Goal: Transaction & Acquisition: Purchase product/service

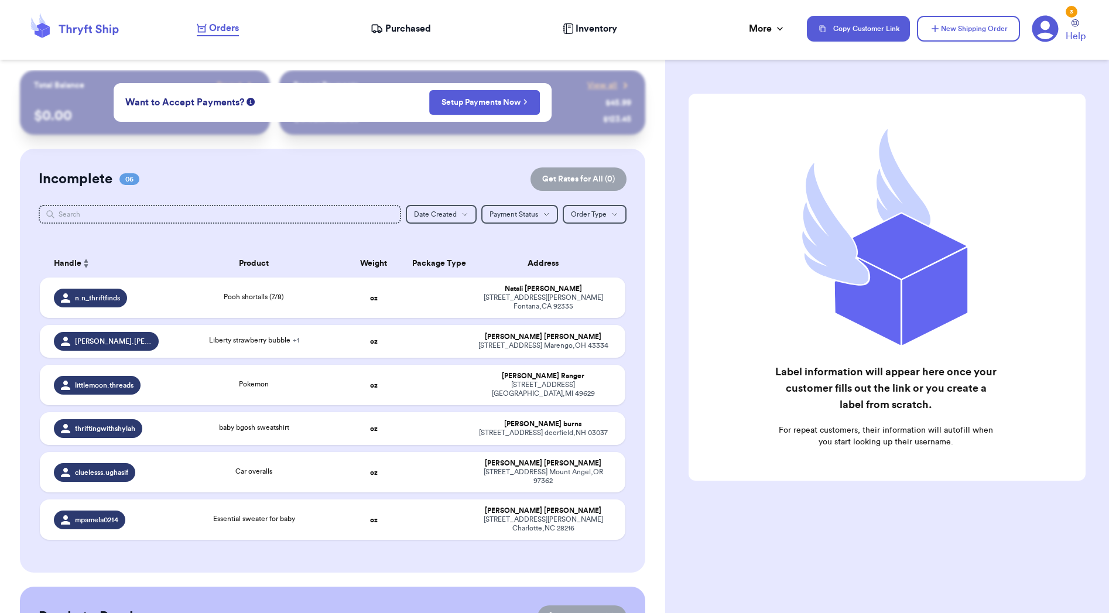
click at [109, 26] on icon at bounding box center [75, 29] width 94 height 32
click at [400, 33] on span "Purchased" at bounding box center [408, 29] width 46 height 14
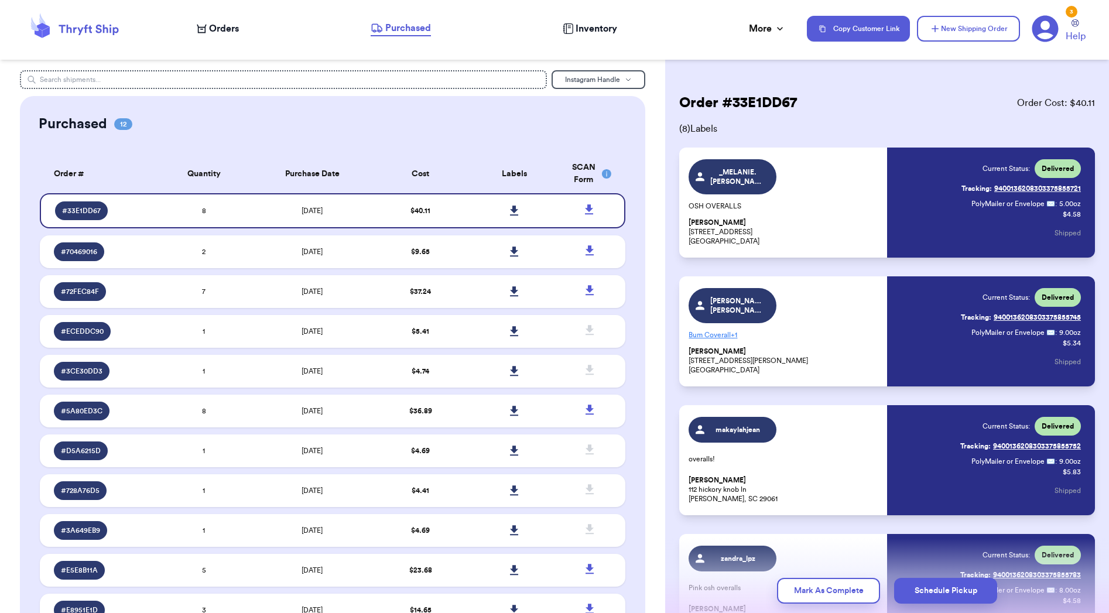
click at [212, 22] on span "Orders" at bounding box center [224, 29] width 30 height 14
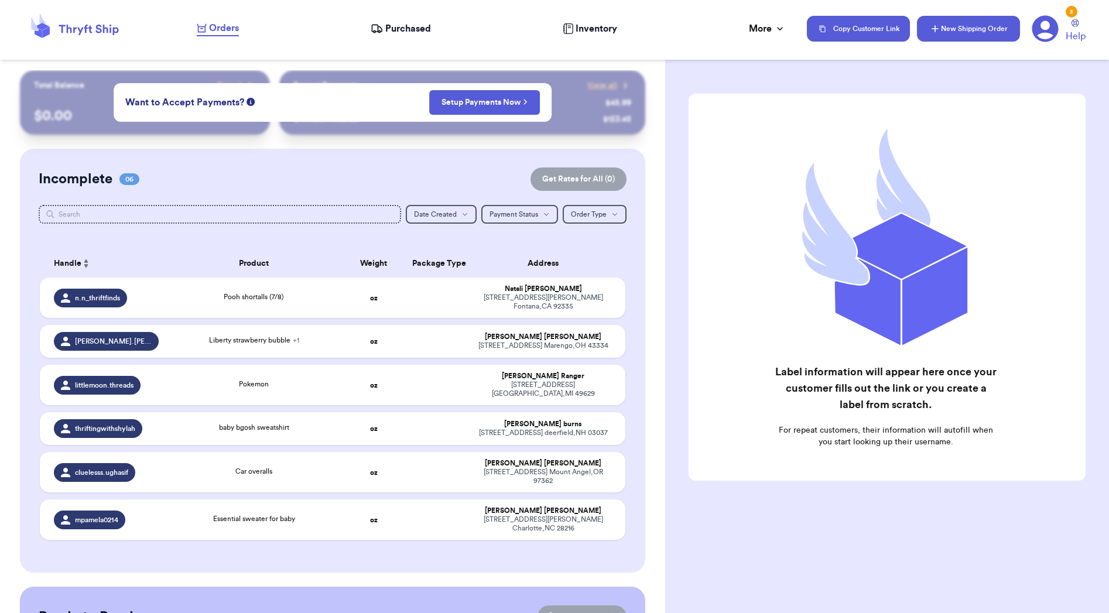
click at [989, 29] on button "New Shipping Order" at bounding box center [968, 29] width 103 height 26
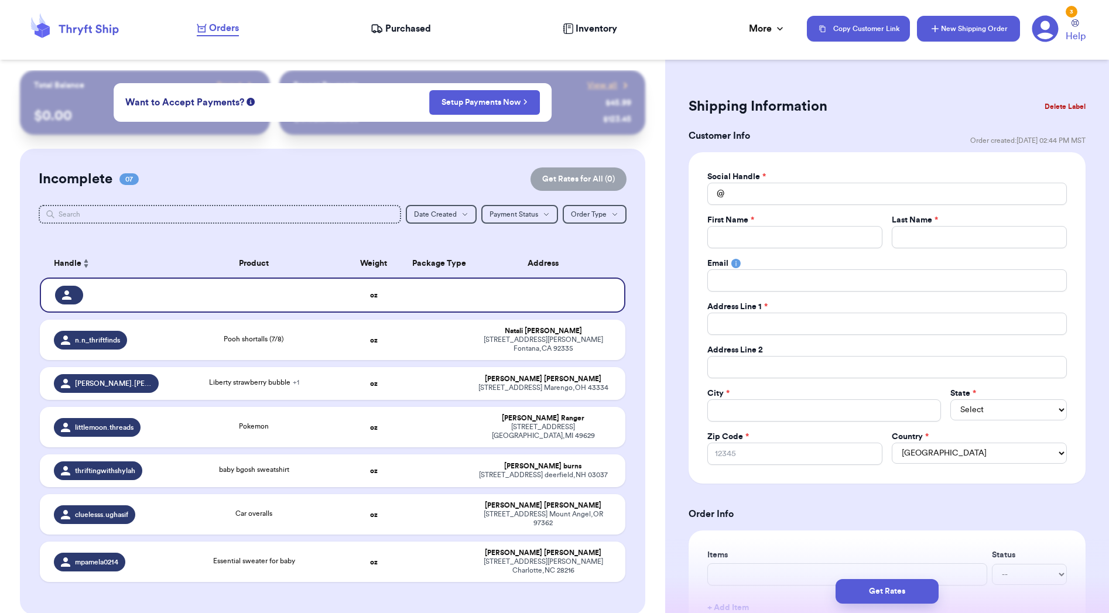
type input "0"
click at [965, 34] on button "New Shipping Order" at bounding box center [968, 29] width 103 height 26
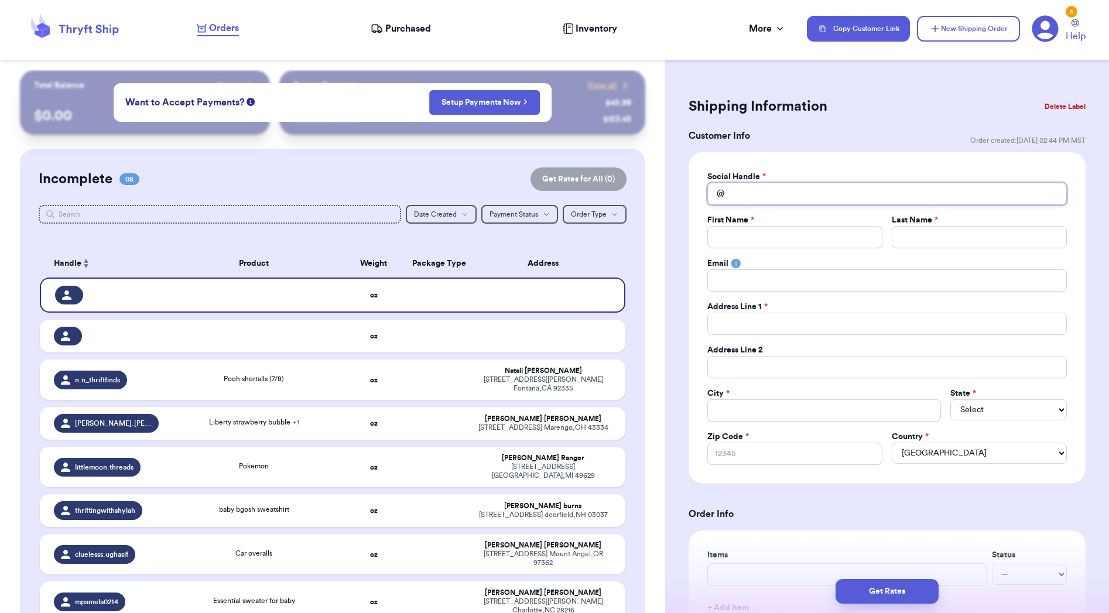
click at [797, 190] on input "Total Amount Paid" at bounding box center [886, 194] width 359 height 22
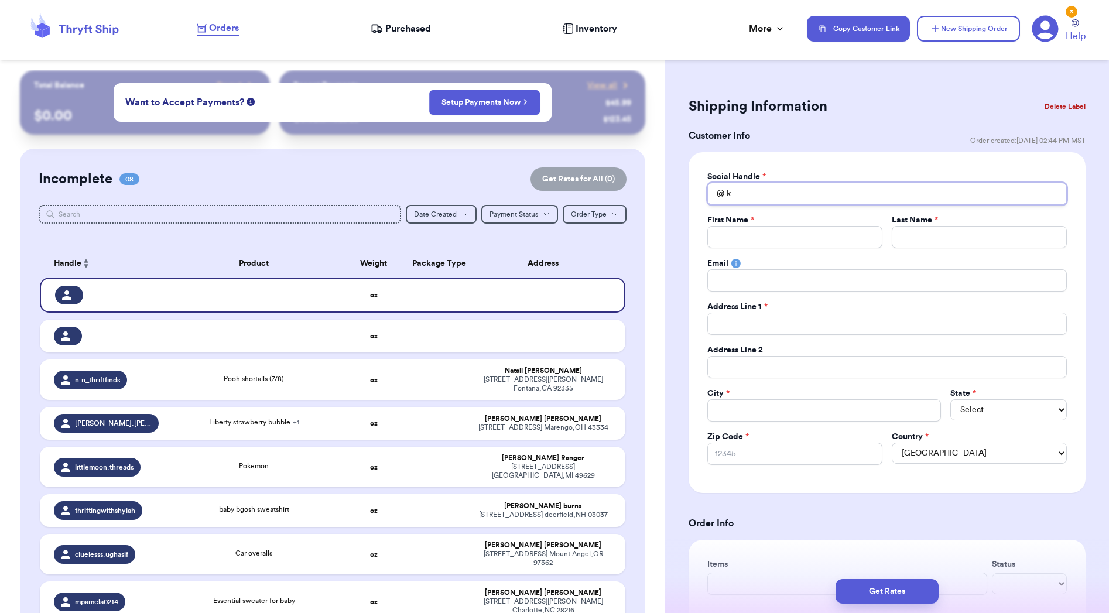
type input "k"
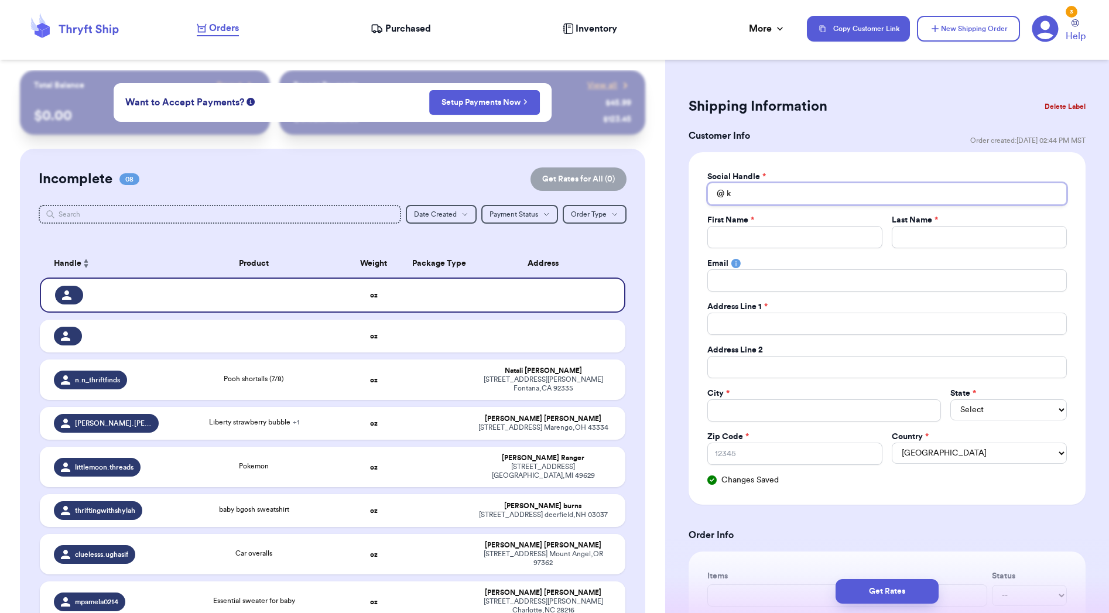
type input "ka"
type input "kas"
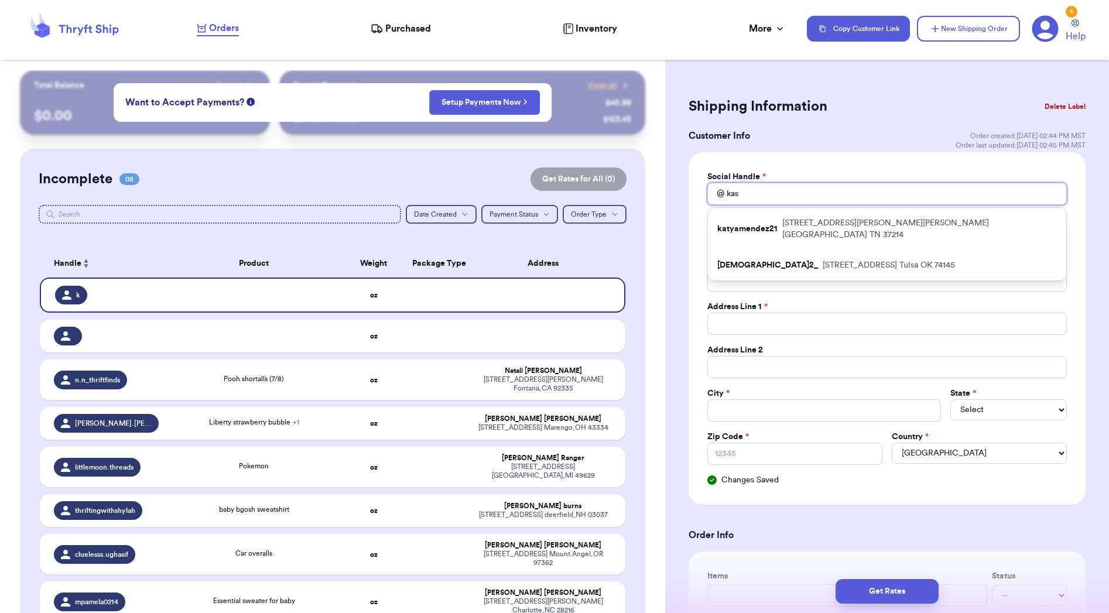
type input "kasa"
type input "kasai"
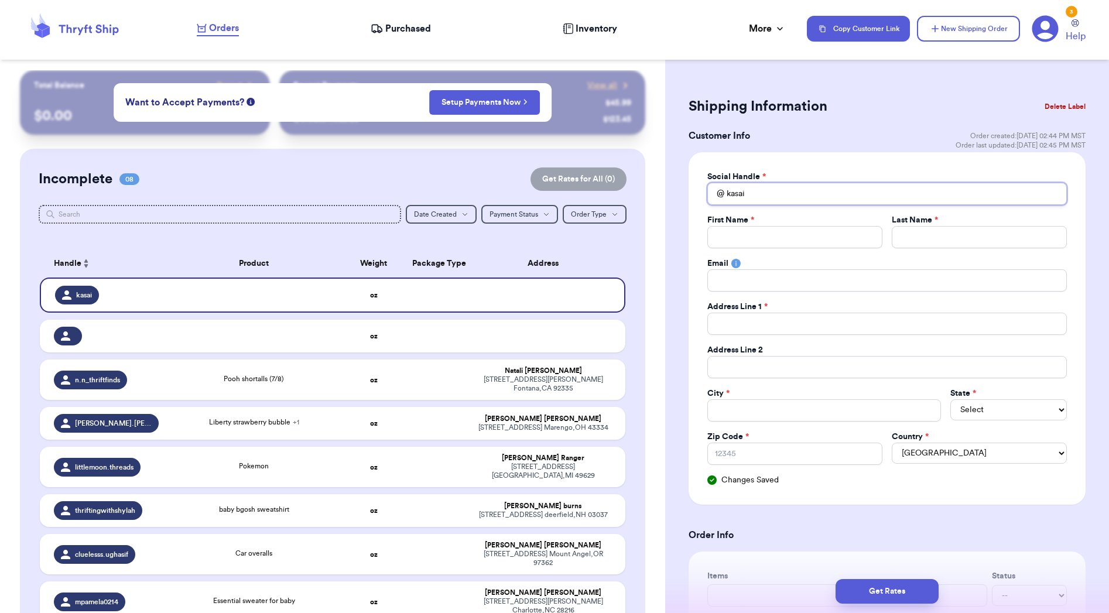
type input "kasai."
type input "kasai.j"
type input "kasai.ja"
type input "kasai.[GEOGRAPHIC_DATA]"
type input "kasai.ja"
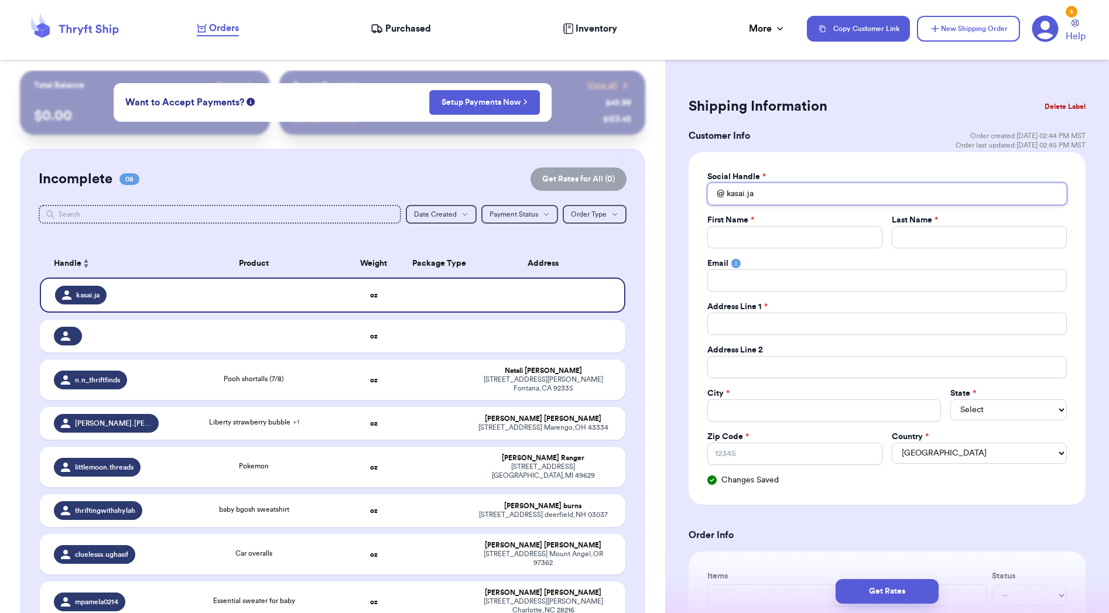
type input "kasai.jac"
type input "kasai.jack"
type input "kasai.jacks"
type input "kasai.jackso"
type input "kasai.[PERSON_NAME]"
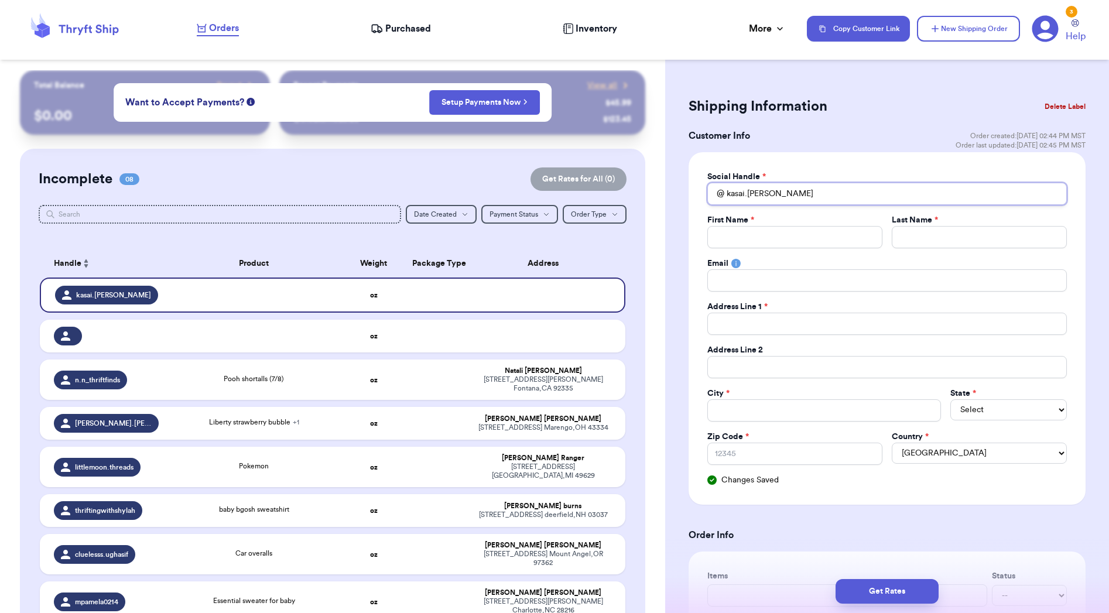
type input "kasai.[PERSON_NAME]"
type input "S"
type input "Sk"
type input "Ska"
type input "Skai"
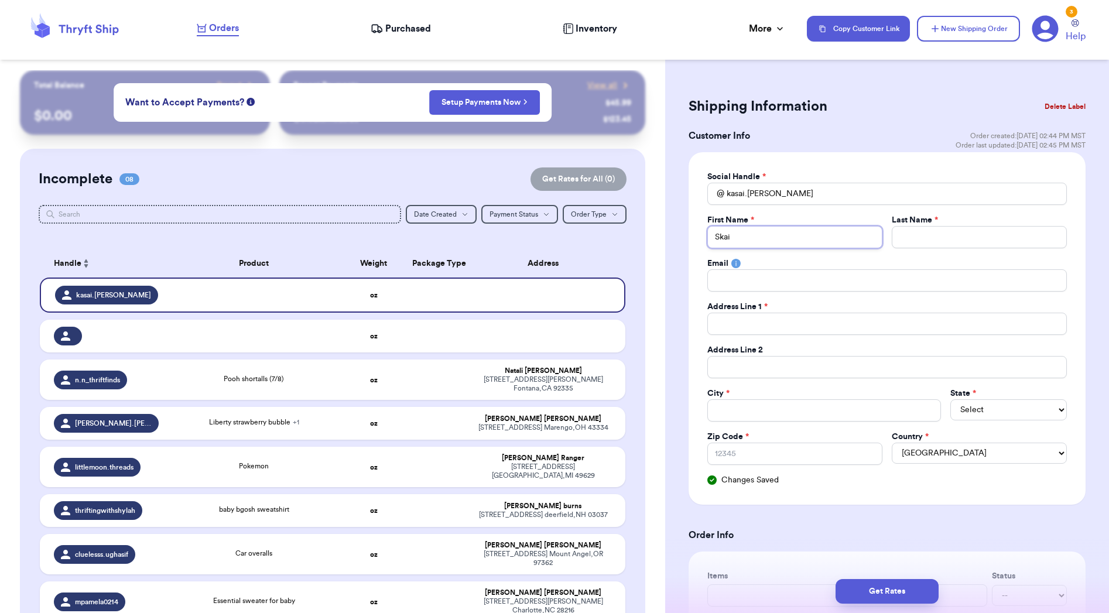
type input "Skai"
type input "J"
type input "[PERSON_NAME]"
type input "Jac"
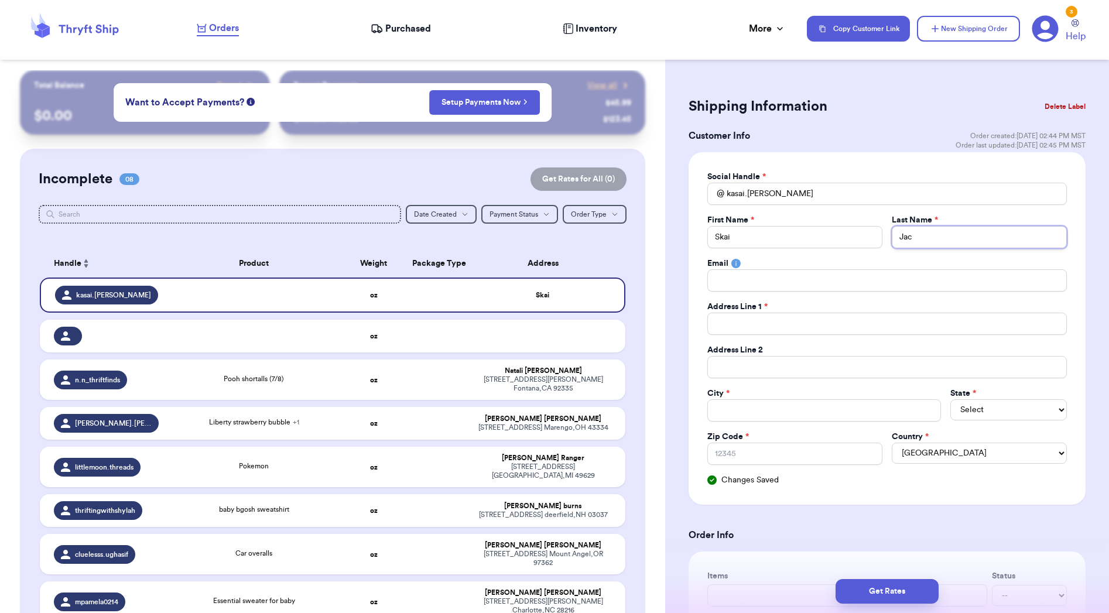
type input "Jack"
type input "Jacks"
type input "Jackso"
type input "[PERSON_NAME]"
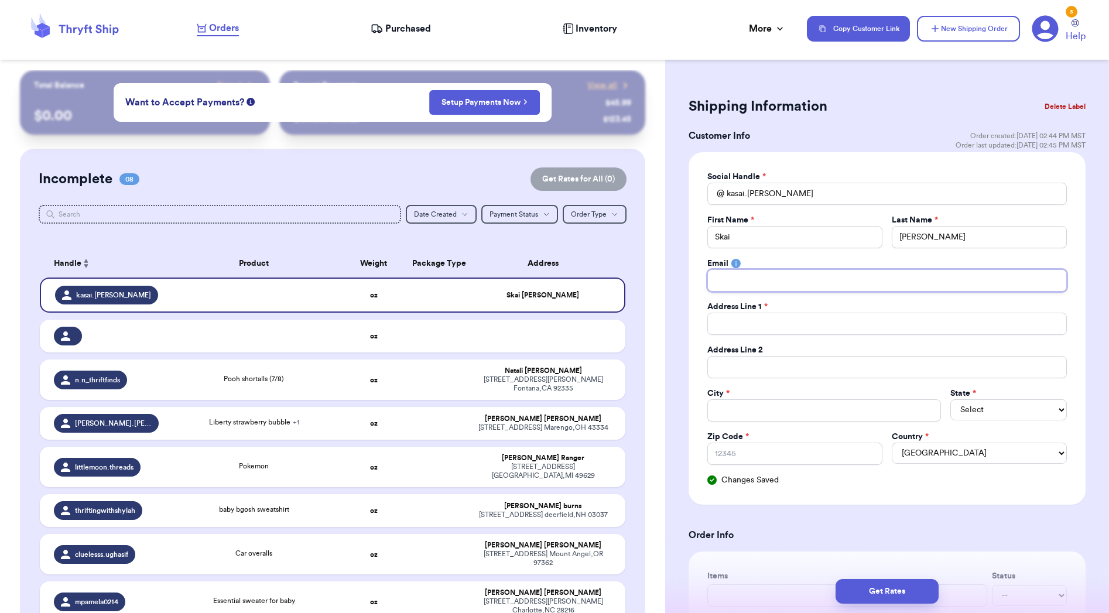
type input "4"
type input "44"
type input "440"
type input "4400"
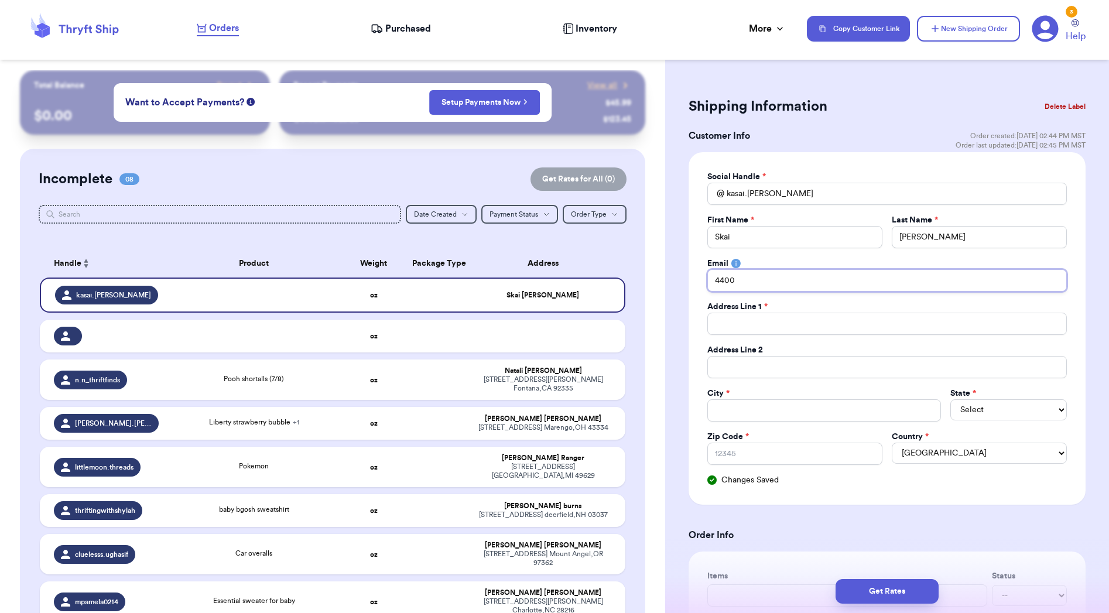
type input "4400 W"
type input "4400 W R"
type input "4400 W Ri"
type input "4400 W Riv"
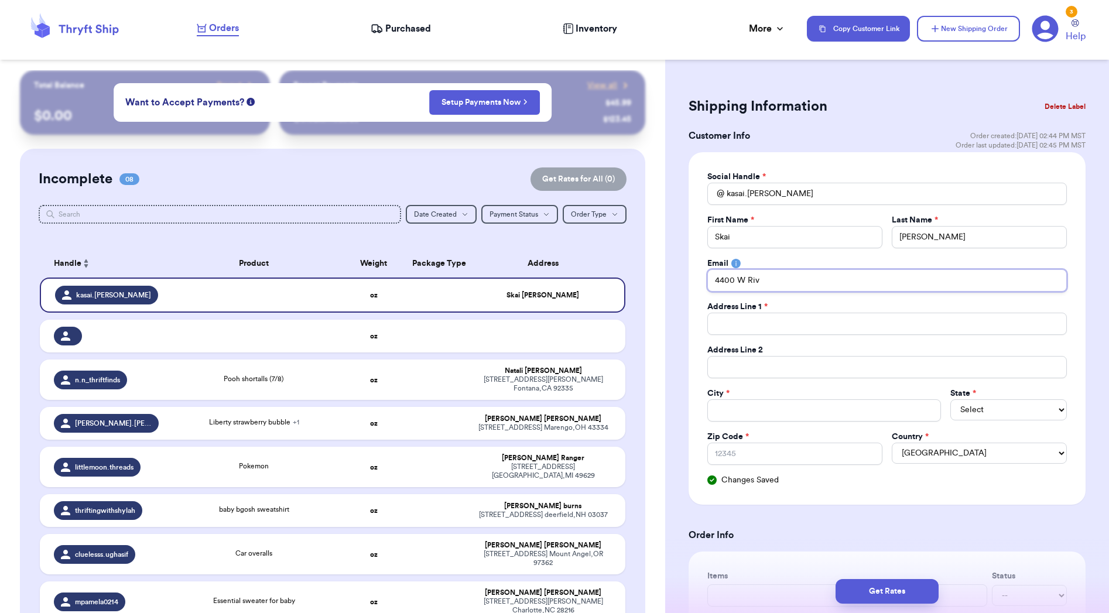
type input "4400 W Rive"
type input "[STREET_ADDRESS]"
type input "4400 W Rivers"
type input "4400 W [GEOGRAPHIC_DATA]"
type input "4400 W Riversid"
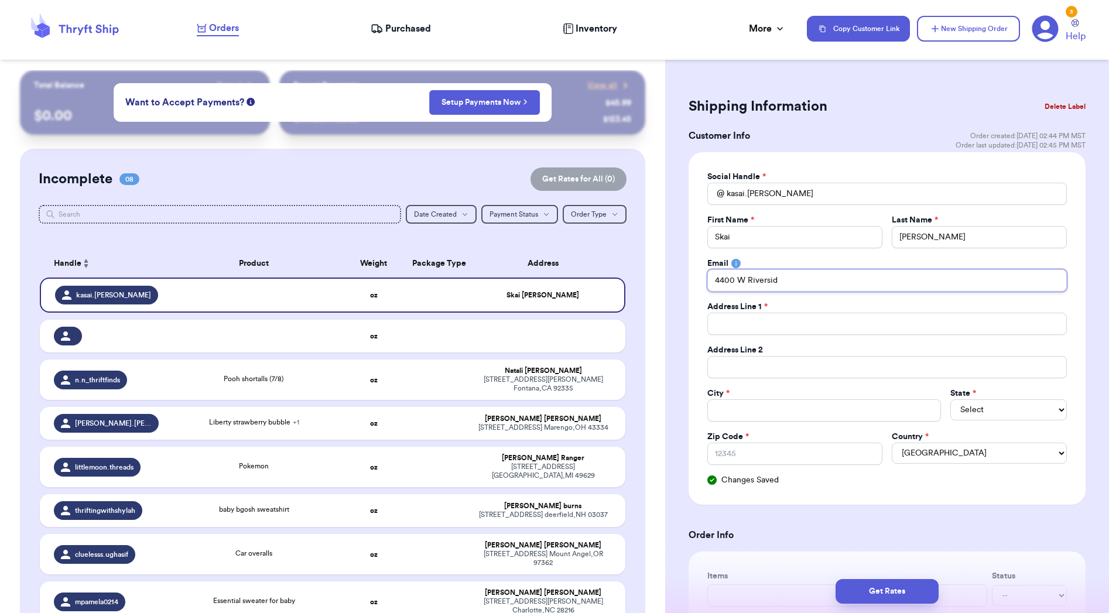
type input "[STREET_ADDRESS]"
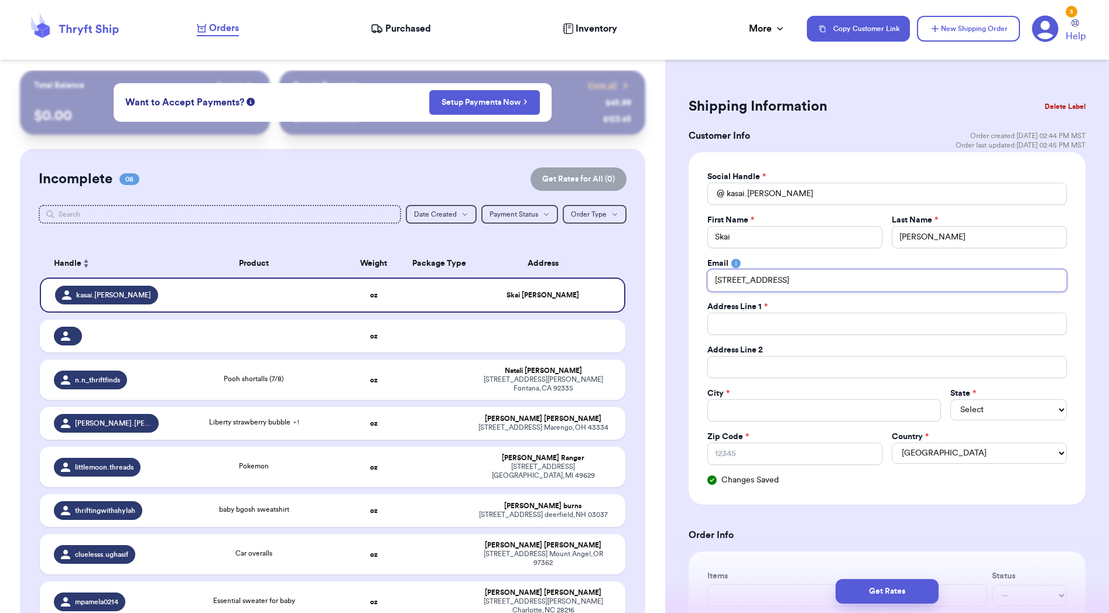
type input "[STREET_ADDRESS]"
drag, startPoint x: 840, startPoint y: 287, endPoint x: 673, endPoint y: 276, distance: 167.8
click at [732, 278] on input "[STREET_ADDRESS]" at bounding box center [886, 280] width 359 height 22
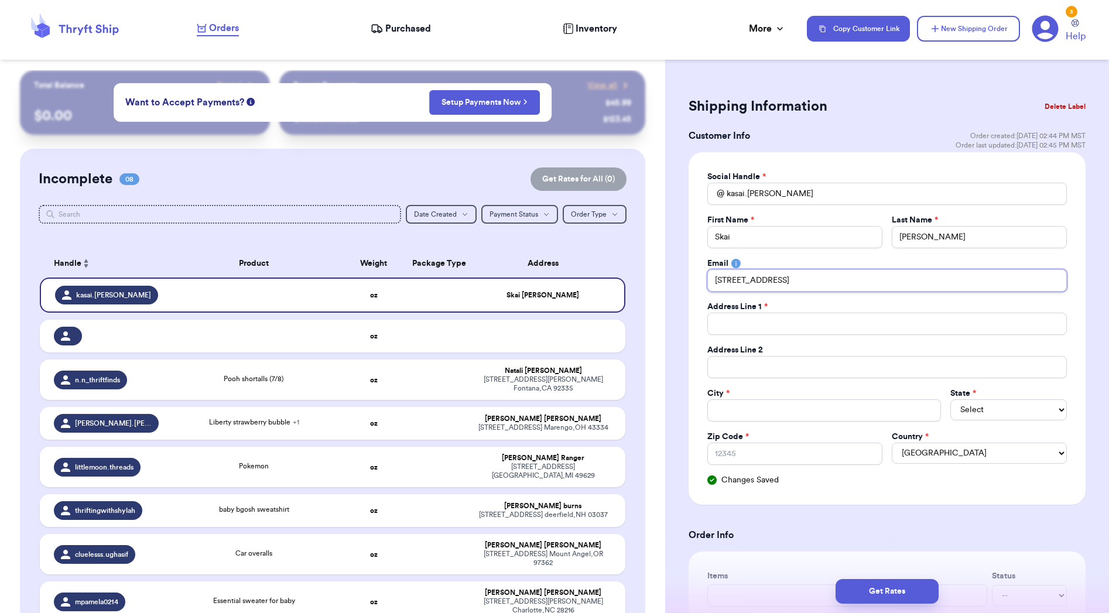
scroll to position [0, 1]
drag, startPoint x: 833, startPoint y: 282, endPoint x: 702, endPoint y: 280, distance: 131.1
click at [702, 280] on div "Social Handle * @ kasai.[PERSON_NAME] First Name * Skai Last Name * [PERSON_NAM…" at bounding box center [886, 328] width 397 height 352
type input "[STREET_ADDRESS]"
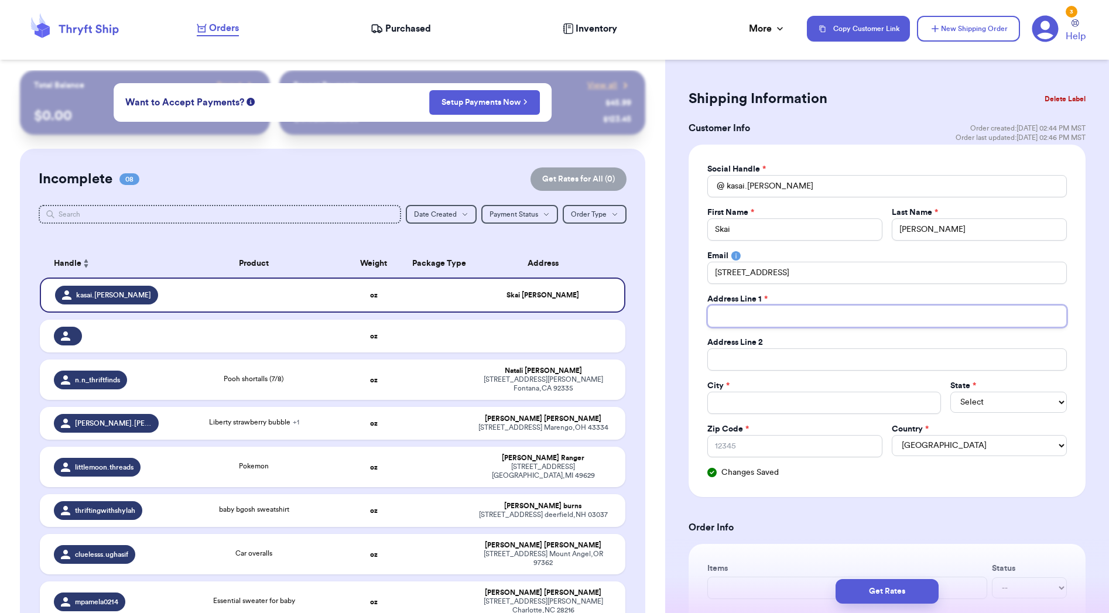
scroll to position [7, 0]
paste input "[STREET_ADDRESS]"
type input "[STREET_ADDRESS]"
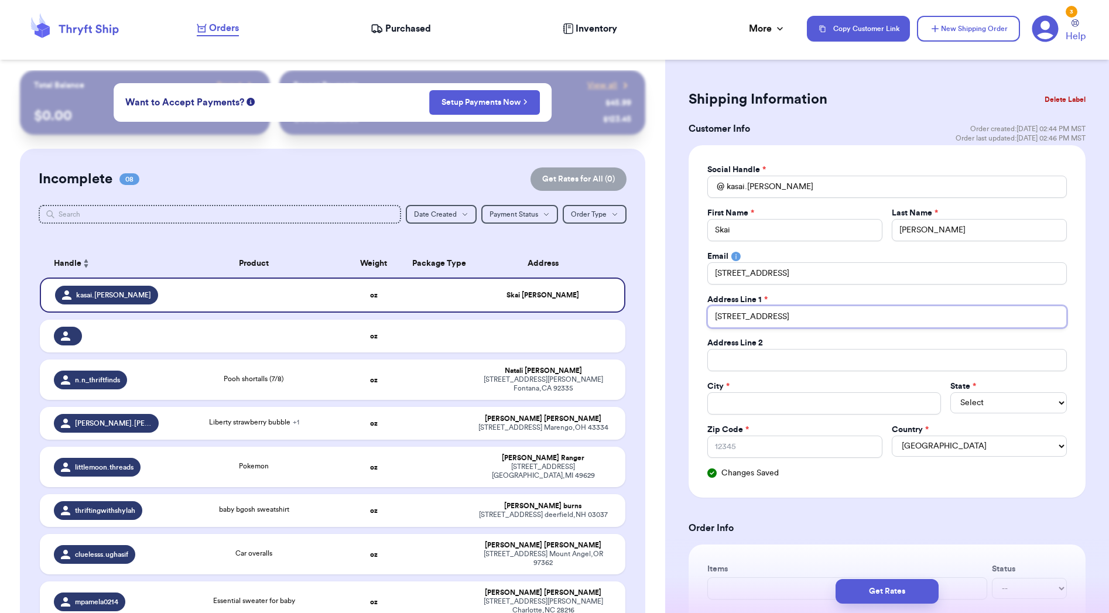
type input "[STREET_ADDRESS]"
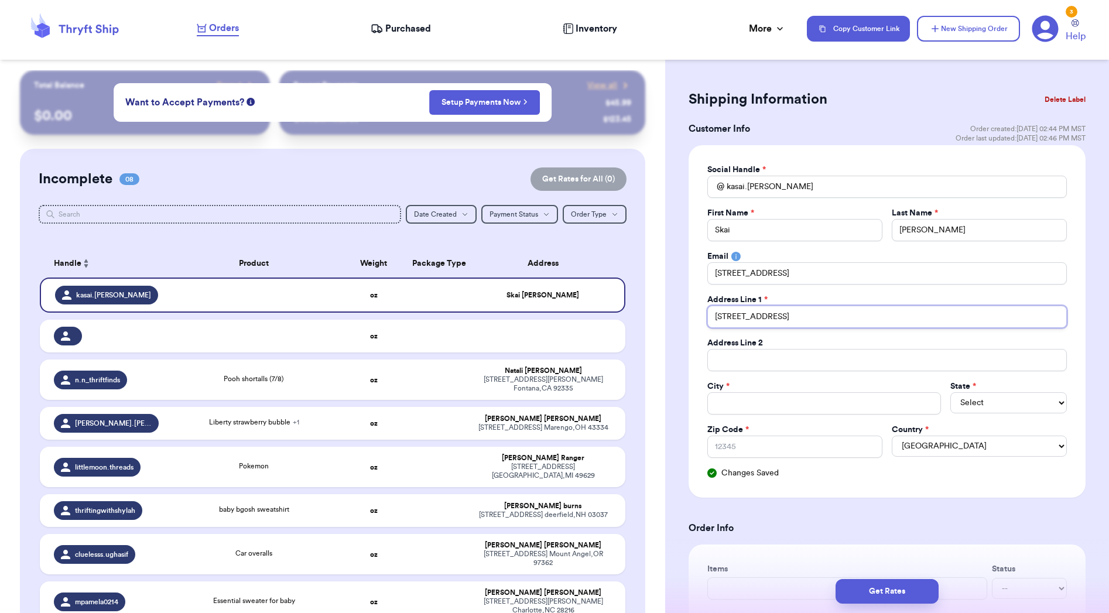
type input "[STREET_ADDRESS]"
type input "[STREET_ADDRESS]-"
type input "[STREET_ADDRESS]"
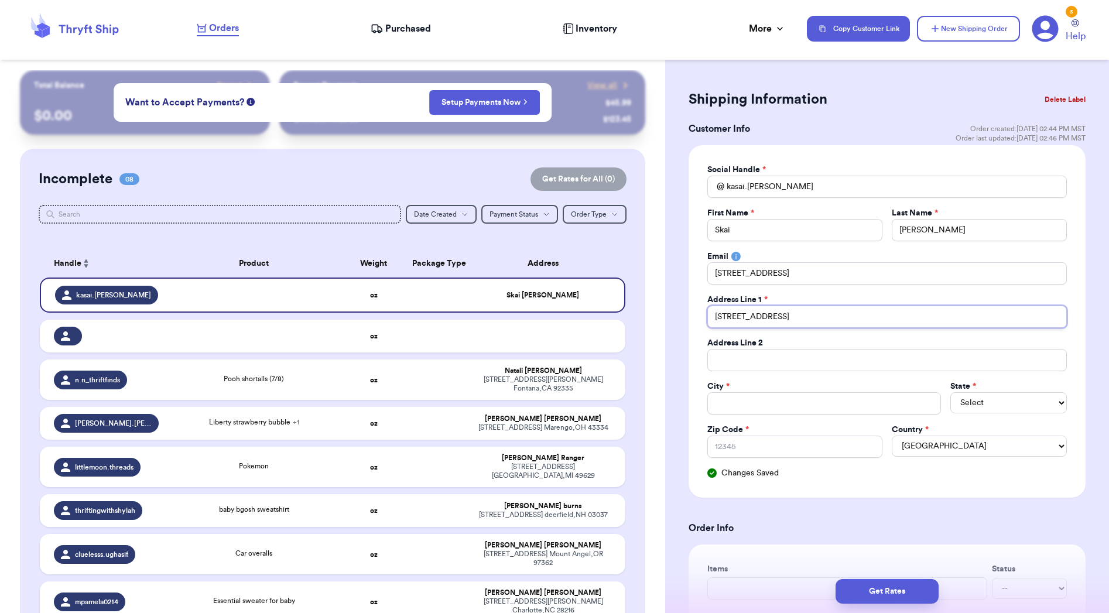
type input "[STREET_ADDRESS]"
type input "B"
type input "Bu"
type input "Bur"
type input "Burb"
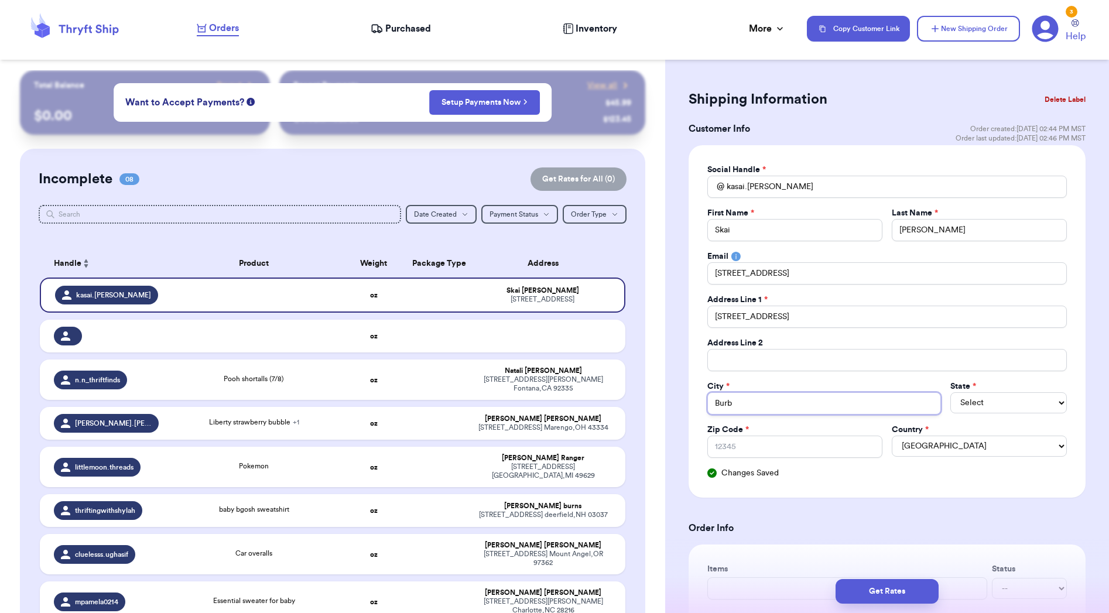
type input "[PERSON_NAME]"
type input "Burban"
type input "Burbank"
select select "CA"
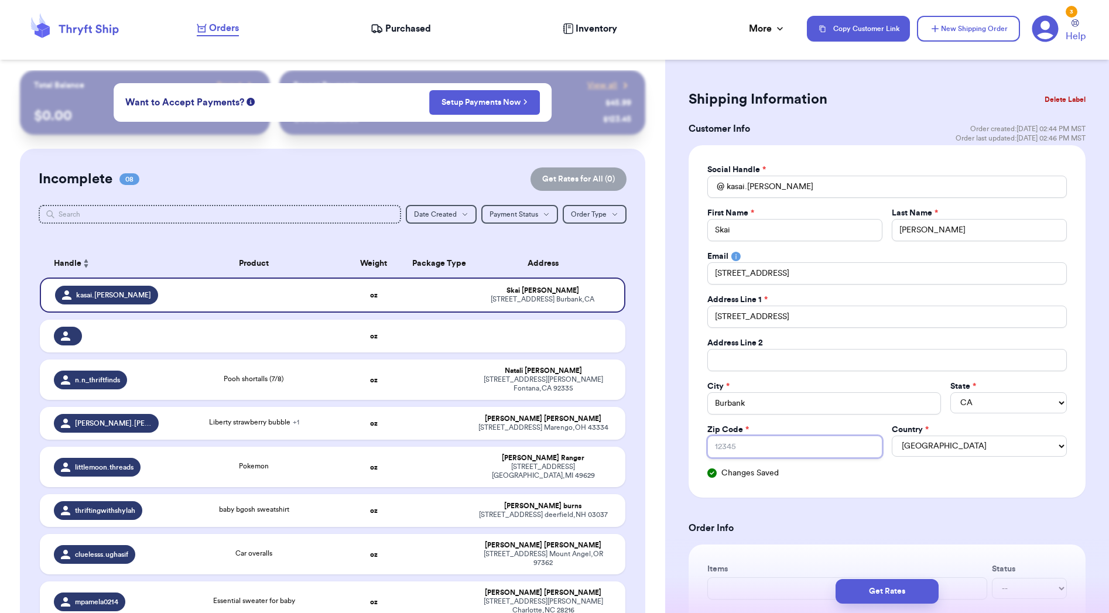
type input "9"
type input "91"
type input "915"
type input "9150"
type input "91505"
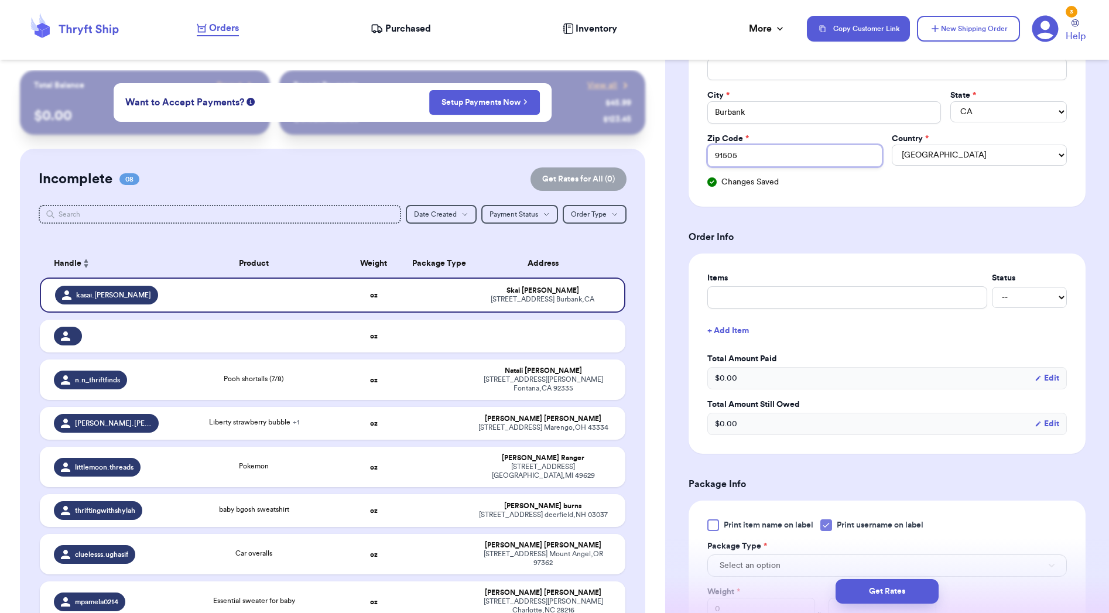
scroll to position [301, 0]
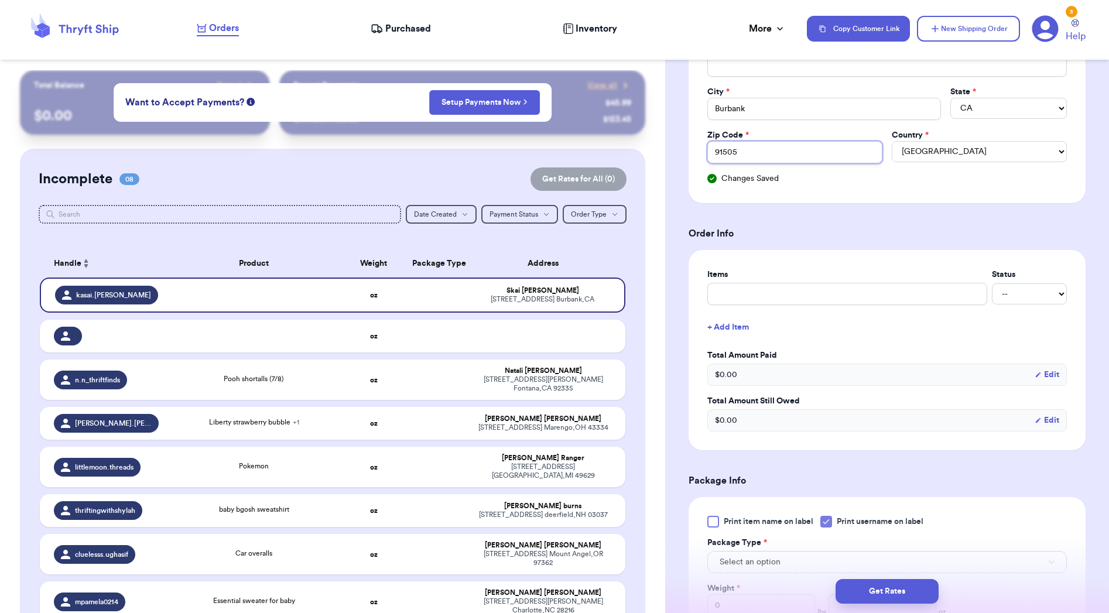
type input "91505"
type input "C"
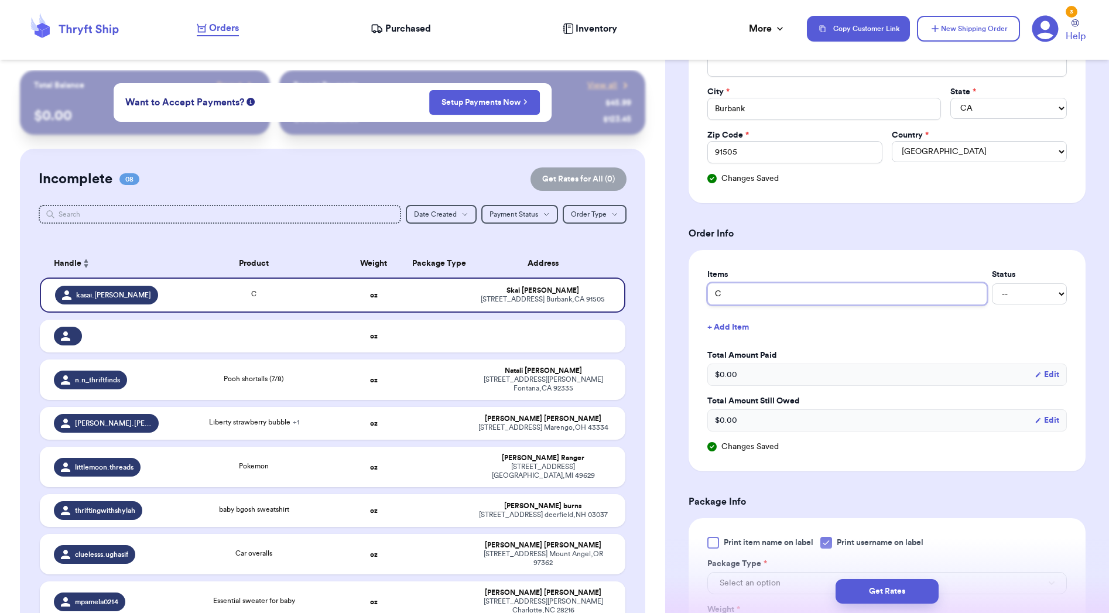
type input "Cu"
type input "Cur"
type input "Curi"
type input "Curio"
type input "Curiou"
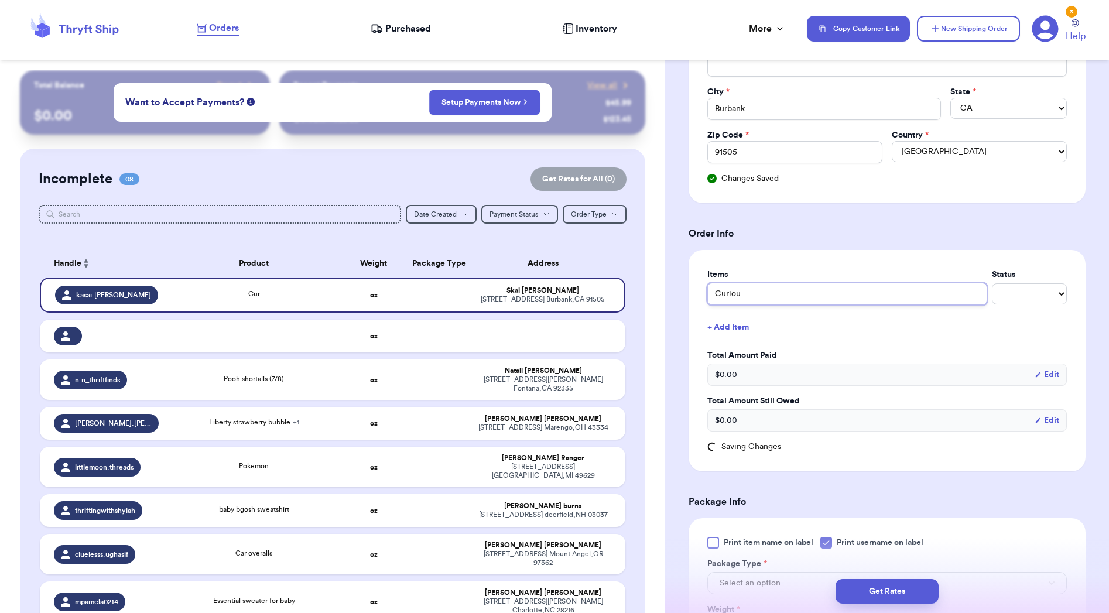
type input "Curious"
type input "Curious G"
type input "Curious Ge"
type input "Curious Geo"
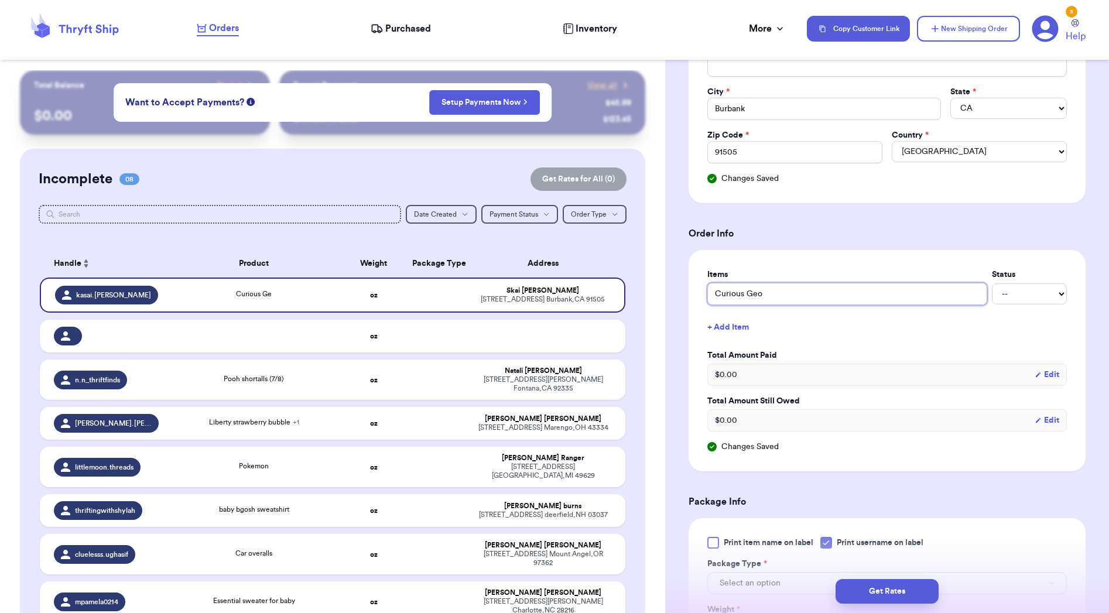
type input "Curious Geor"
type input "Curious Georg"
type input "Curious [PERSON_NAME]"
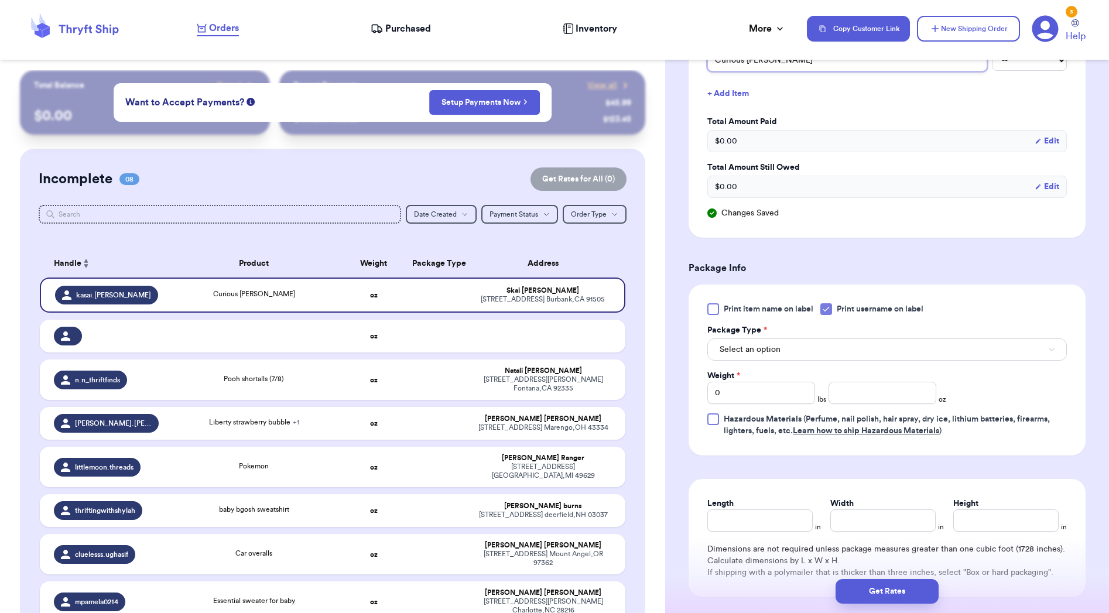
scroll to position [555, 0]
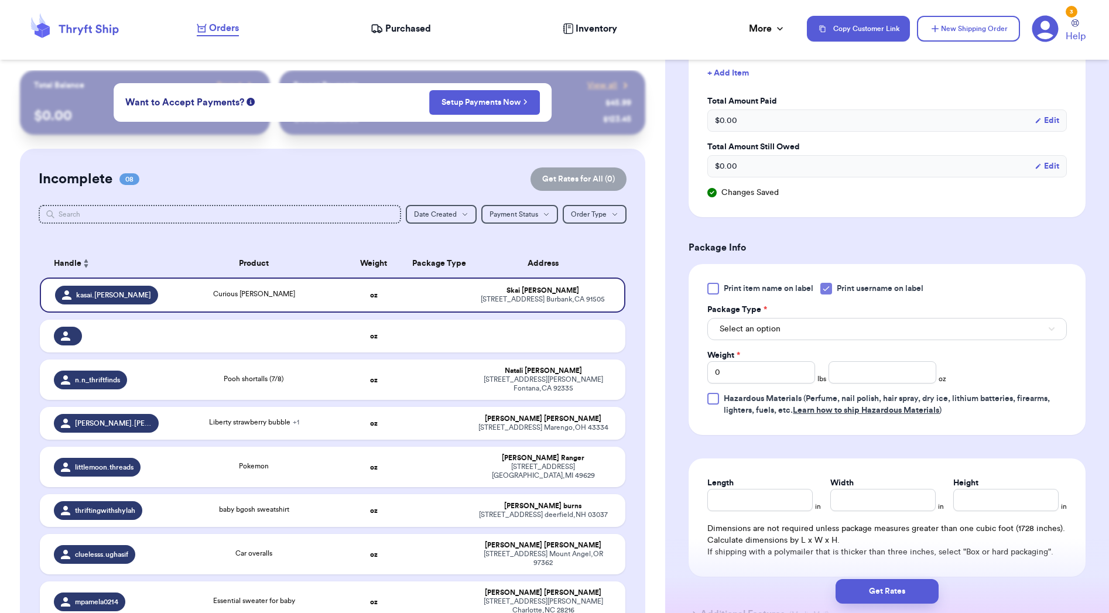
type input "Curious [PERSON_NAME]"
click at [827, 290] on icon at bounding box center [826, 289] width 5 height 4
click at [0, 0] on input "Print username on label" at bounding box center [0, 0] width 0 height 0
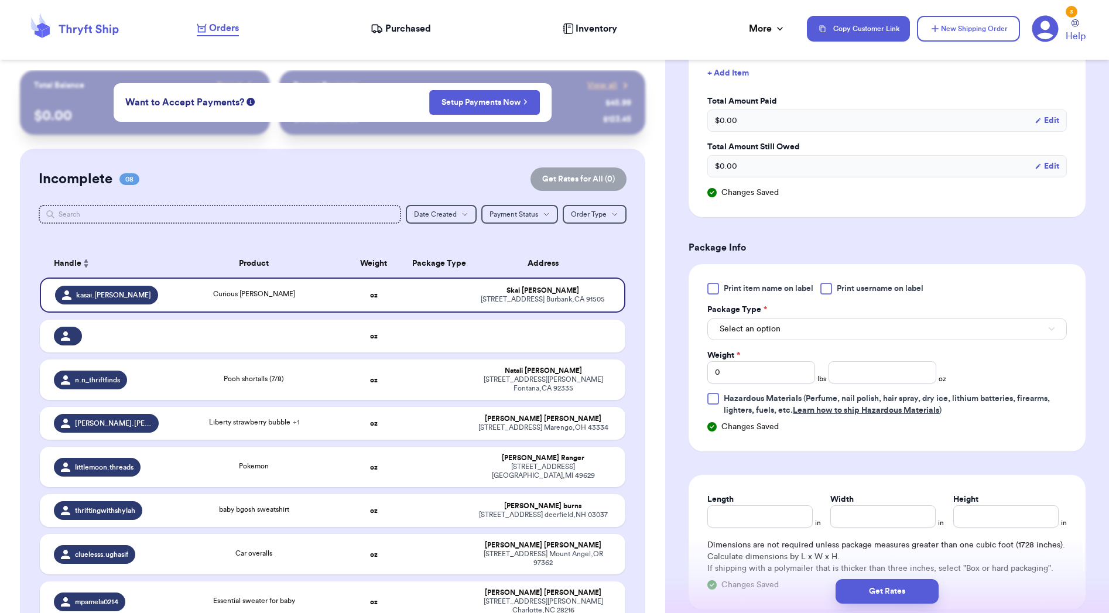
click at [858, 332] on button "Select an option" at bounding box center [886, 329] width 359 height 22
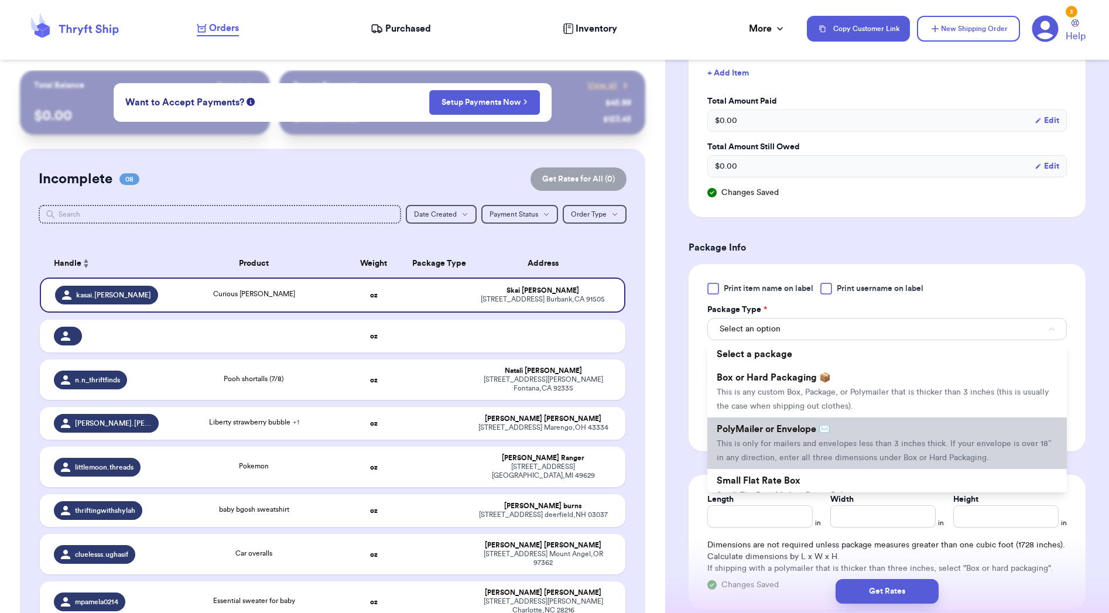
click at [849, 431] on li "PolyMailer or Envelope ✉️ This is only for mailers and envelopes less than 3 in…" at bounding box center [886, 443] width 359 height 52
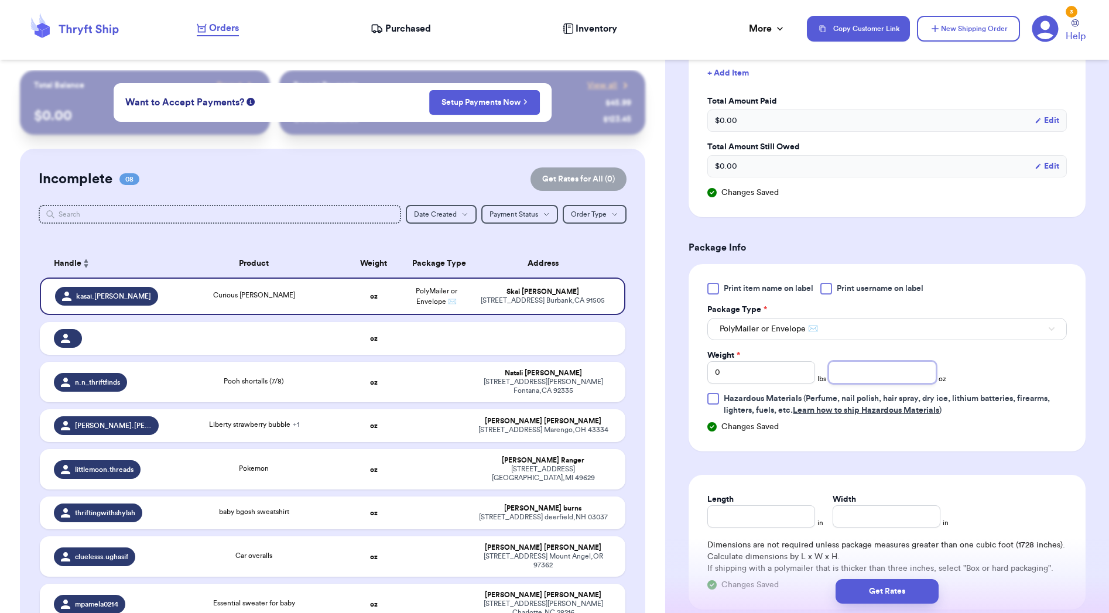
click at [843, 371] on input "number" at bounding box center [882, 372] width 108 height 22
type input "7.5"
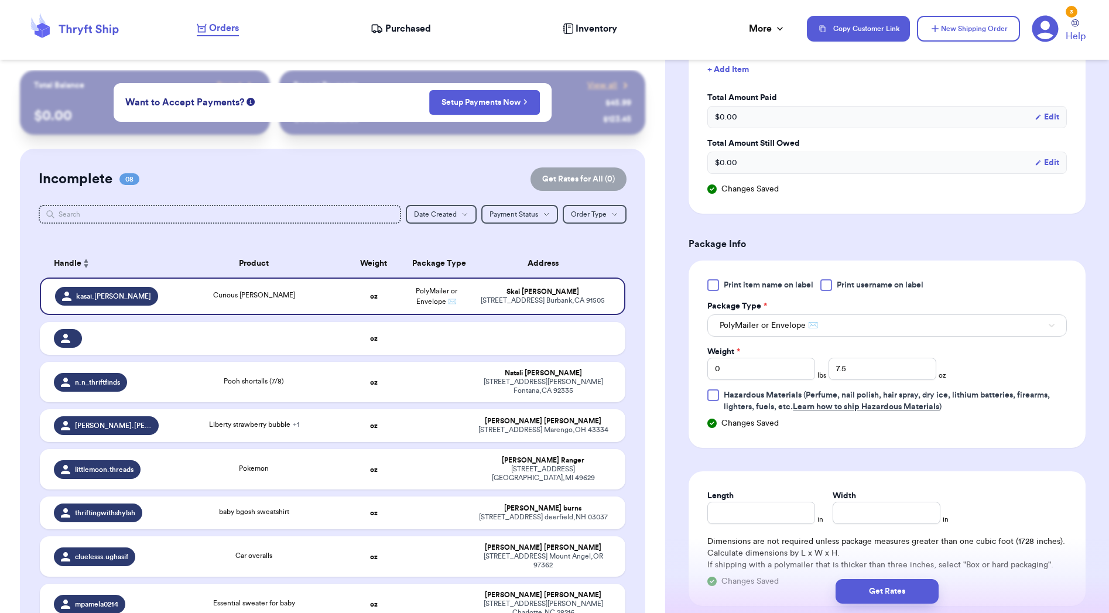
click at [756, 502] on div "Length" at bounding box center [761, 507] width 108 height 34
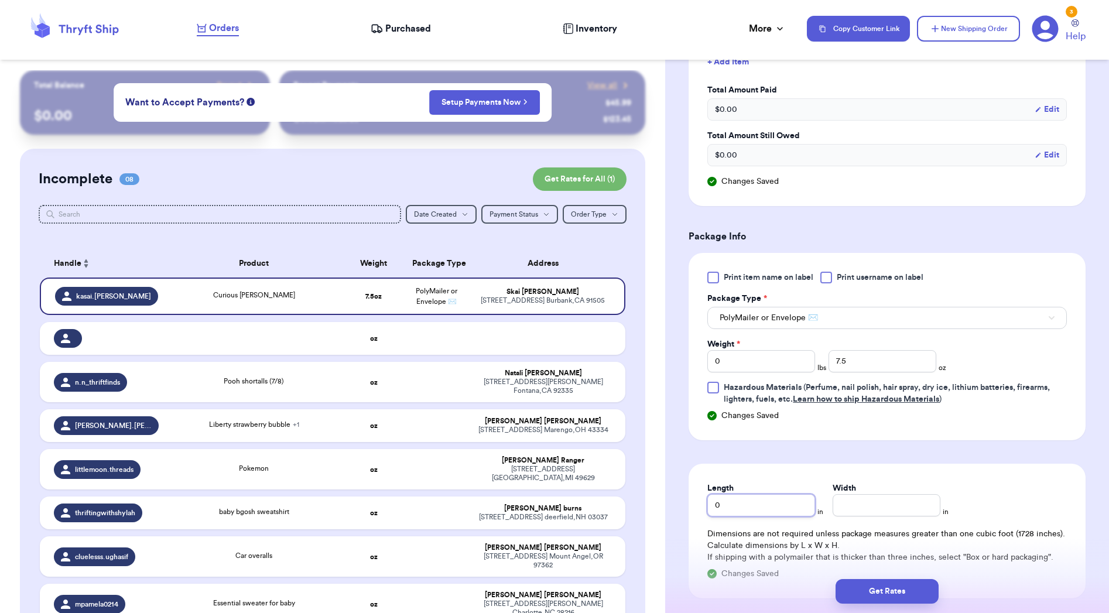
click at [756, 507] on input "0" at bounding box center [761, 505] width 108 height 22
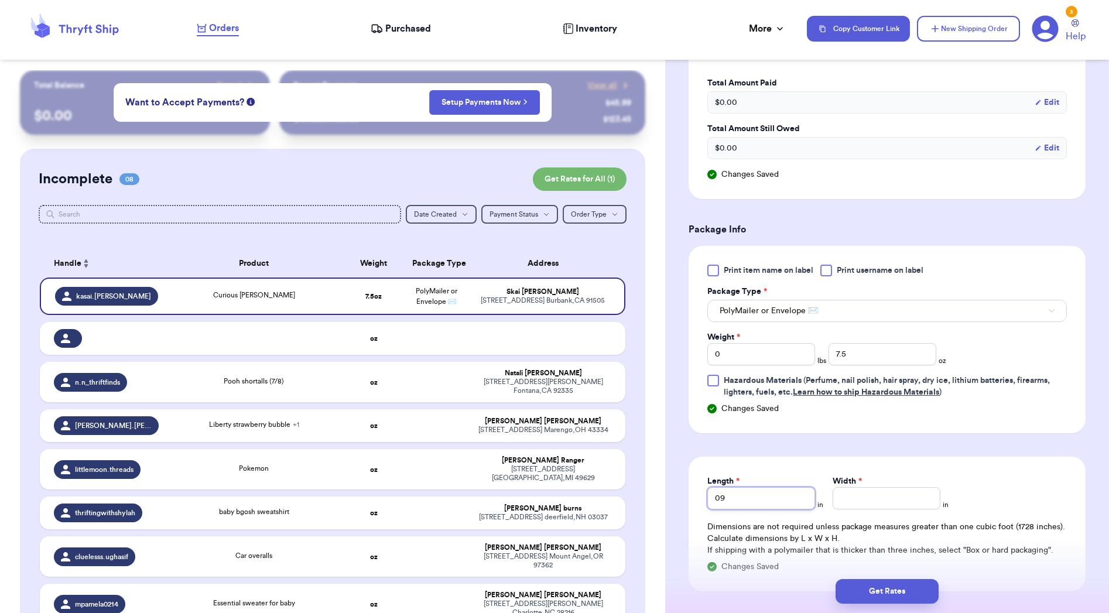
type input "09"
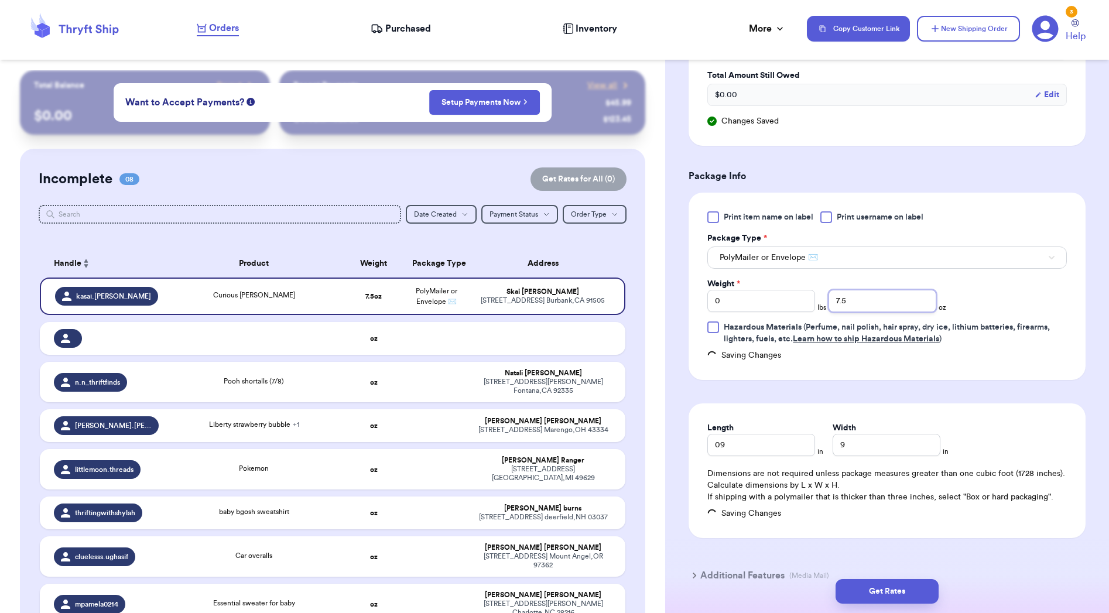
click at [869, 299] on input "7.5" at bounding box center [882, 301] width 108 height 22
click at [894, 591] on button "Get Rates" at bounding box center [886, 591] width 103 height 25
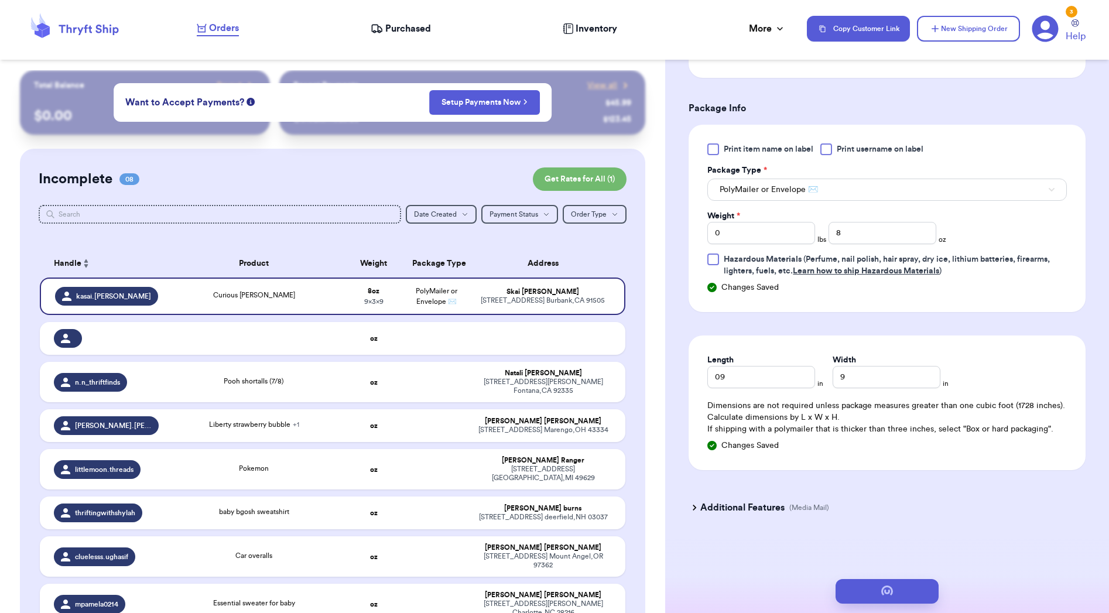
scroll to position [0, 0]
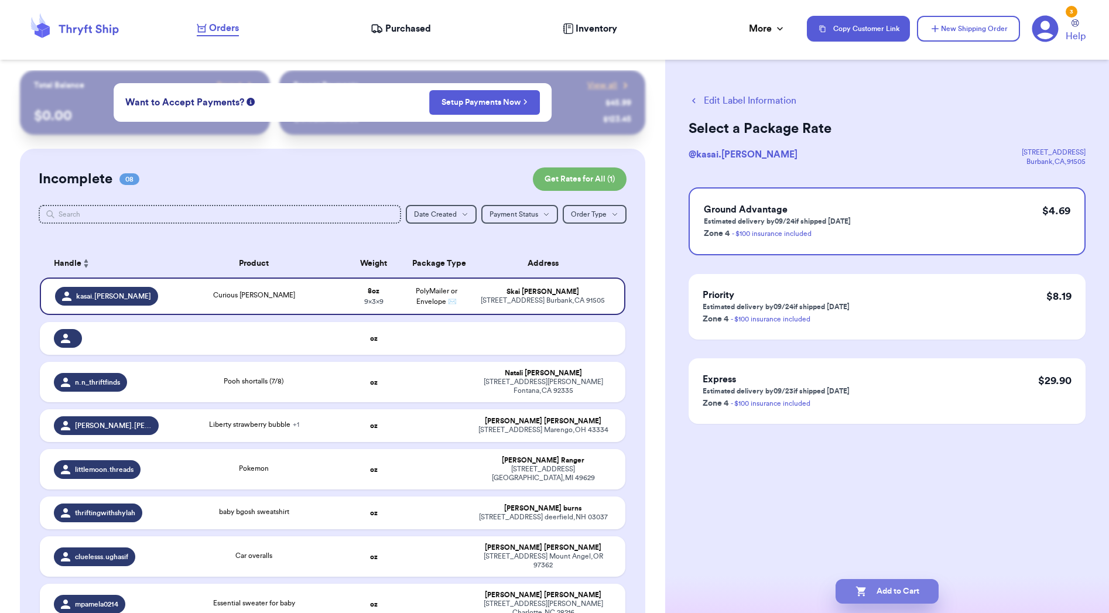
click at [897, 584] on button "Add to Cart" at bounding box center [886, 591] width 103 height 25
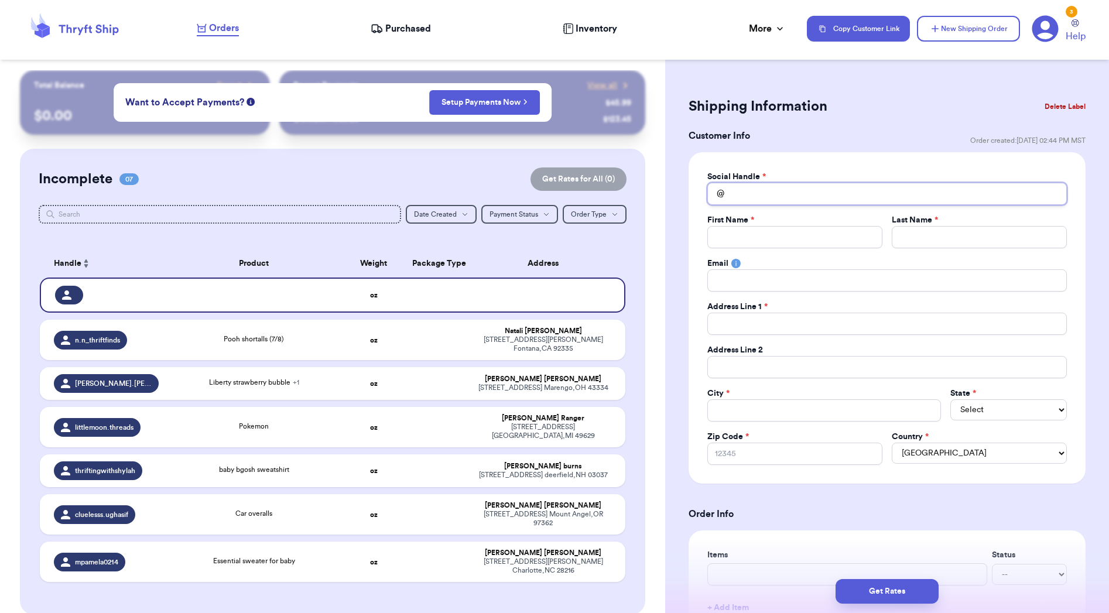
click at [754, 194] on input "Total Amount Paid" at bounding box center [886, 194] width 359 height 22
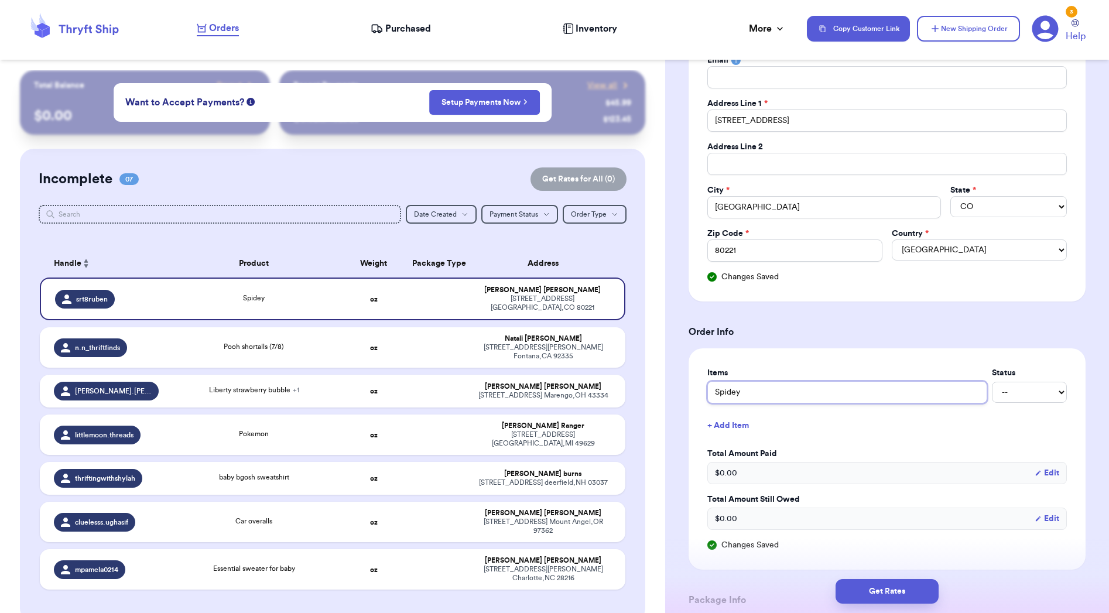
scroll to position [205, 0]
click at [735, 426] on button "+ Add Item" at bounding box center [886, 423] width 369 height 26
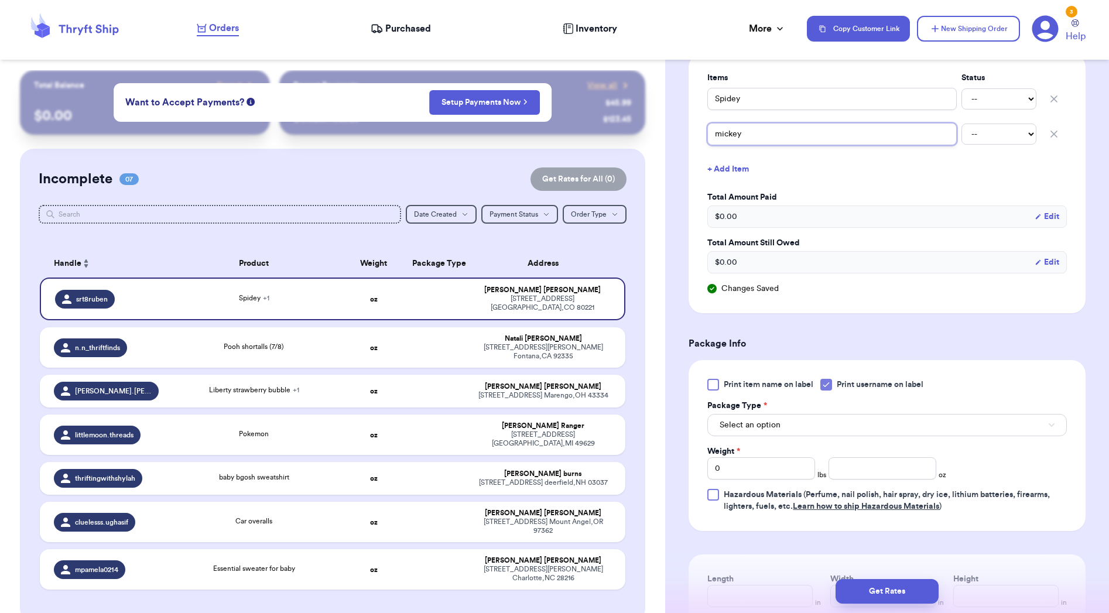
scroll to position [500, 0]
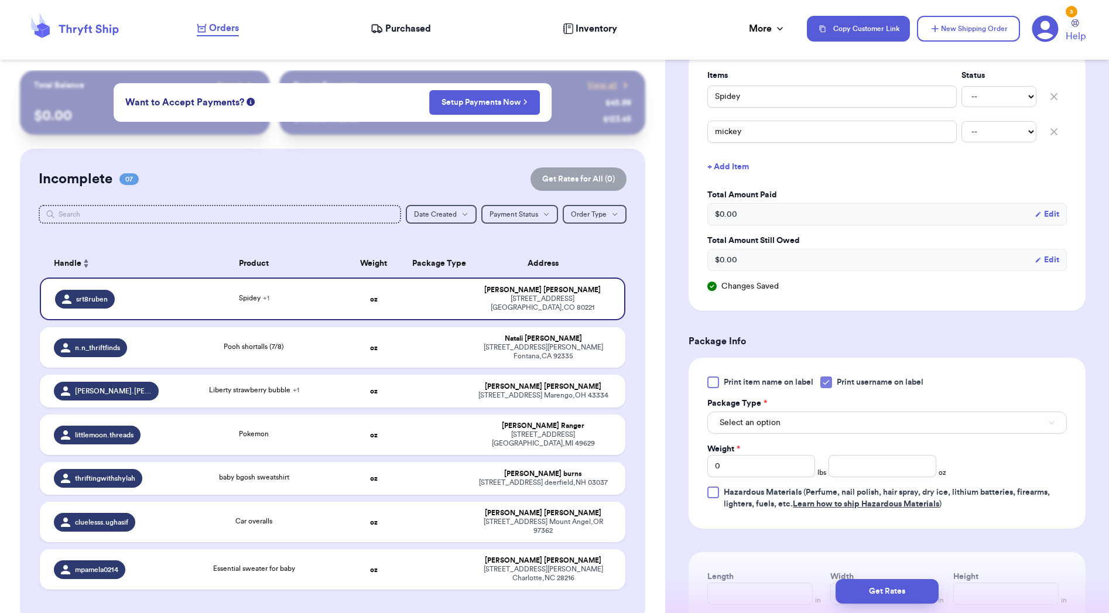
click at [835, 385] on label "Print username on label" at bounding box center [871, 382] width 103 height 12
click at [0, 0] on input "Print username on label" at bounding box center [0, 0] width 0 height 0
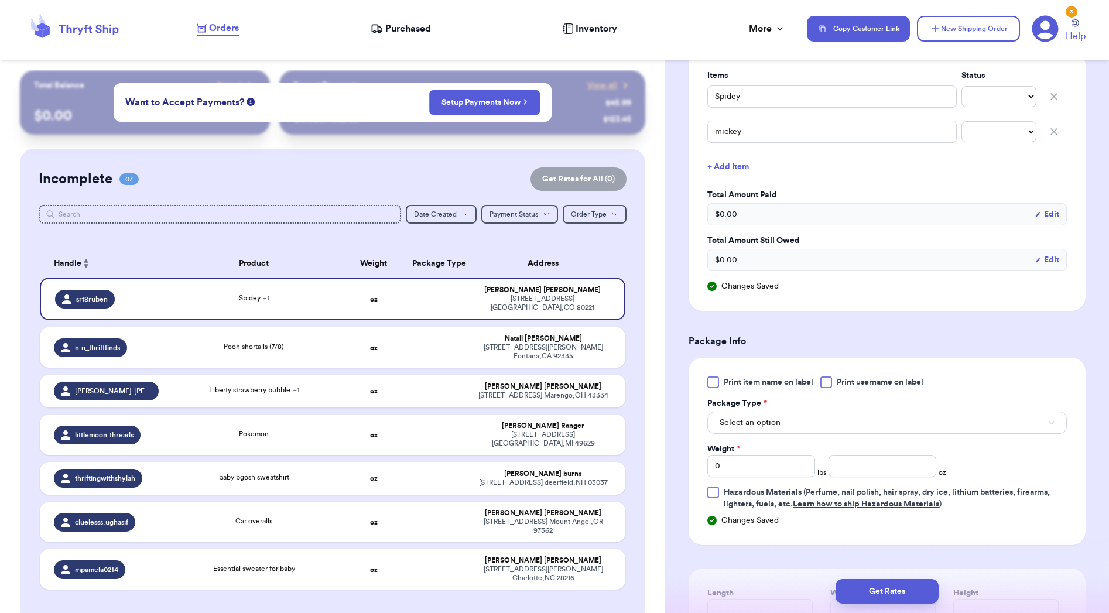
click at [819, 423] on button "Select an option" at bounding box center [886, 422] width 359 height 22
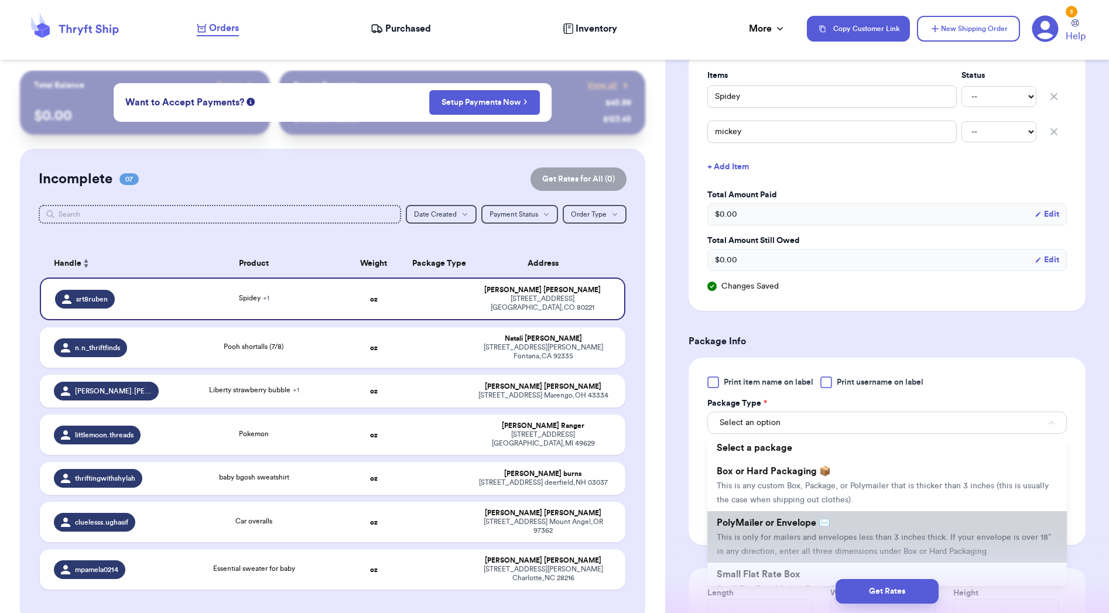
click at [808, 551] on span "This is only for mailers and envelopes less than 3 inches thick. If your envelo…" at bounding box center [883, 544] width 334 height 22
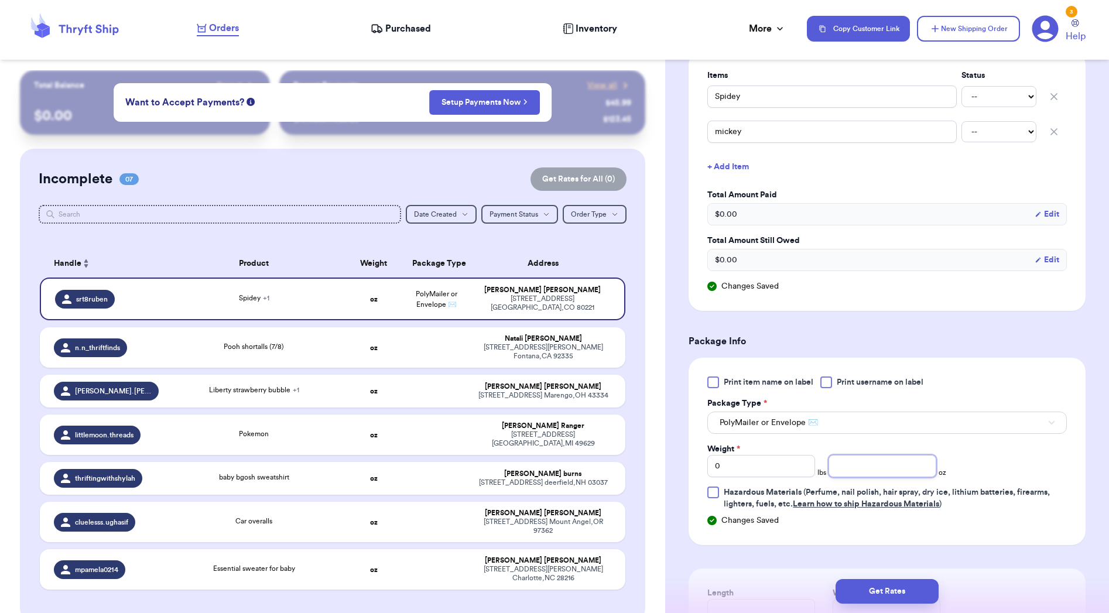
click at [851, 469] on input "number" at bounding box center [882, 466] width 108 height 22
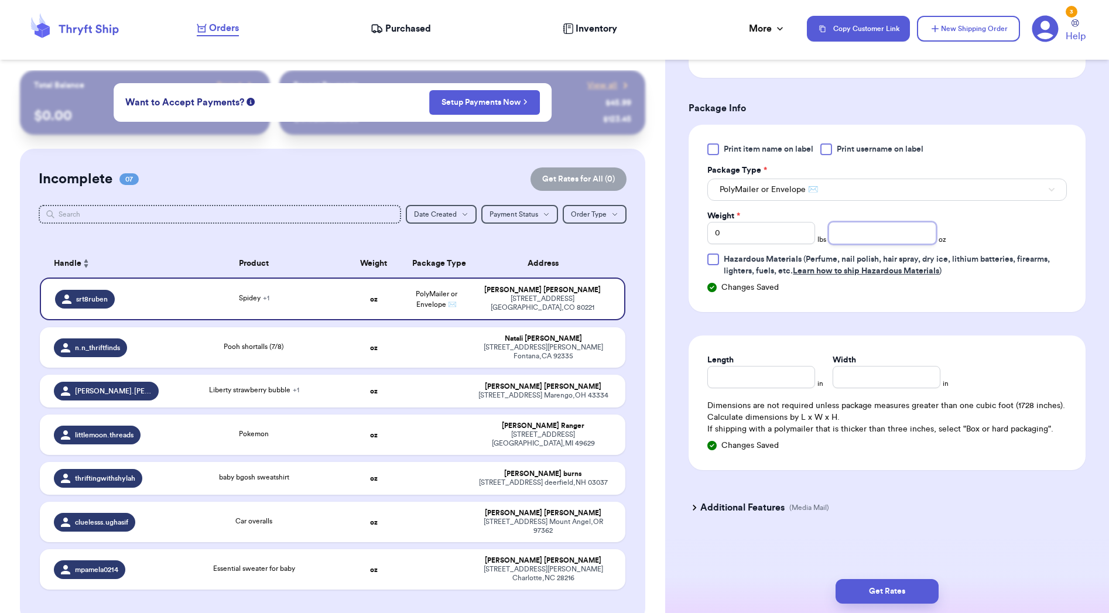
scroll to position [733, 0]
click at [778, 381] on input "Length" at bounding box center [761, 377] width 108 height 22
click at [902, 592] on button "Get Rates" at bounding box center [886, 591] width 103 height 25
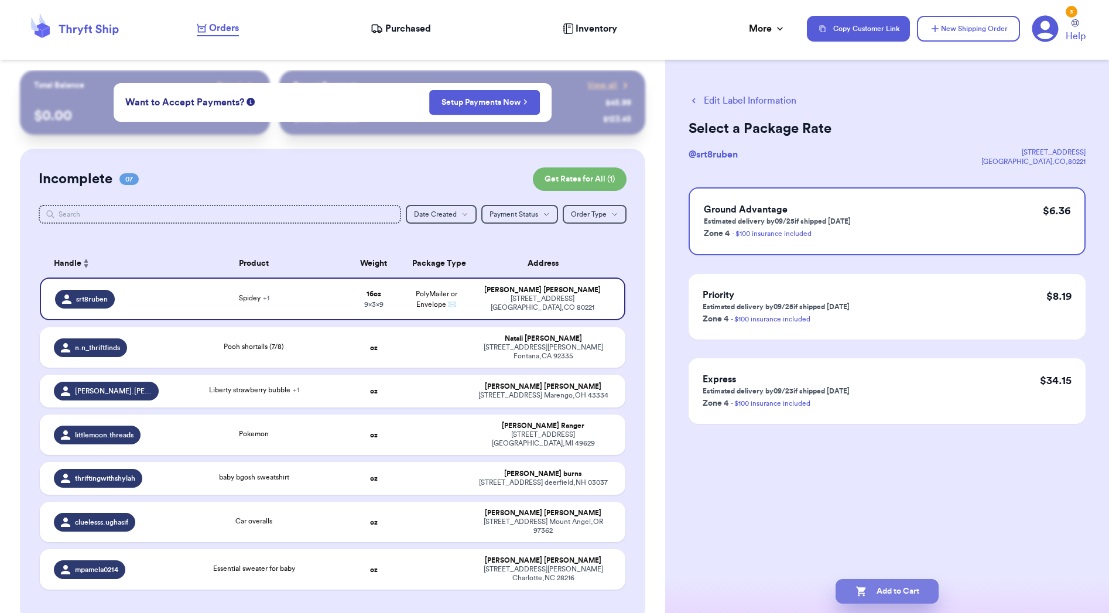
click at [903, 592] on button "Add to Cart" at bounding box center [886, 591] width 103 height 25
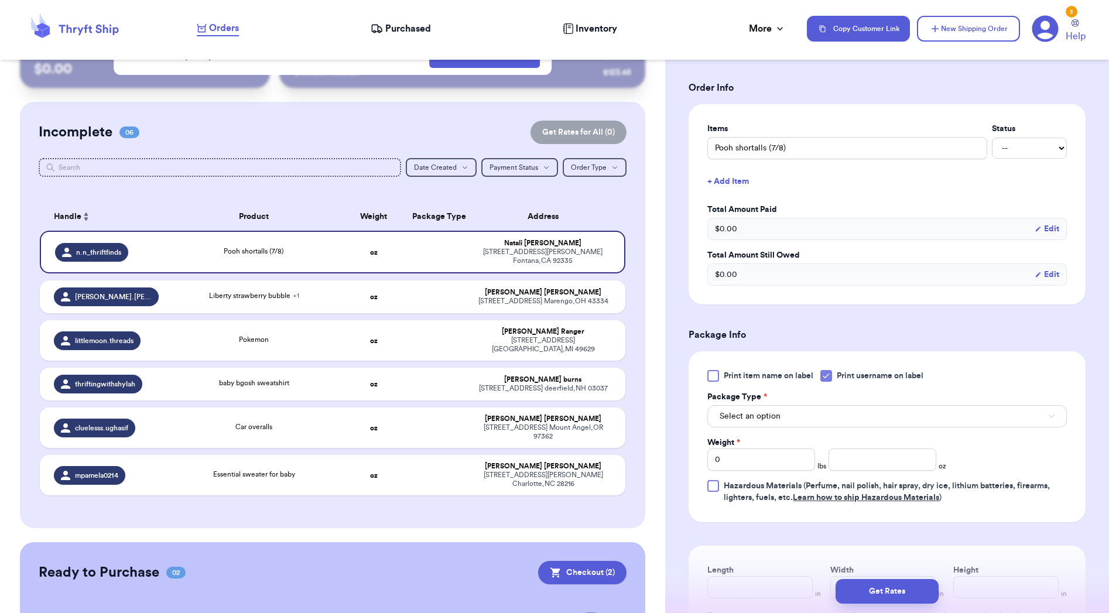
scroll to position [253, 0]
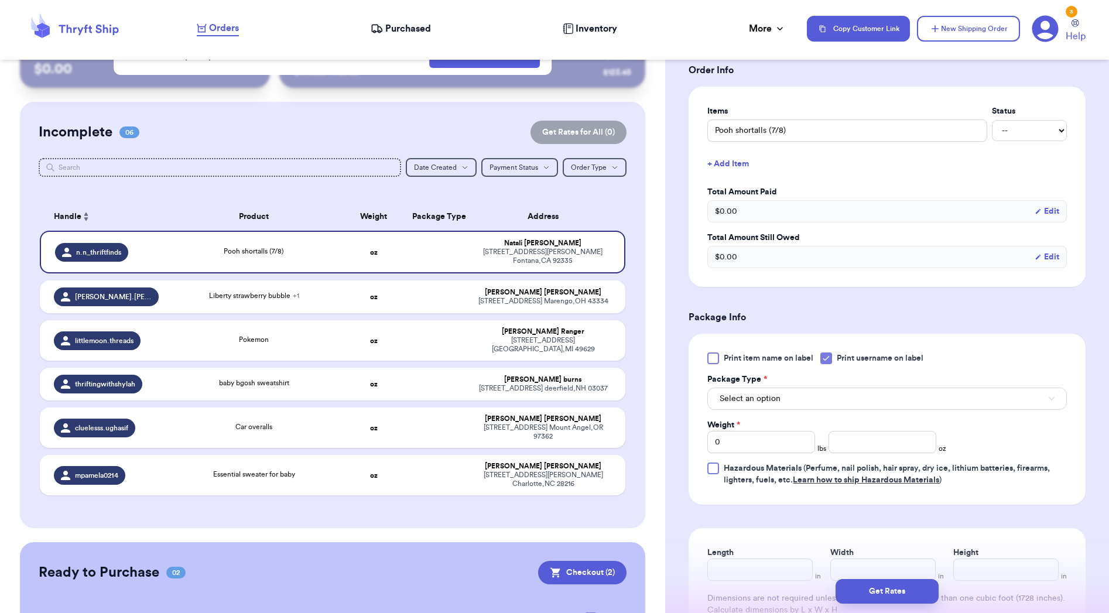
click at [828, 361] on icon at bounding box center [825, 358] width 9 height 9
click at [0, 0] on input "Print username on label" at bounding box center [0, 0] width 0 height 0
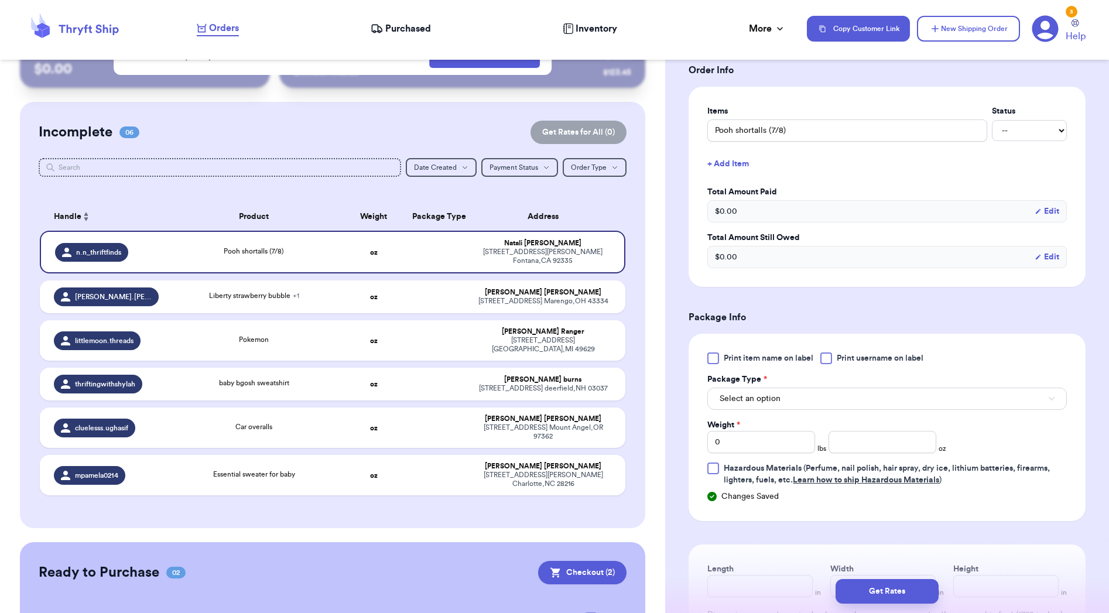
click at [815, 399] on button "Select an option" at bounding box center [886, 398] width 359 height 22
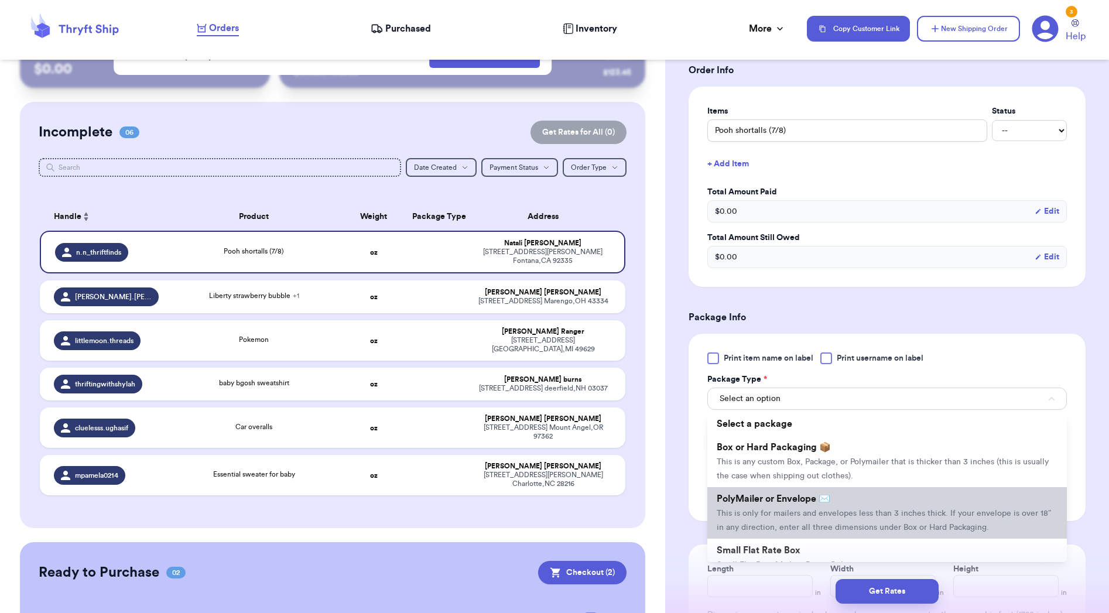
click at [850, 505] on li "PolyMailer or Envelope ✉️ This is only for mailers and envelopes less than 3 in…" at bounding box center [886, 513] width 359 height 52
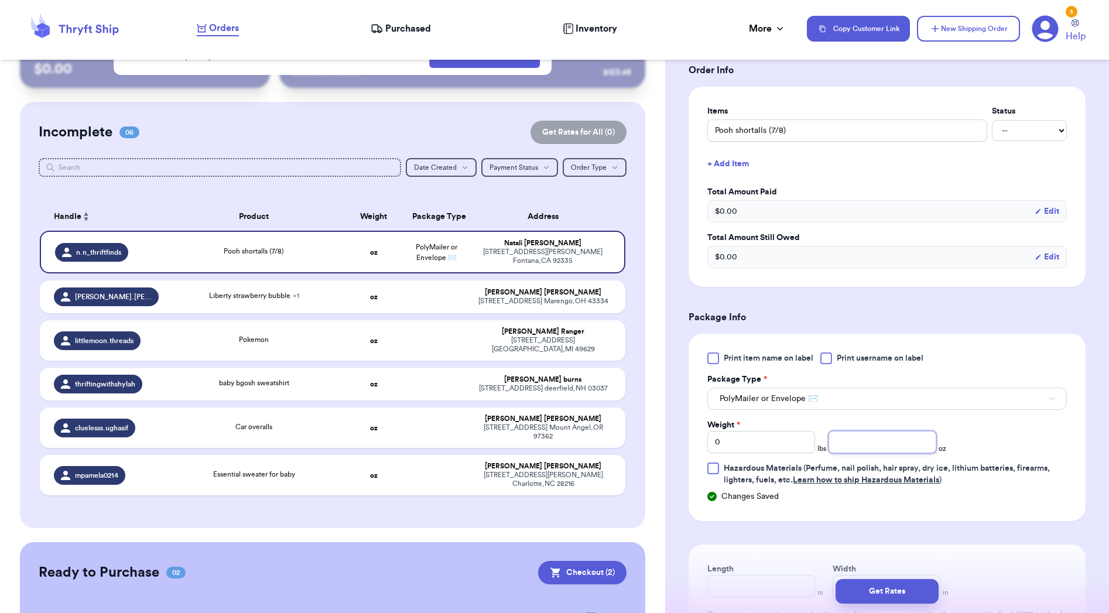
click at [867, 445] on input "number" at bounding box center [882, 442] width 108 height 22
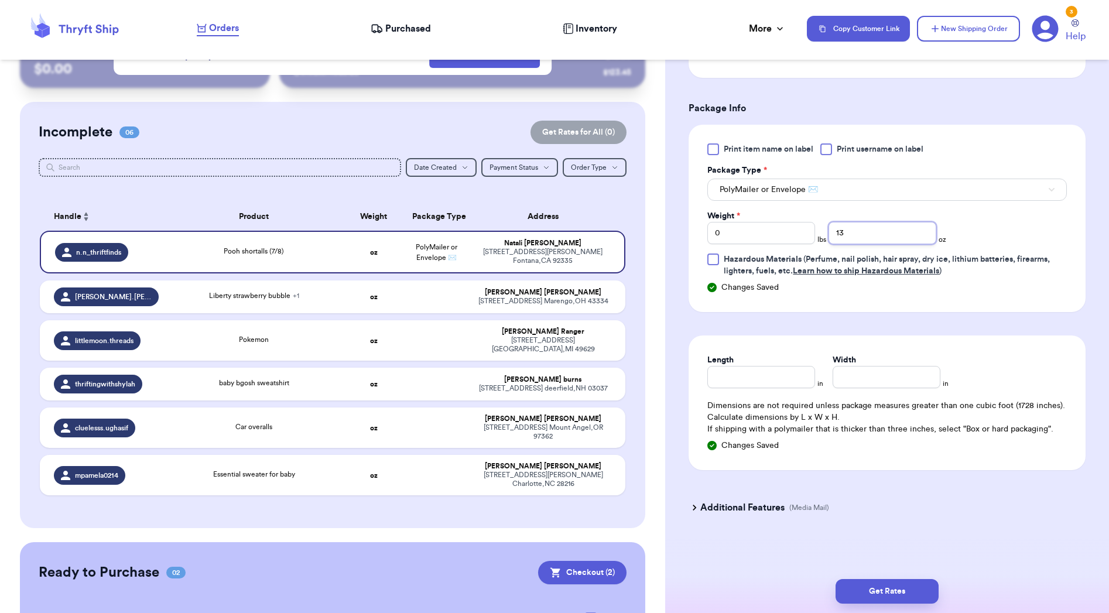
scroll to position [1, 0]
click at [730, 374] on input "0" at bounding box center [761, 377] width 108 height 22
click at [884, 591] on button "Get Rates" at bounding box center [886, 591] width 103 height 25
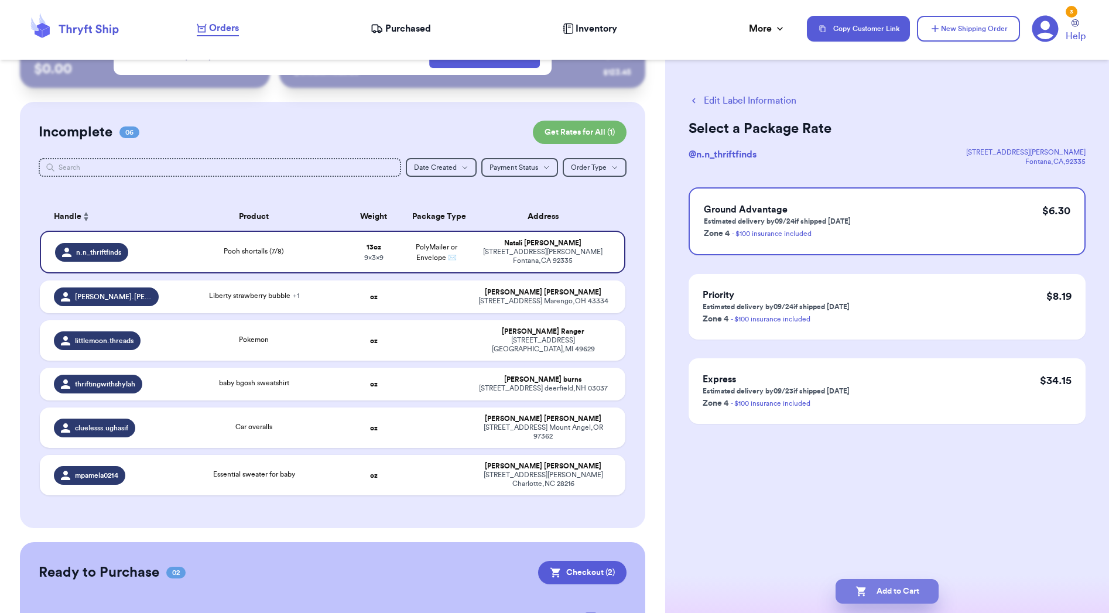
click at [903, 589] on button "Add to Cart" at bounding box center [886, 591] width 103 height 25
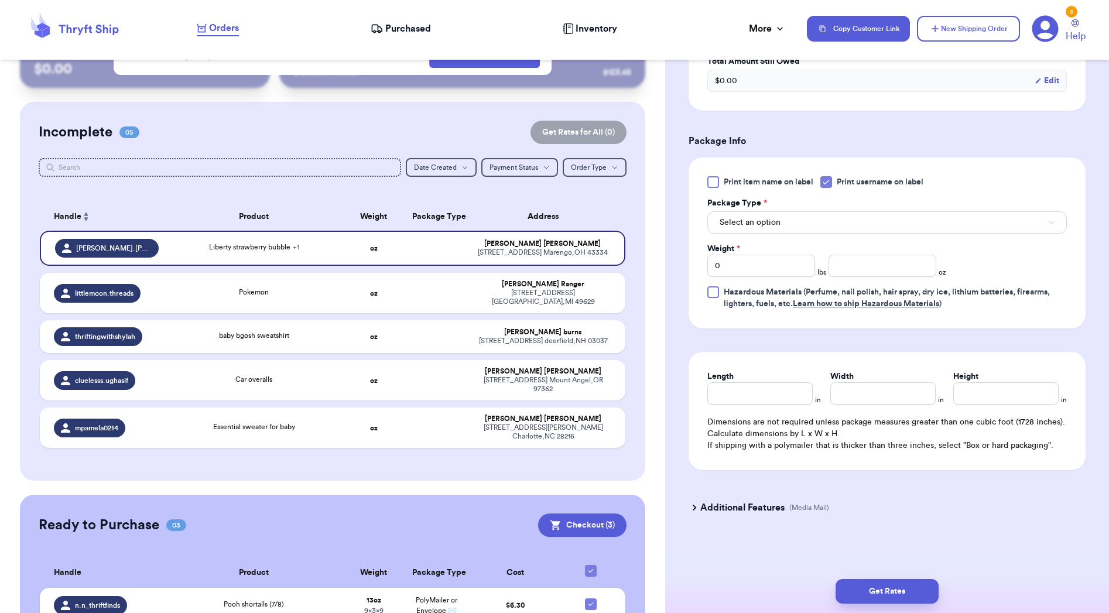
scroll to position [470, 0]
click at [830, 183] on icon at bounding box center [825, 181] width 9 height 9
click at [0, 0] on input "Print username on label" at bounding box center [0, 0] width 0 height 0
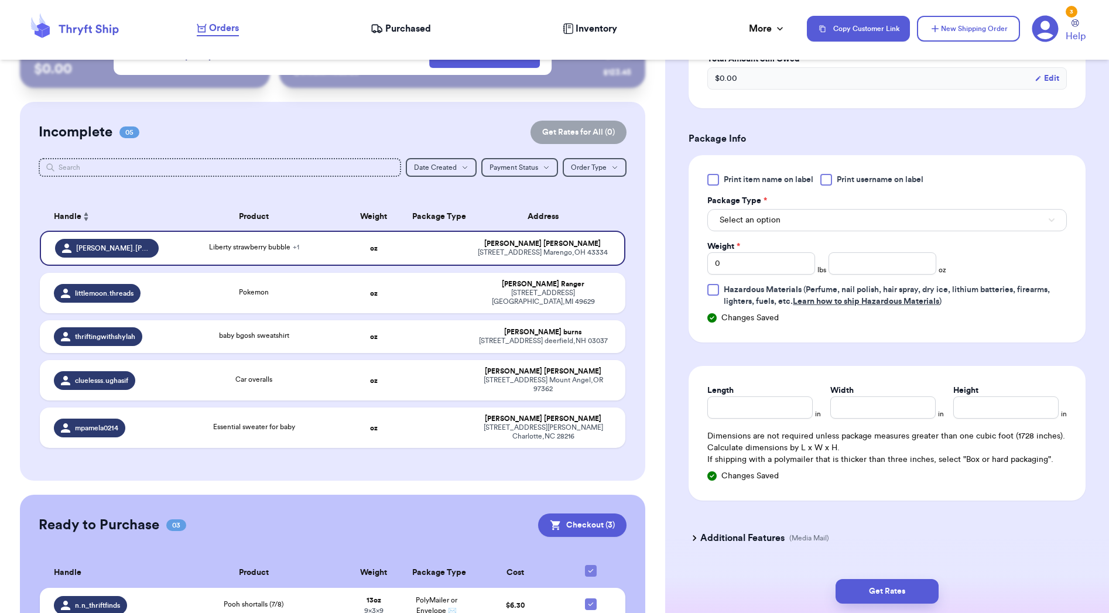
click at [842, 215] on button "Select an option" at bounding box center [886, 220] width 359 height 22
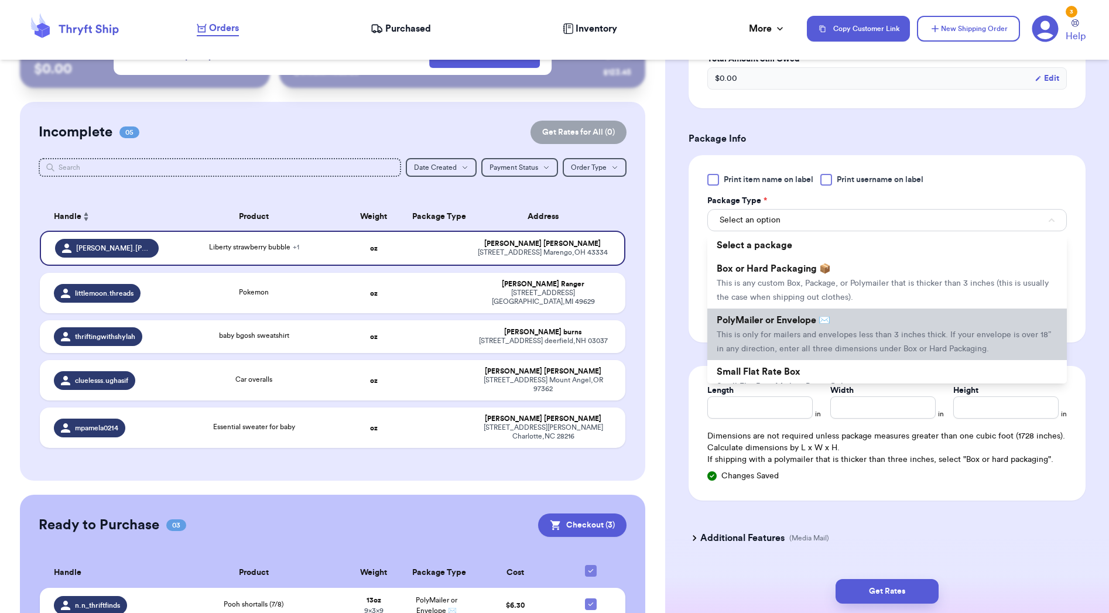
click at [843, 331] on li "PolyMailer or Envelope ✉️ This is only for mailers and envelopes less than 3 in…" at bounding box center [886, 334] width 359 height 52
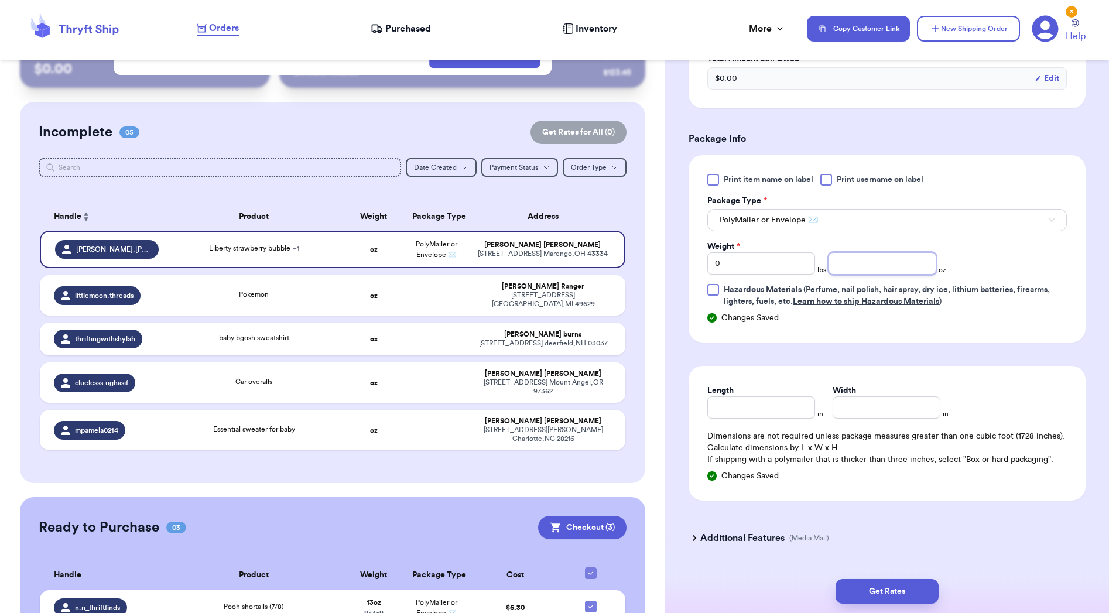
click at [913, 274] on input "number" at bounding box center [882, 263] width 108 height 22
click at [785, 419] on input "Length" at bounding box center [761, 407] width 108 height 22
click at [909, 584] on button "Get Rates" at bounding box center [886, 591] width 103 height 25
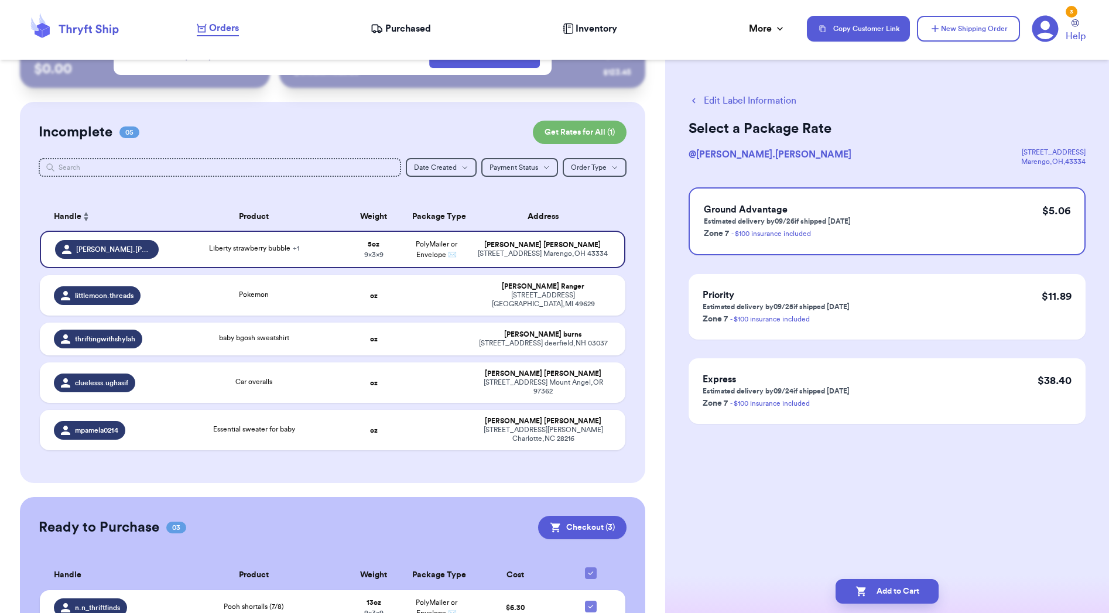
scroll to position [0, 0]
click at [886, 597] on button "Add to Cart" at bounding box center [886, 591] width 103 height 25
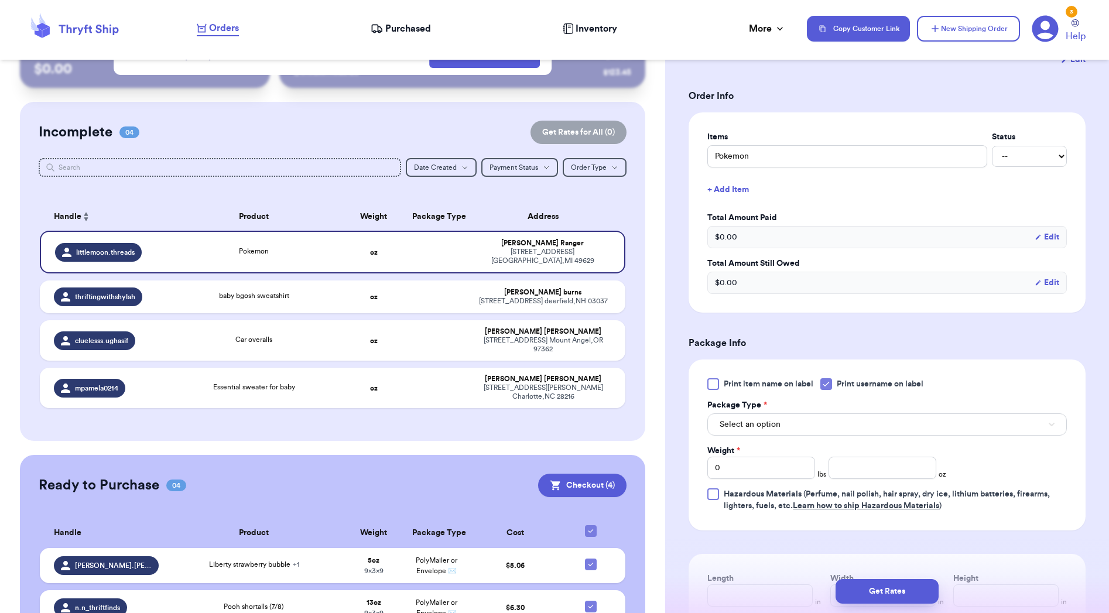
scroll to position [243, 0]
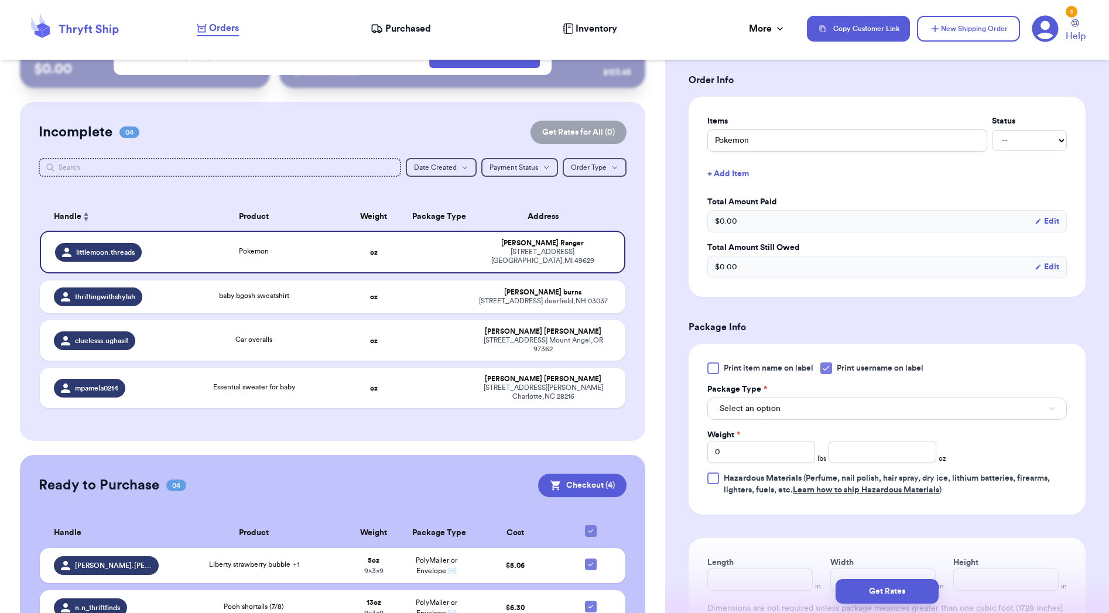
click at [836, 369] on label "Print username on label" at bounding box center [871, 368] width 103 height 12
click at [0, 0] on input "Print username on label" at bounding box center [0, 0] width 0 height 0
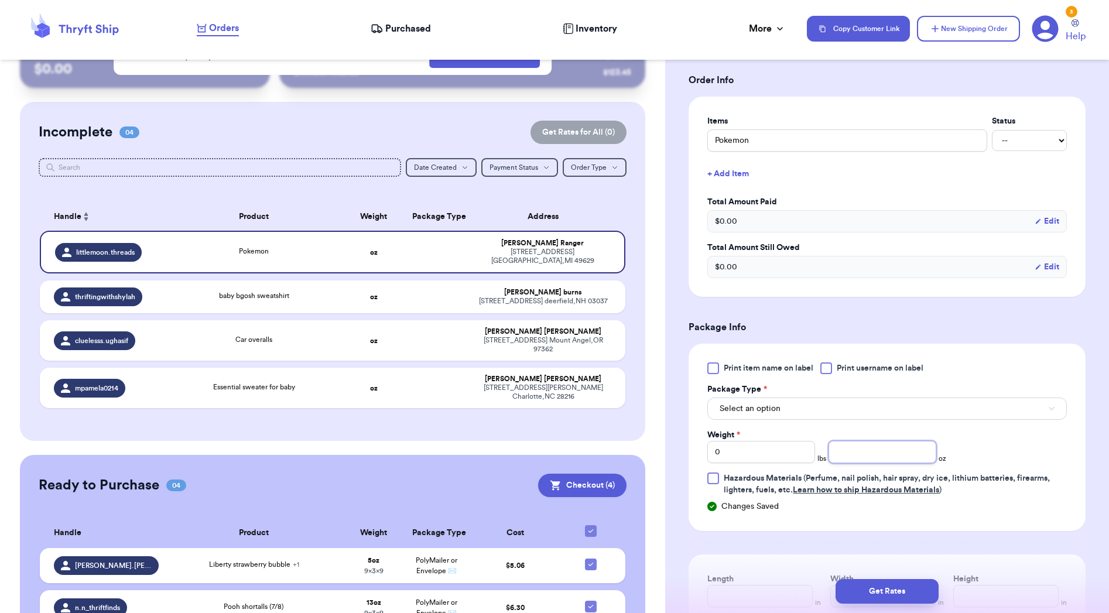
click at [880, 463] on input "number" at bounding box center [882, 452] width 108 height 22
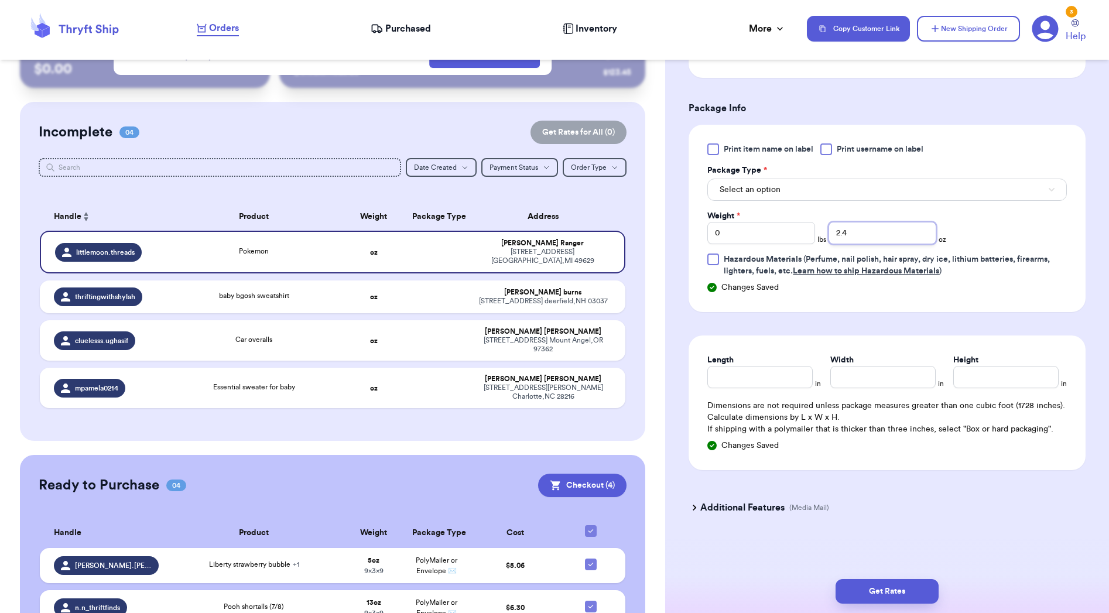
scroll to position [464, 0]
click at [939, 192] on button "Select an option" at bounding box center [886, 190] width 359 height 22
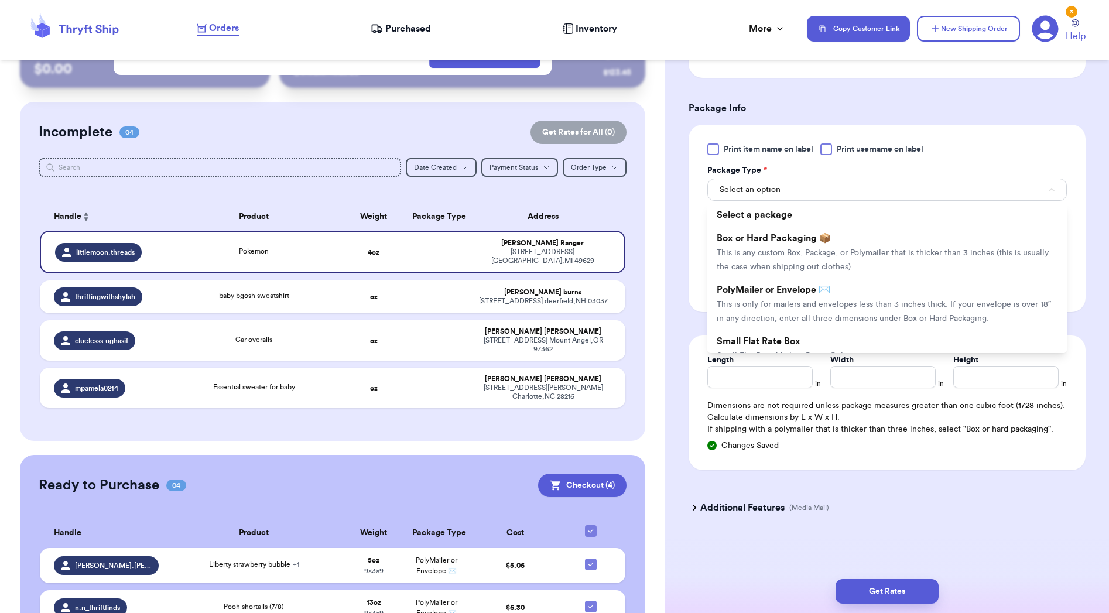
click at [927, 296] on li "PolyMailer or Envelope ✉️ This is only for mailers and envelopes less than 3 in…" at bounding box center [886, 304] width 359 height 52
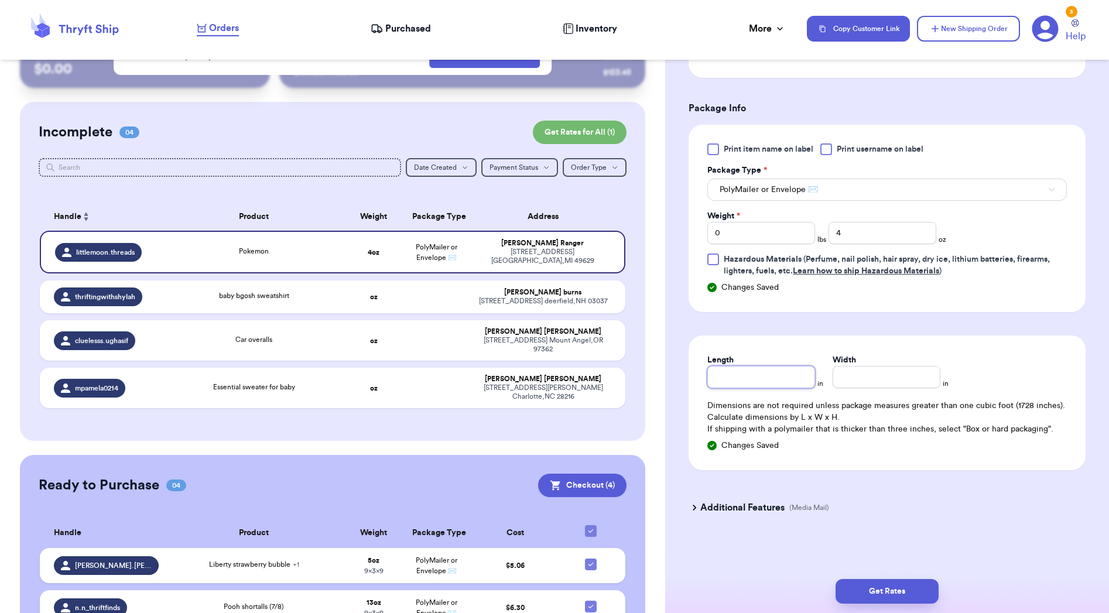
click at [738, 369] on input "Length" at bounding box center [761, 377] width 108 height 22
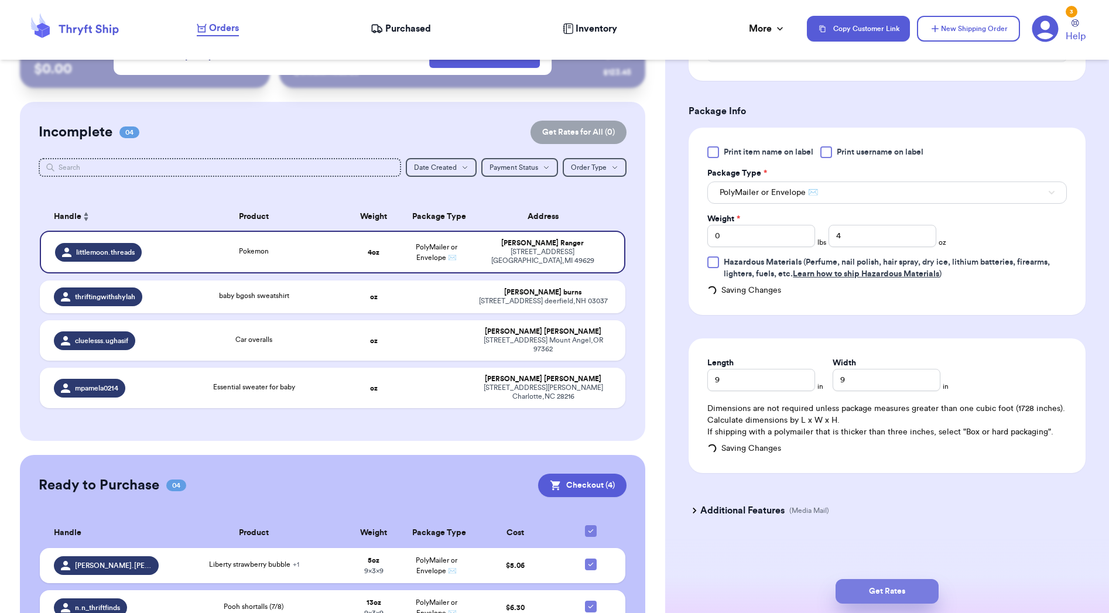
click at [917, 590] on button "Get Rates" at bounding box center [886, 591] width 103 height 25
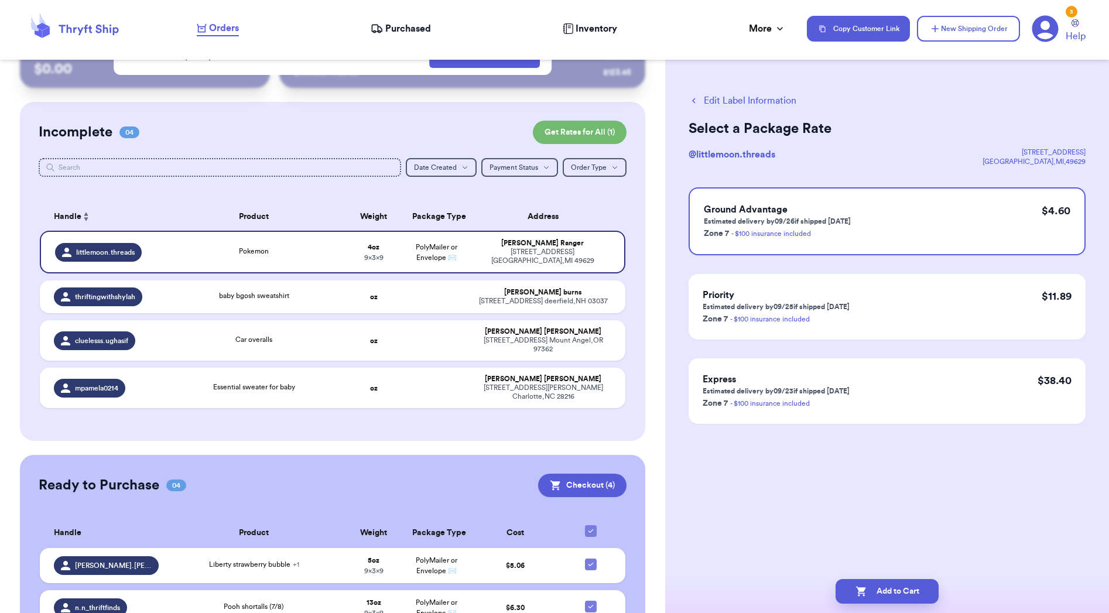
scroll to position [0, 0]
click at [917, 590] on button "Add to Cart" at bounding box center [886, 591] width 103 height 25
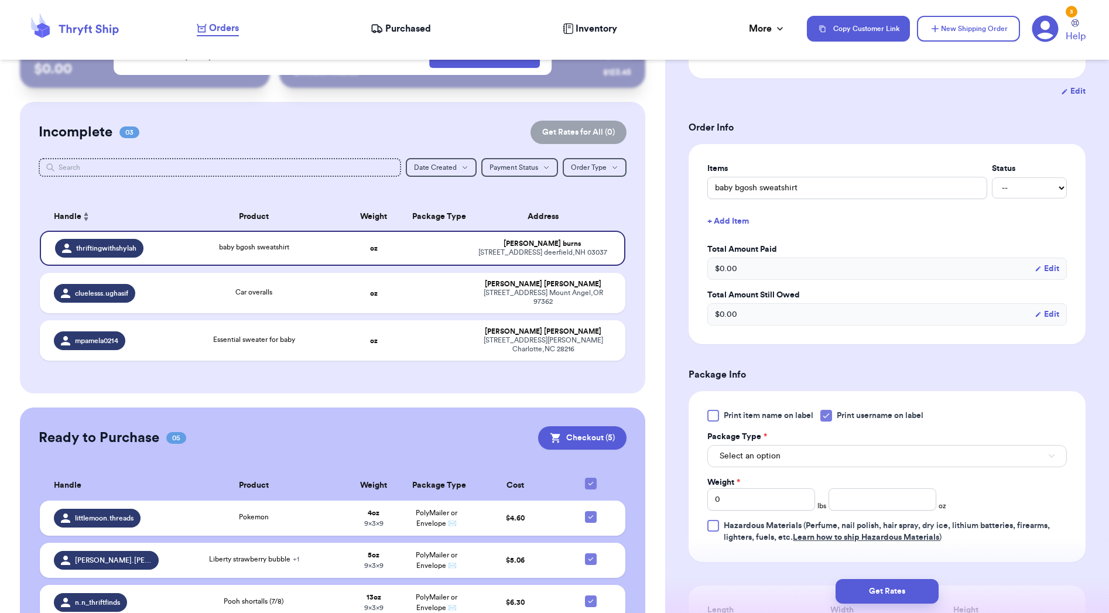
scroll to position [220, 0]
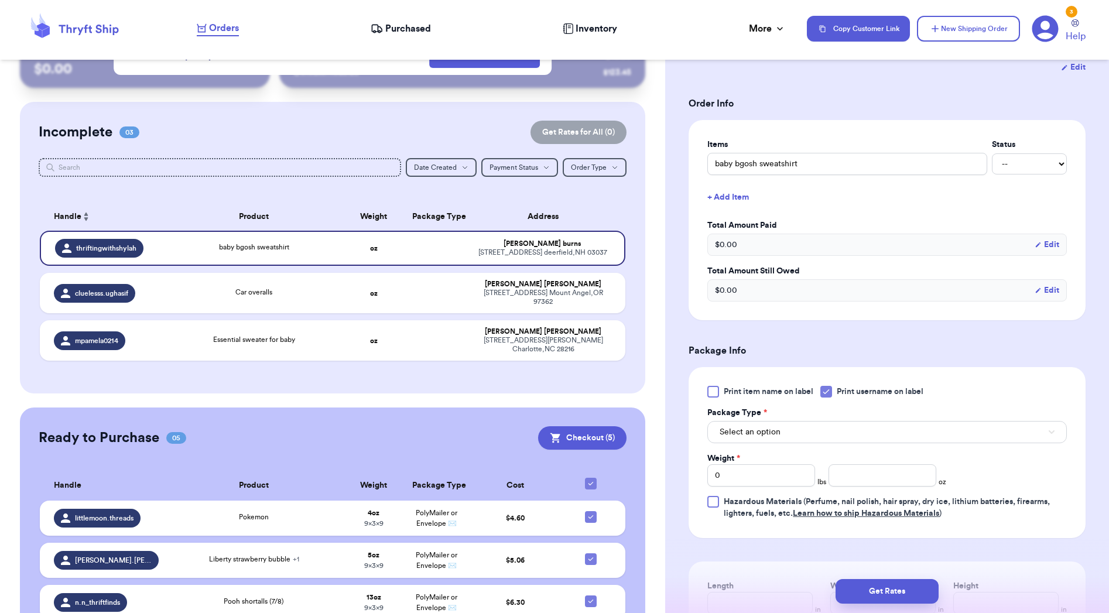
click at [919, 441] on button "Select an option" at bounding box center [886, 432] width 359 height 22
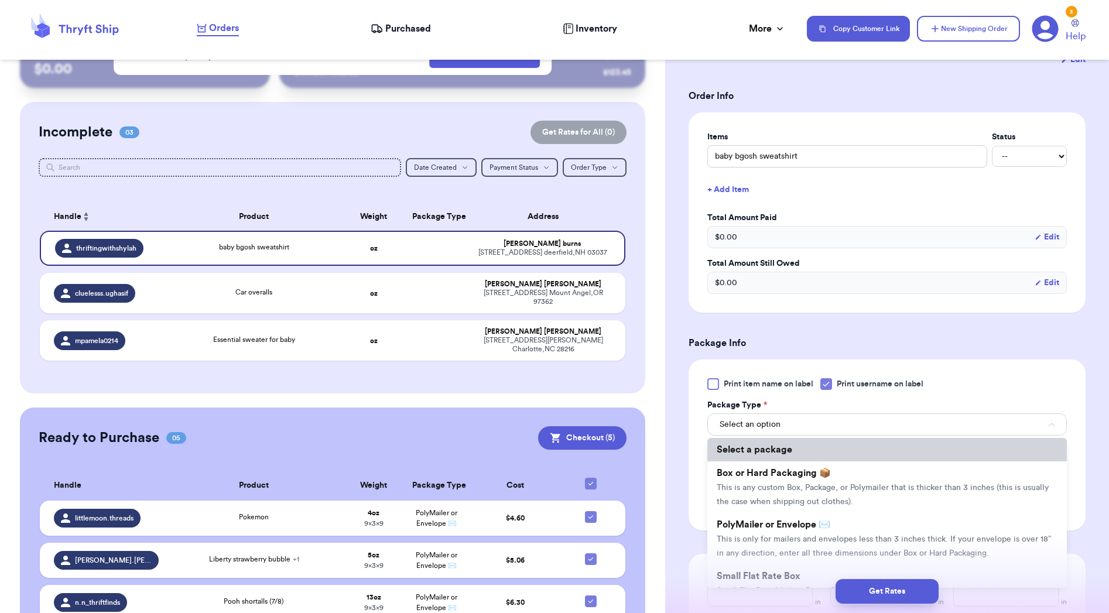
scroll to position [223, 0]
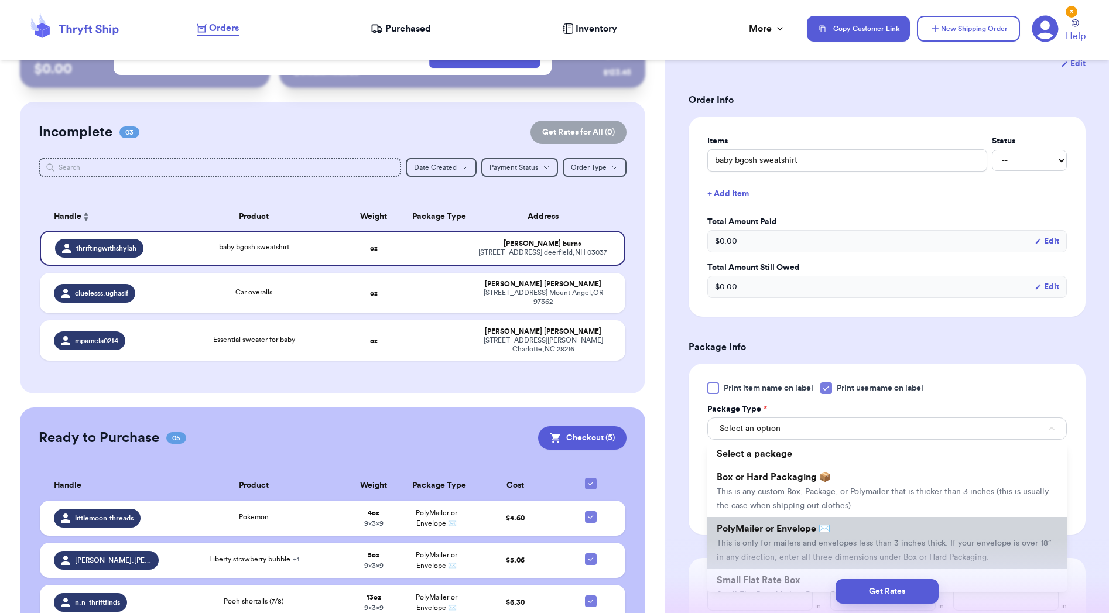
click at [879, 530] on li "PolyMailer or Envelope ✉️ This is only for mailers and envelopes less than 3 in…" at bounding box center [886, 543] width 359 height 52
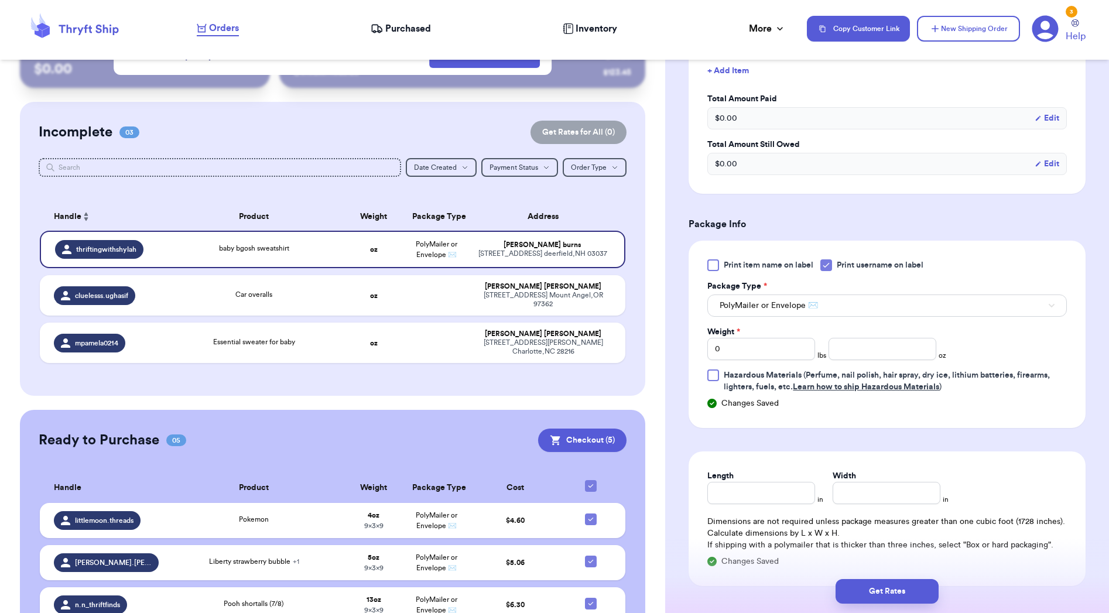
scroll to position [353, 0]
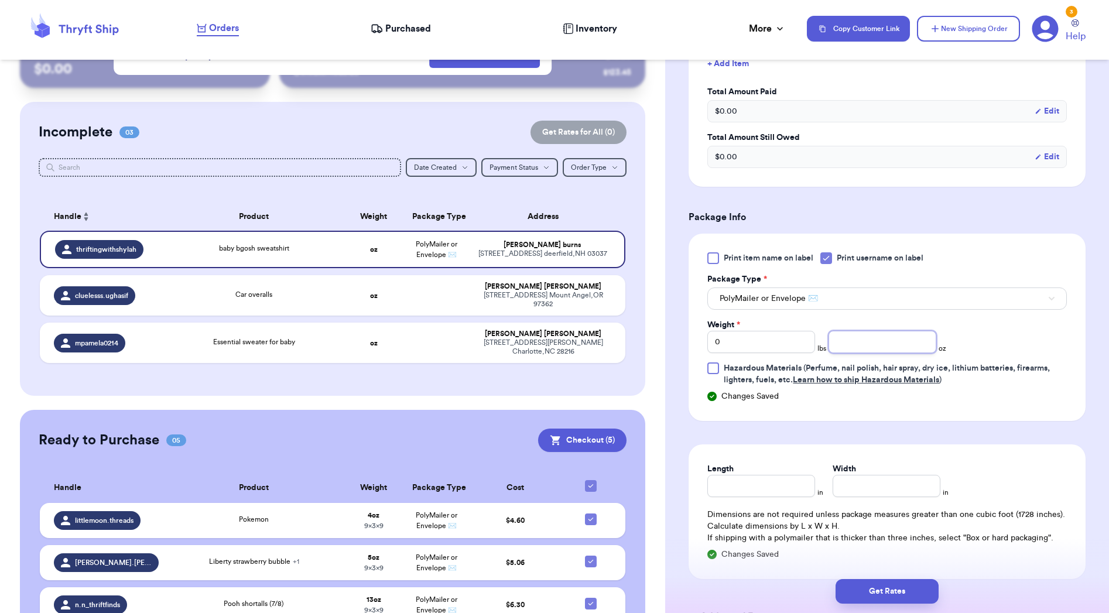
click at [851, 346] on input "number" at bounding box center [882, 342] width 108 height 22
click at [775, 476] on input "Length" at bounding box center [761, 485] width 108 height 22
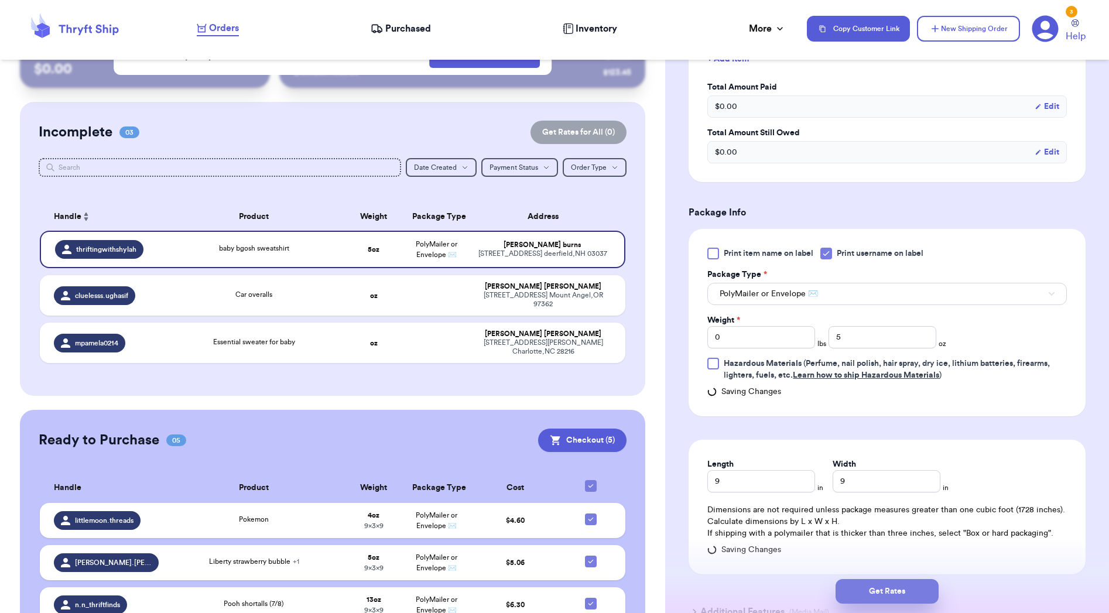
click at [912, 588] on button "Get Rates" at bounding box center [886, 591] width 103 height 25
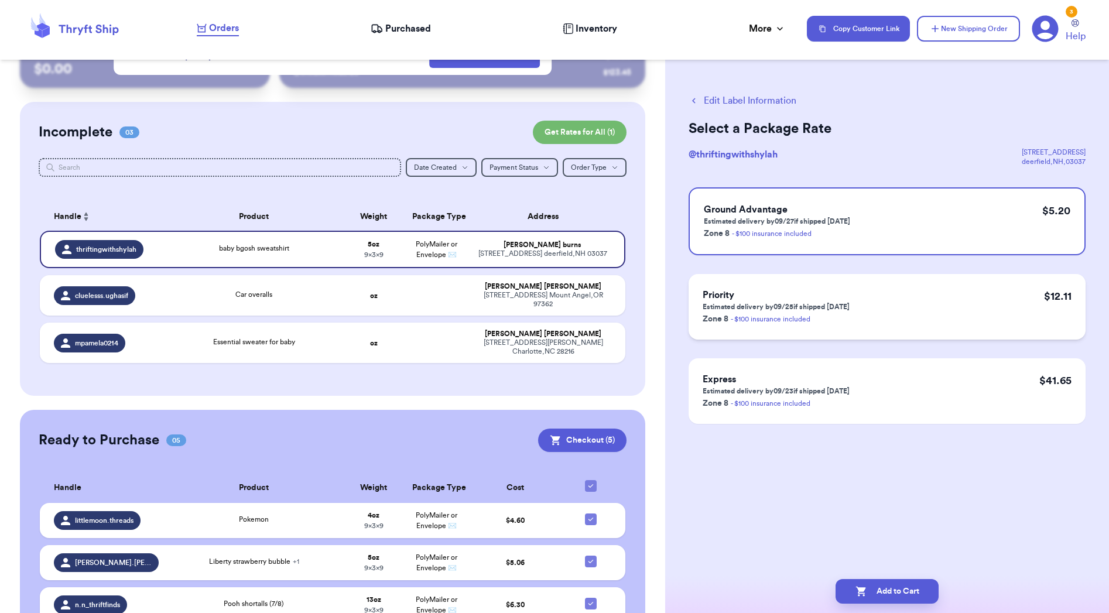
scroll to position [0, 0]
click at [870, 585] on button "Add to Cart" at bounding box center [886, 591] width 103 height 25
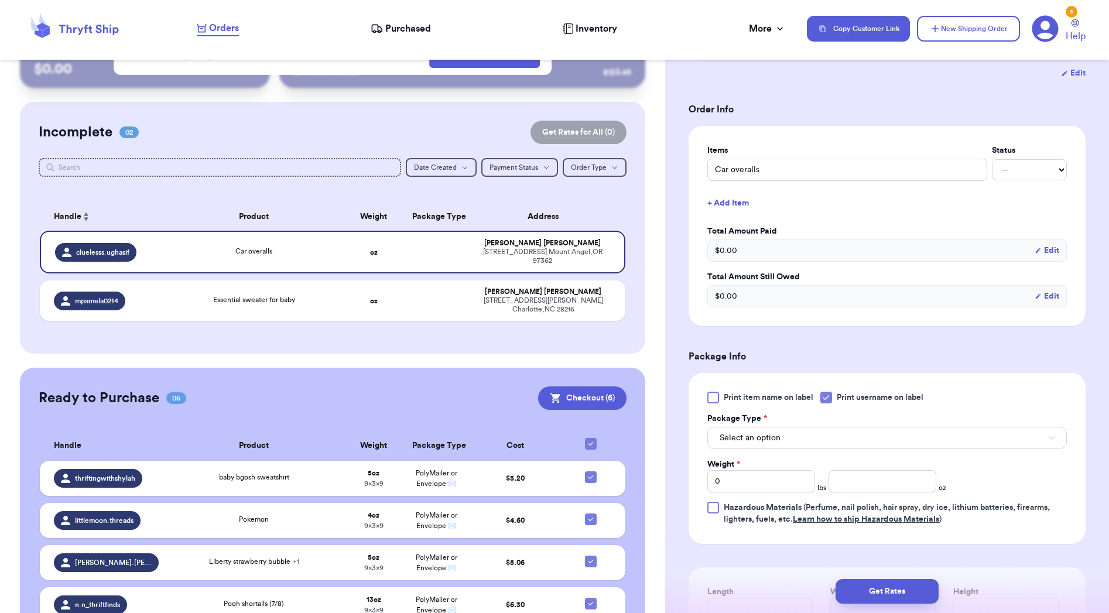
scroll to position [236, 0]
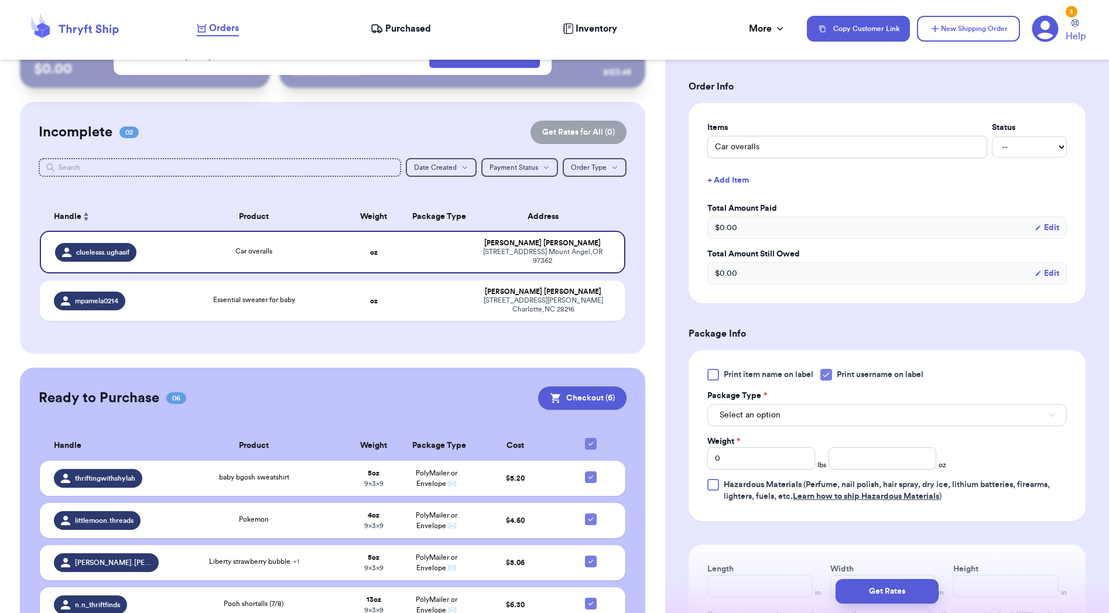
click at [822, 375] on icon at bounding box center [825, 374] width 9 height 9
click at [0, 0] on input "Print username on label" at bounding box center [0, 0] width 0 height 0
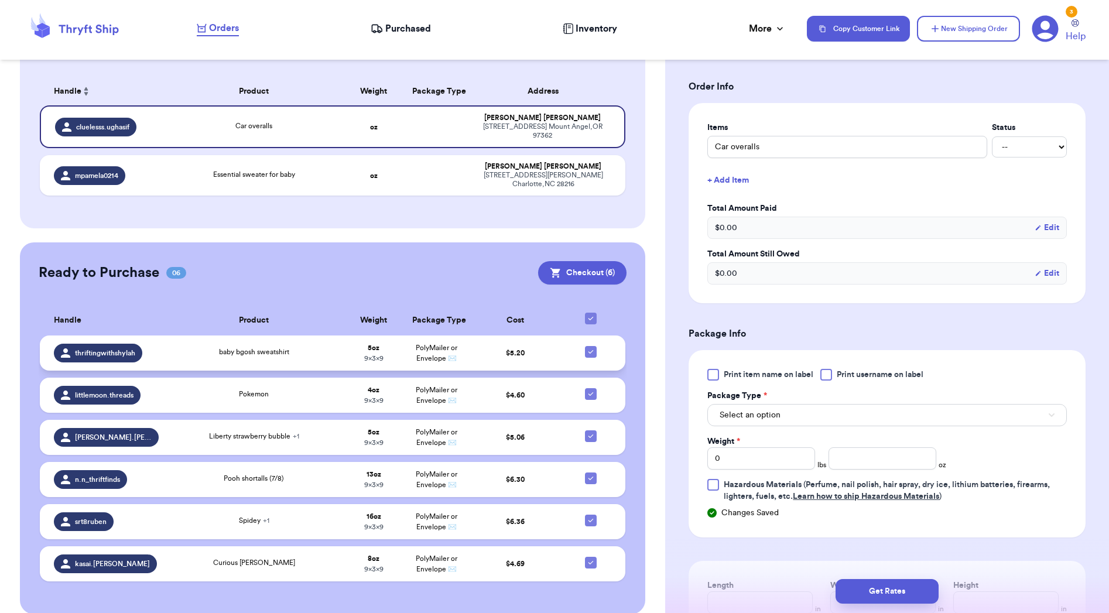
scroll to position [172, 0]
click at [513, 350] on span "$ 5.20" at bounding box center [515, 353] width 19 height 7
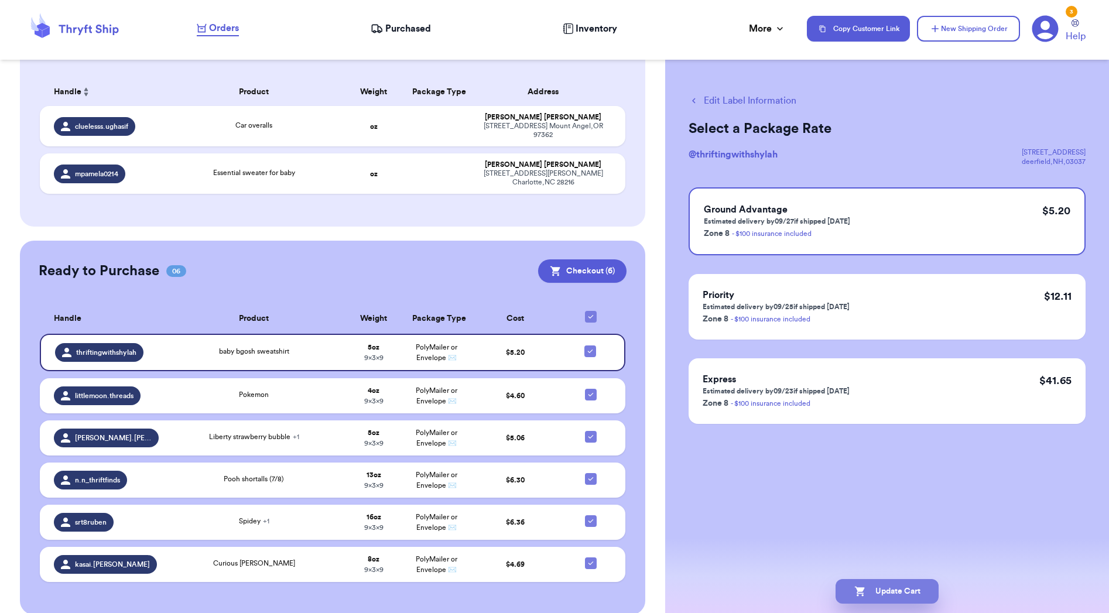
click at [869, 586] on button "Update Cart" at bounding box center [886, 591] width 103 height 25
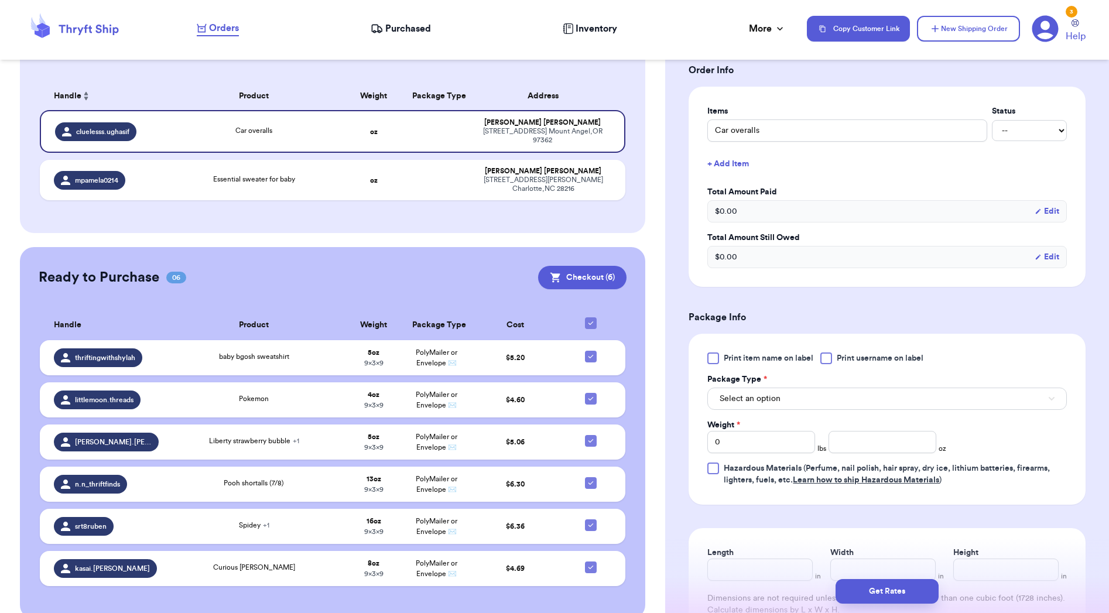
scroll to position [264, 0]
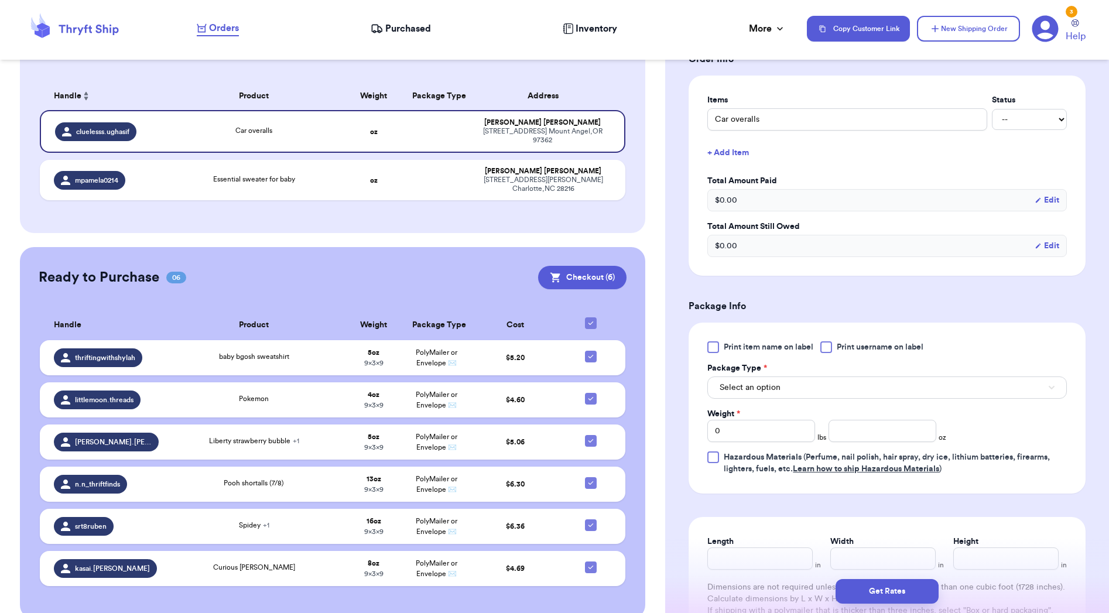
click at [825, 385] on button "Select an option" at bounding box center [886, 387] width 359 height 22
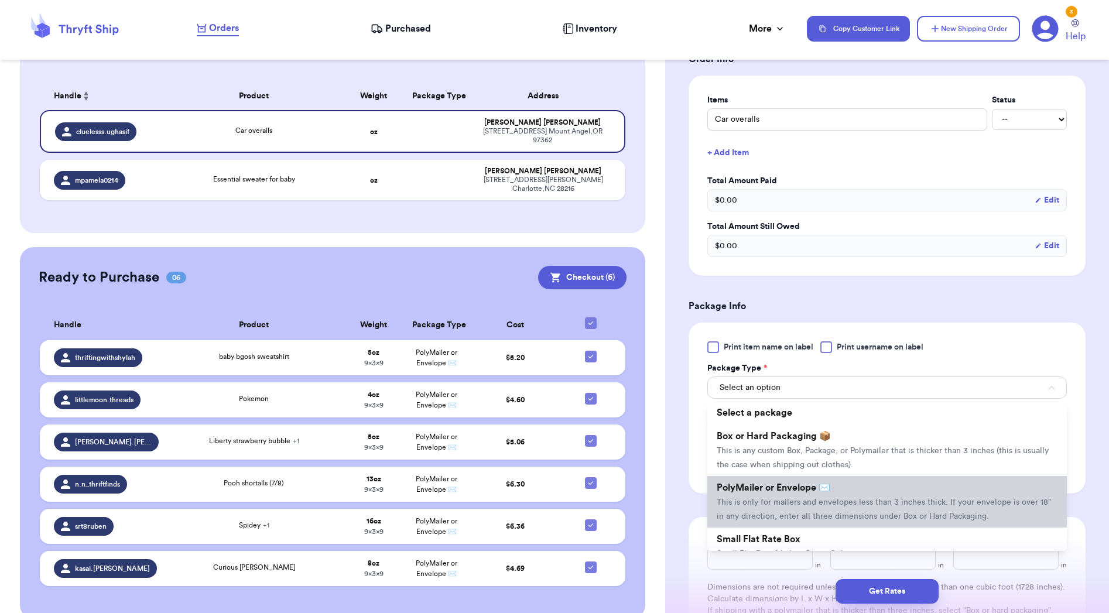
click at [830, 498] on li "PolyMailer or Envelope ✉️ This is only for mailers and envelopes less than 3 in…" at bounding box center [886, 502] width 359 height 52
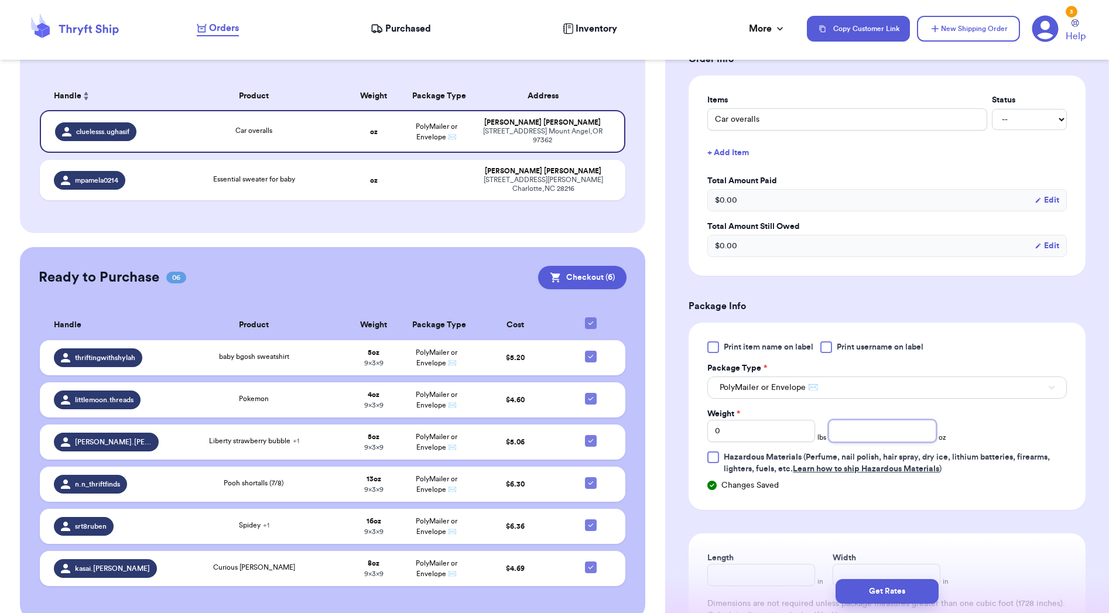
click at [882, 441] on input "number" at bounding box center [882, 431] width 108 height 22
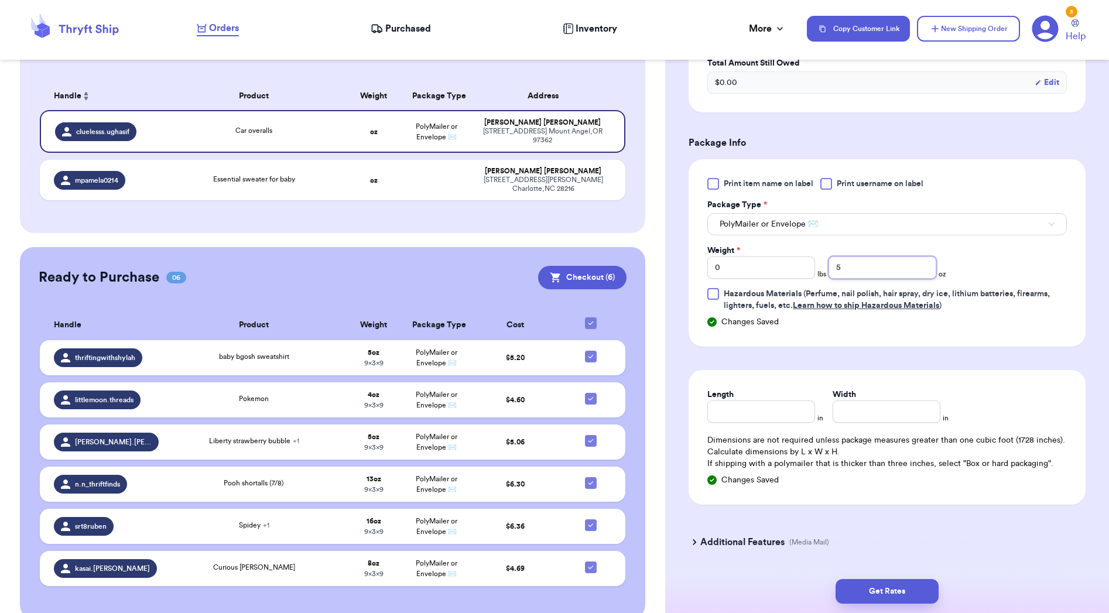
scroll to position [428, 0]
click at [774, 421] on input "Length" at bounding box center [761, 410] width 108 height 22
click at [886, 598] on button "Get Rates" at bounding box center [886, 591] width 103 height 25
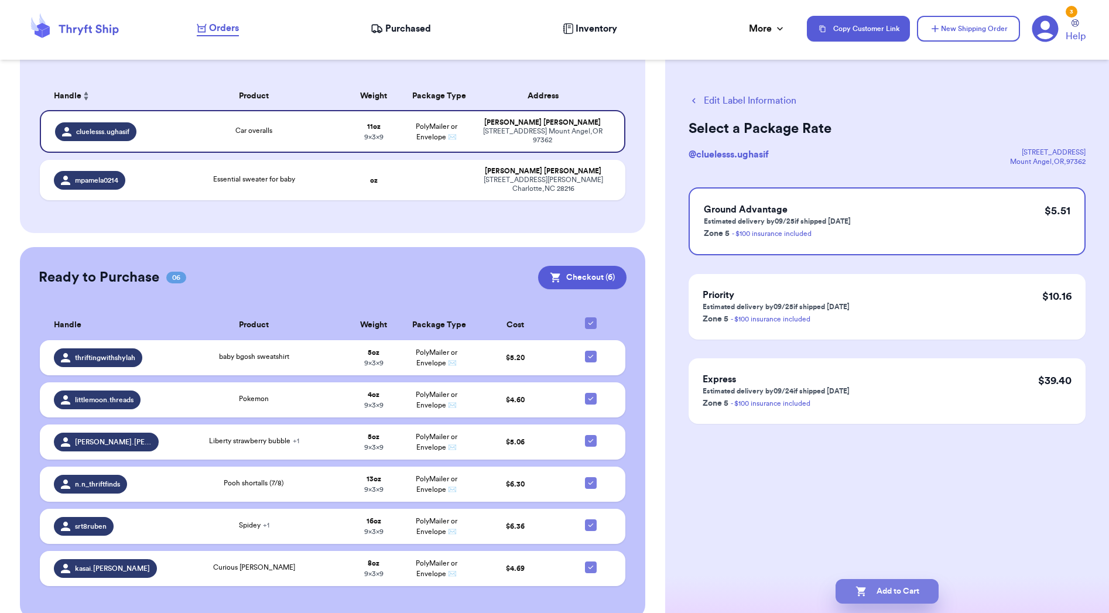
scroll to position [0, 0]
click at [886, 591] on button "Add to Cart" at bounding box center [886, 591] width 103 height 25
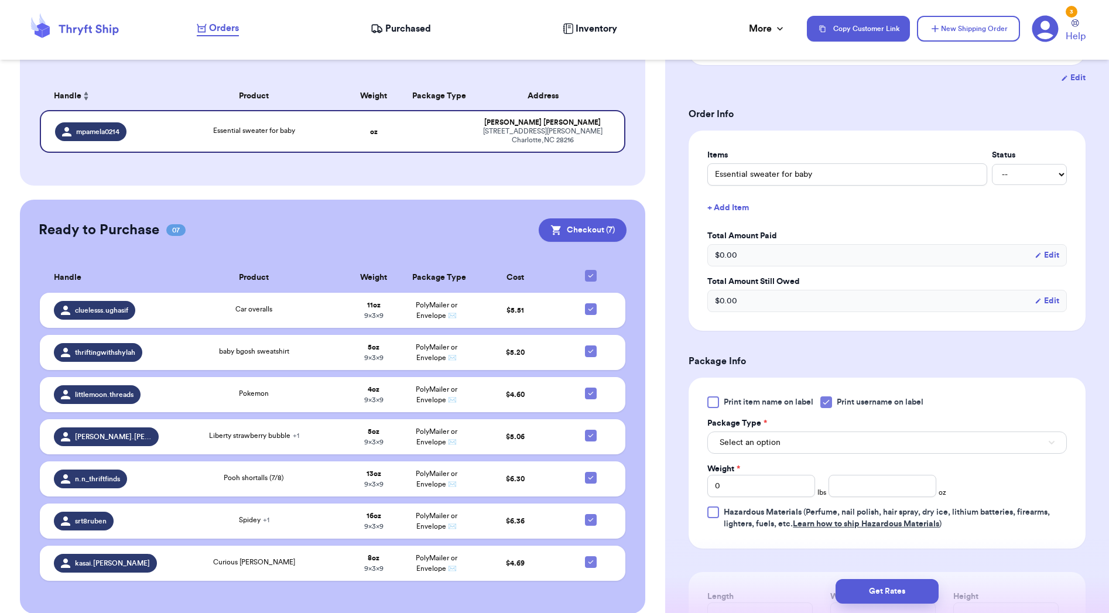
scroll to position [230, 0]
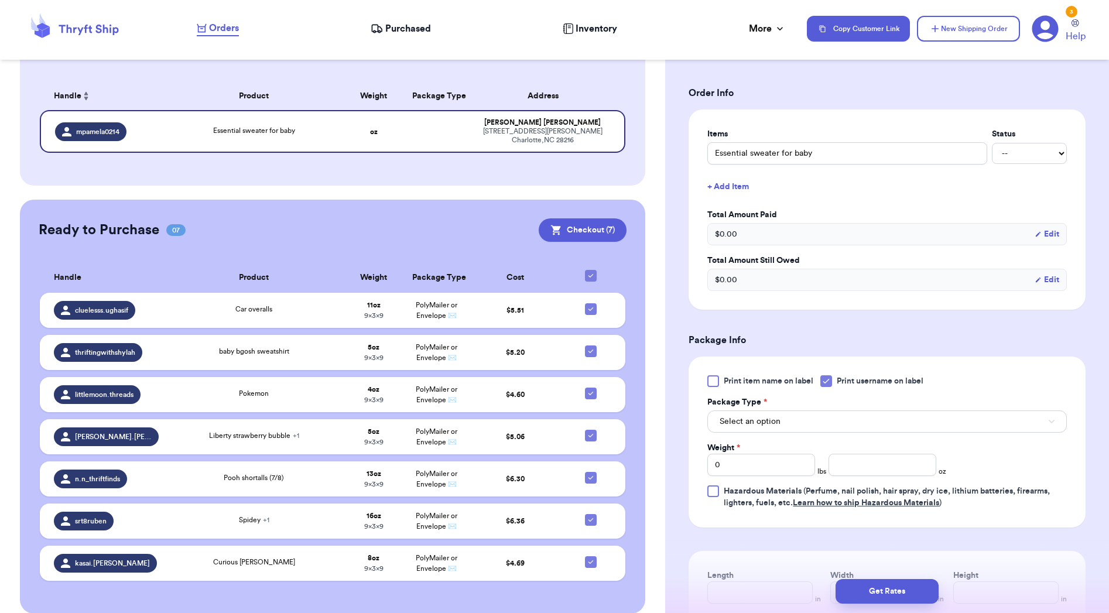
click at [832, 385] on div at bounding box center [826, 381] width 12 height 12
click at [0, 0] on input "Print username on label" at bounding box center [0, 0] width 0 height 0
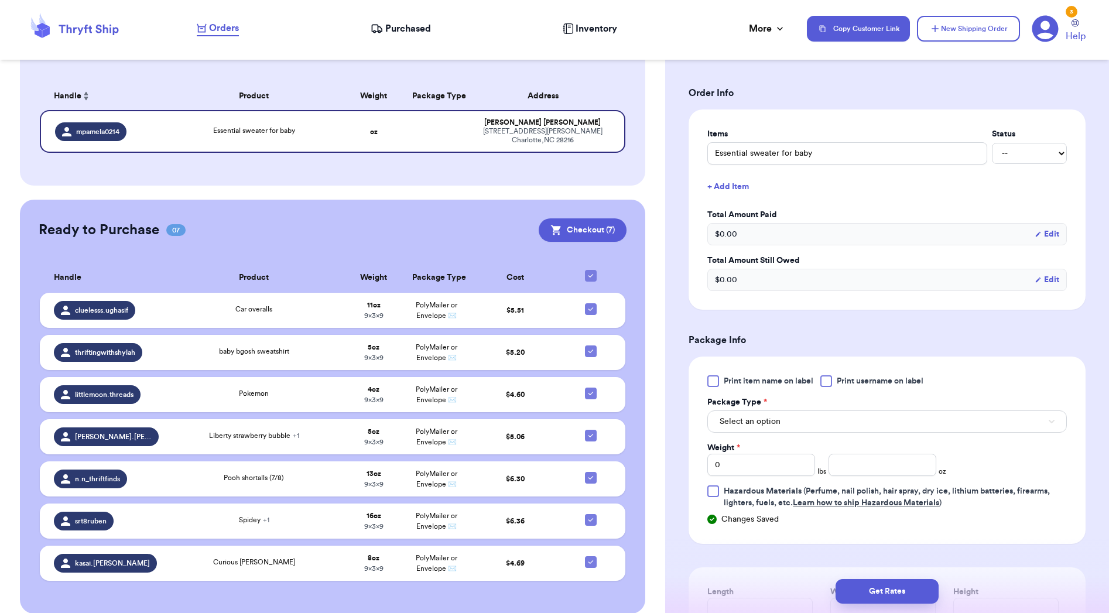
click at [831, 424] on button "Select an option" at bounding box center [886, 421] width 359 height 22
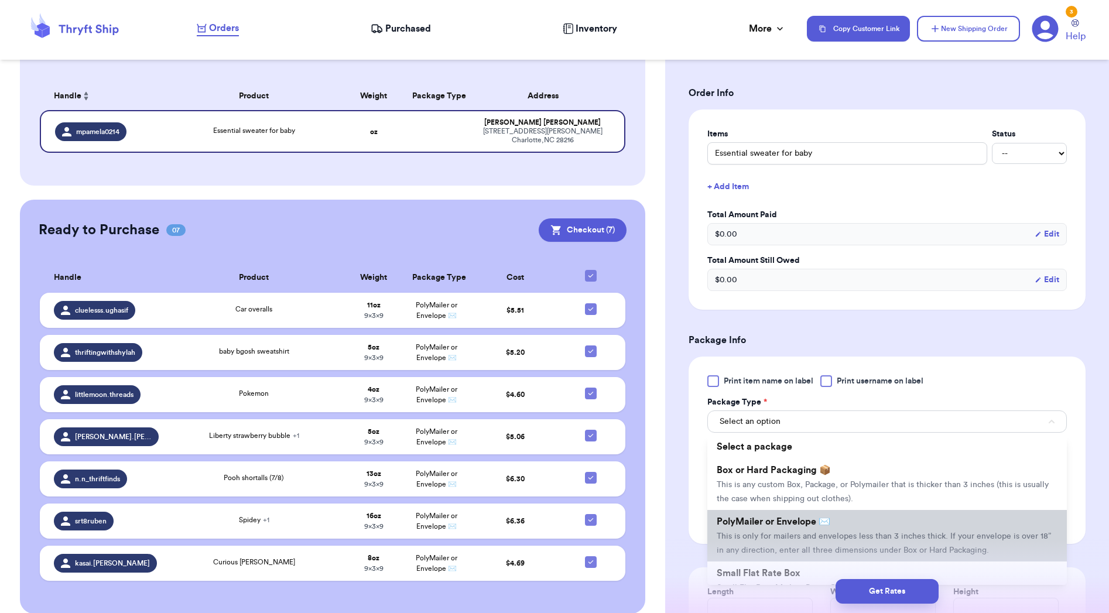
click at [824, 526] on span "PolyMailer or Envelope ✉️" at bounding box center [773, 521] width 114 height 9
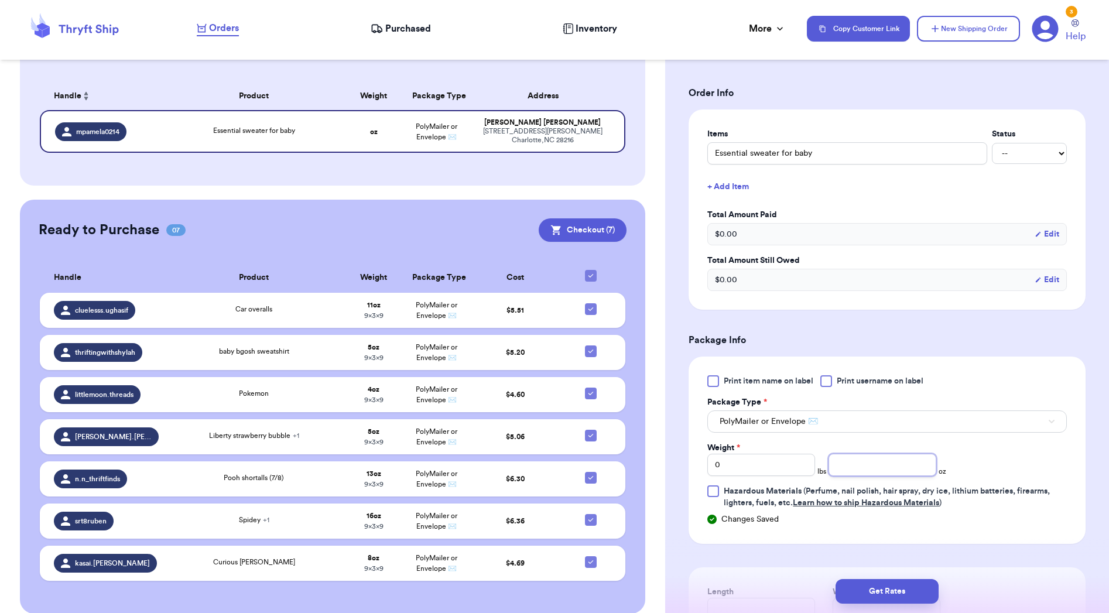
click at [861, 472] on input "number" at bounding box center [882, 465] width 108 height 22
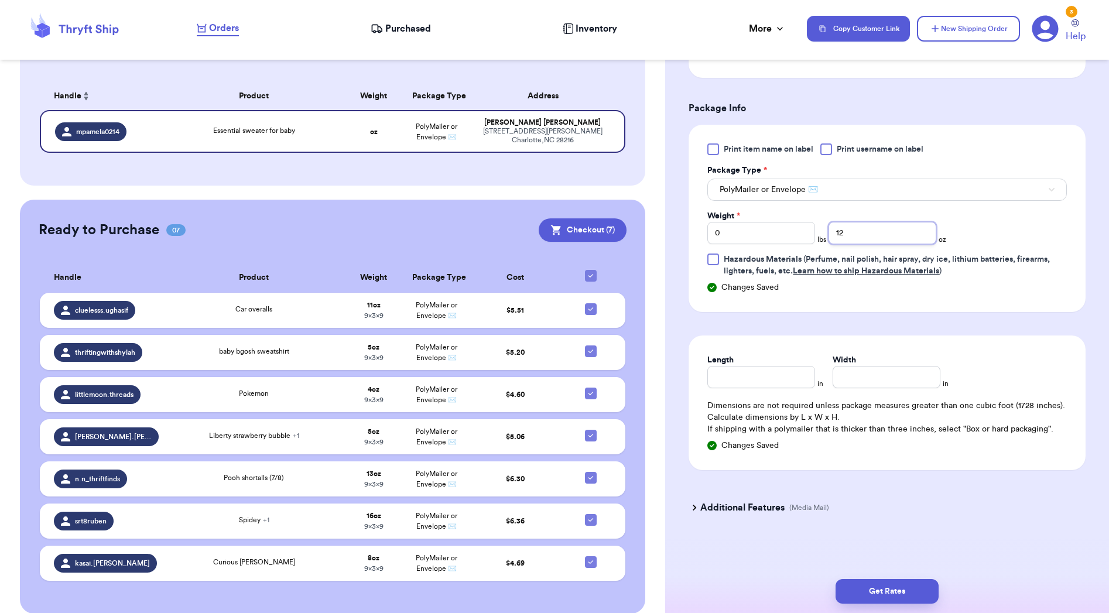
scroll to position [1, 0]
click at [728, 378] on input "Length" at bounding box center [761, 377] width 108 height 22
click at [870, 587] on button "Get Rates" at bounding box center [886, 591] width 103 height 25
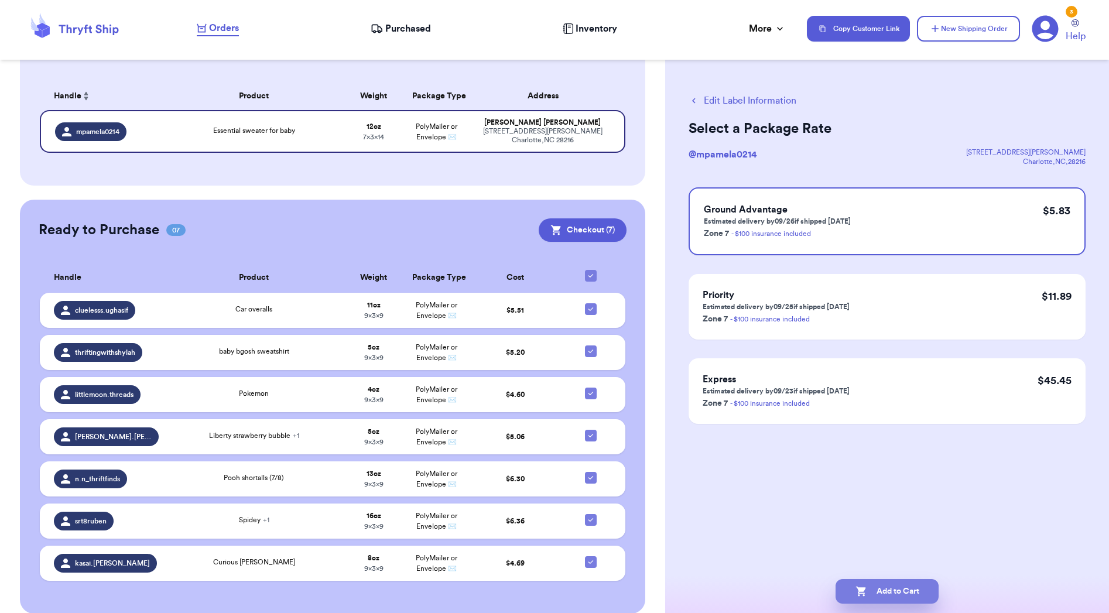
click at [889, 586] on button "Add to Cart" at bounding box center [886, 591] width 103 height 25
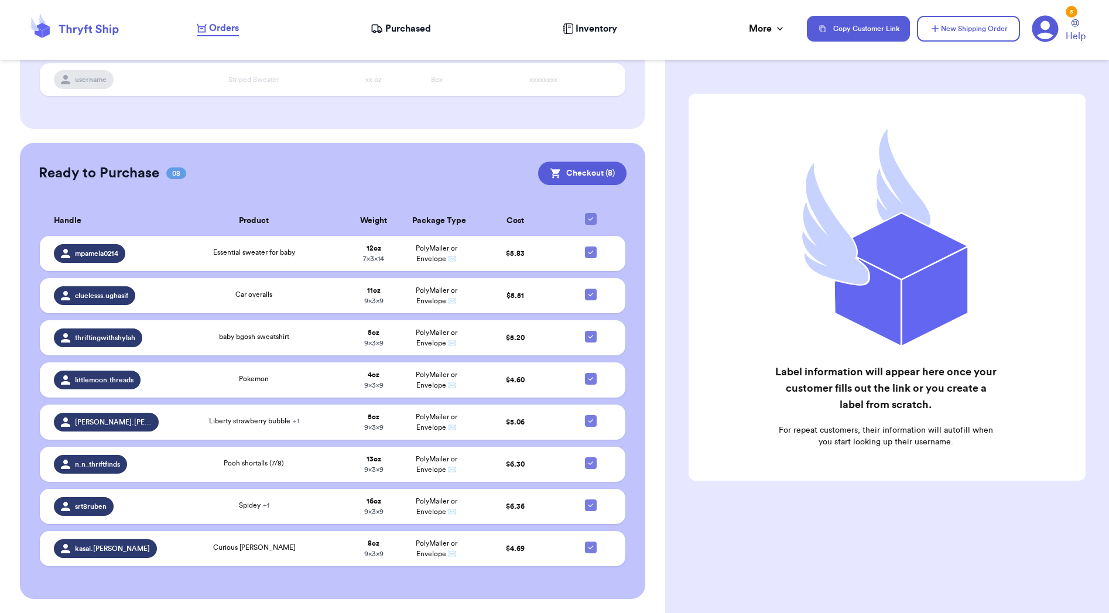
scroll to position [214, 0]
click at [591, 174] on button "Checkout ( 8 )" at bounding box center [582, 173] width 88 height 23
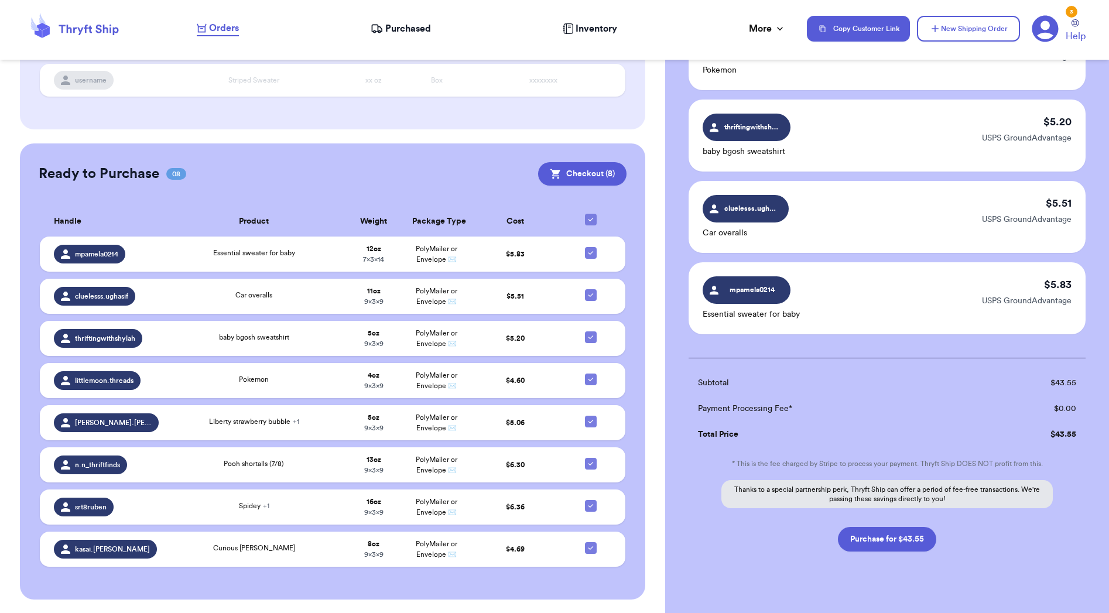
scroll to position [473, 0]
click at [887, 527] on button "Purchase for $43.55" at bounding box center [887, 539] width 98 height 25
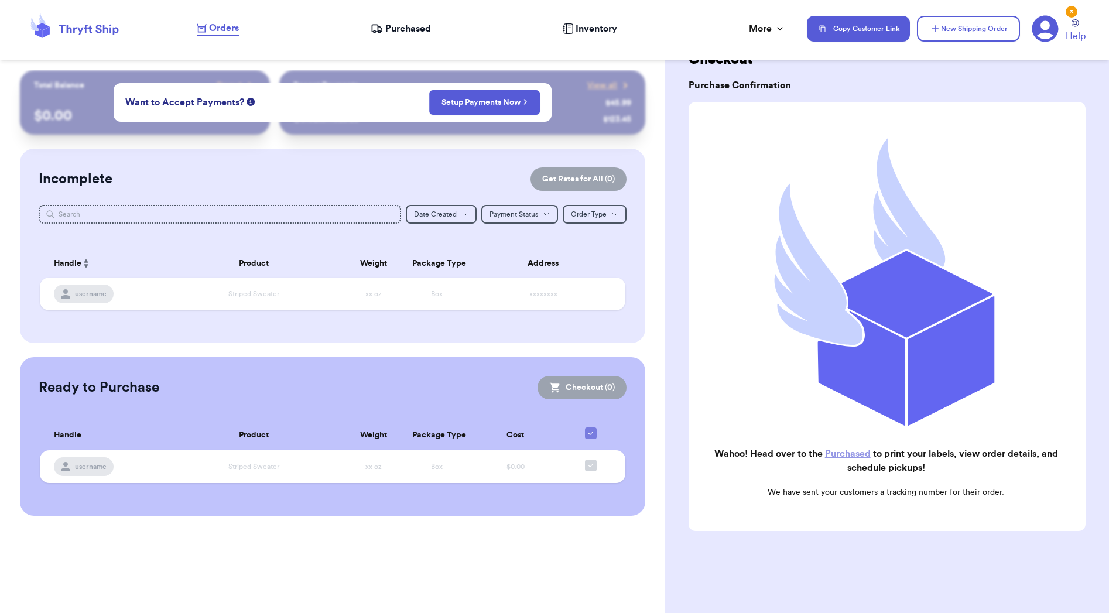
scroll to position [0, 0]
click at [836, 456] on link "Purchased" at bounding box center [848, 453] width 46 height 9
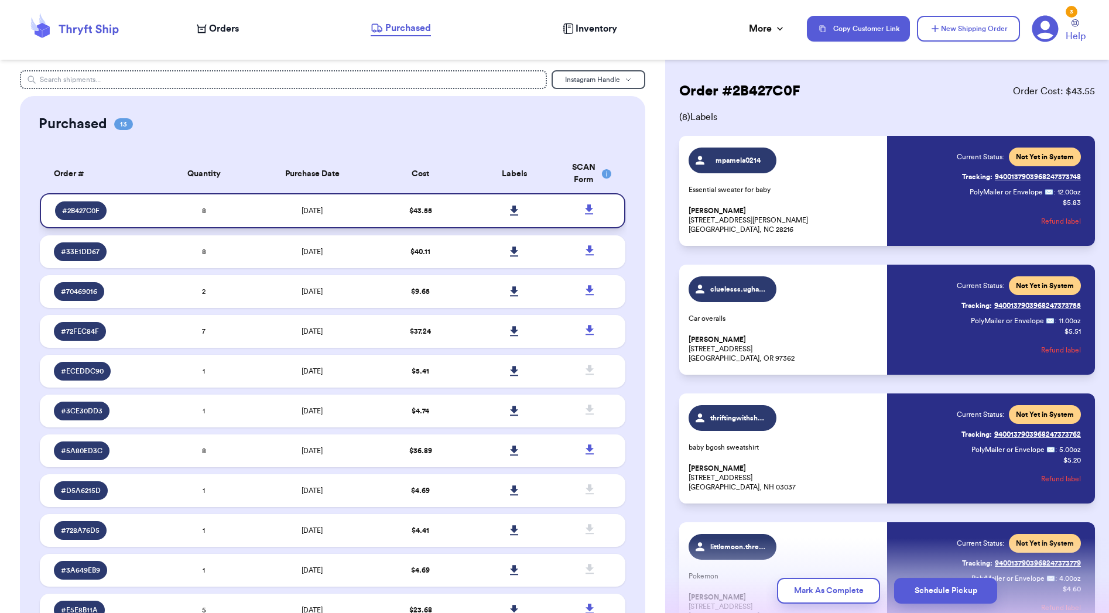
scroll to position [2, 0]
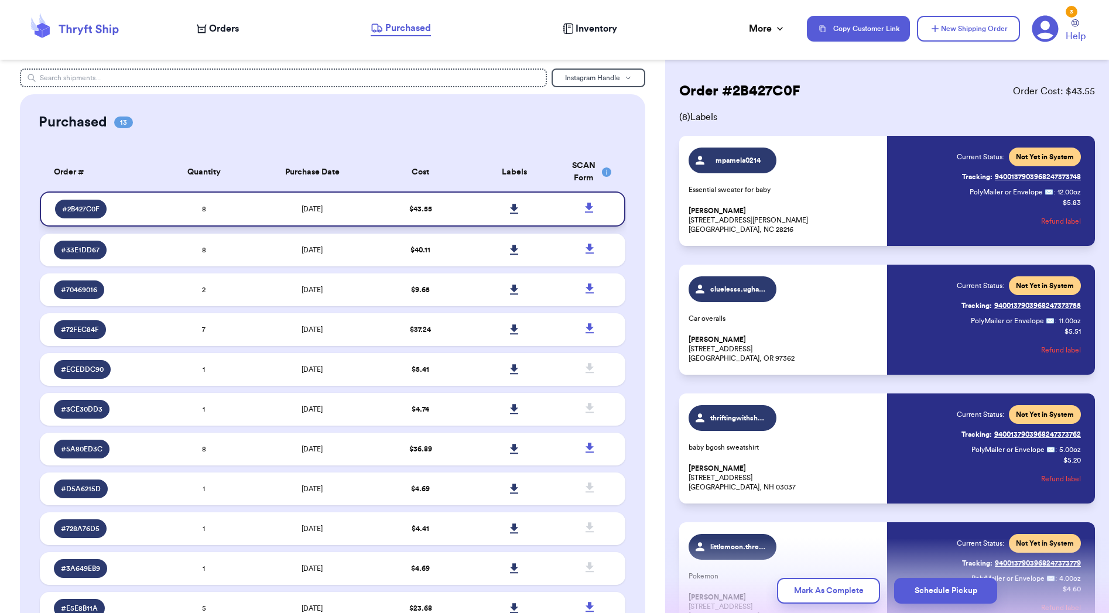
click at [504, 212] on link at bounding box center [514, 209] width 26 height 26
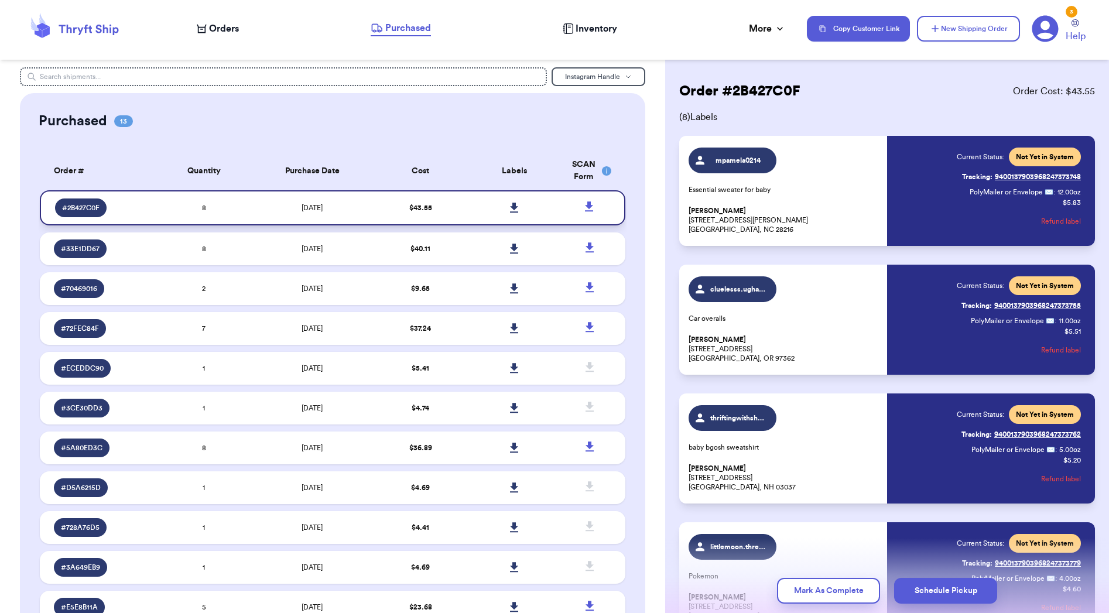
scroll to position [0, 0]
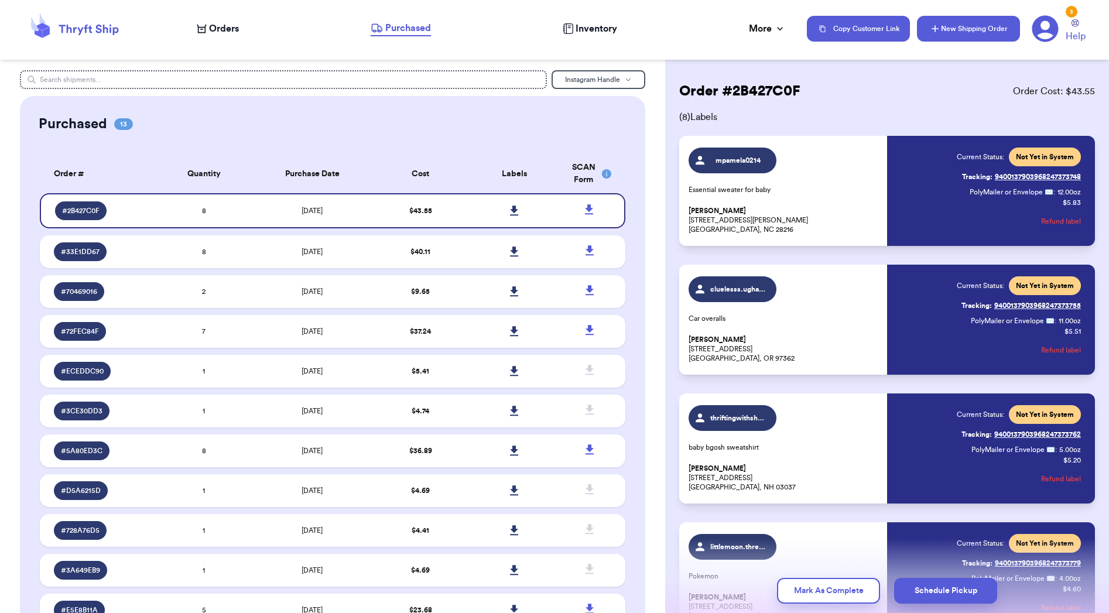
click at [973, 40] on button "New Shipping Order" at bounding box center [968, 29] width 103 height 26
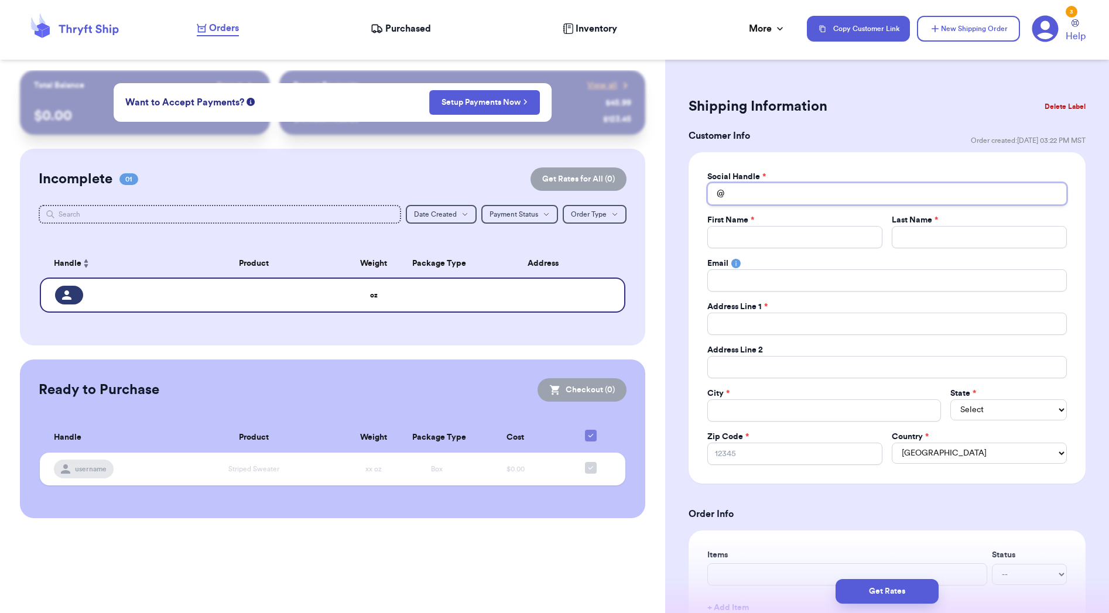
click at [751, 200] on input "Total Amount Paid" at bounding box center [886, 194] width 359 height 22
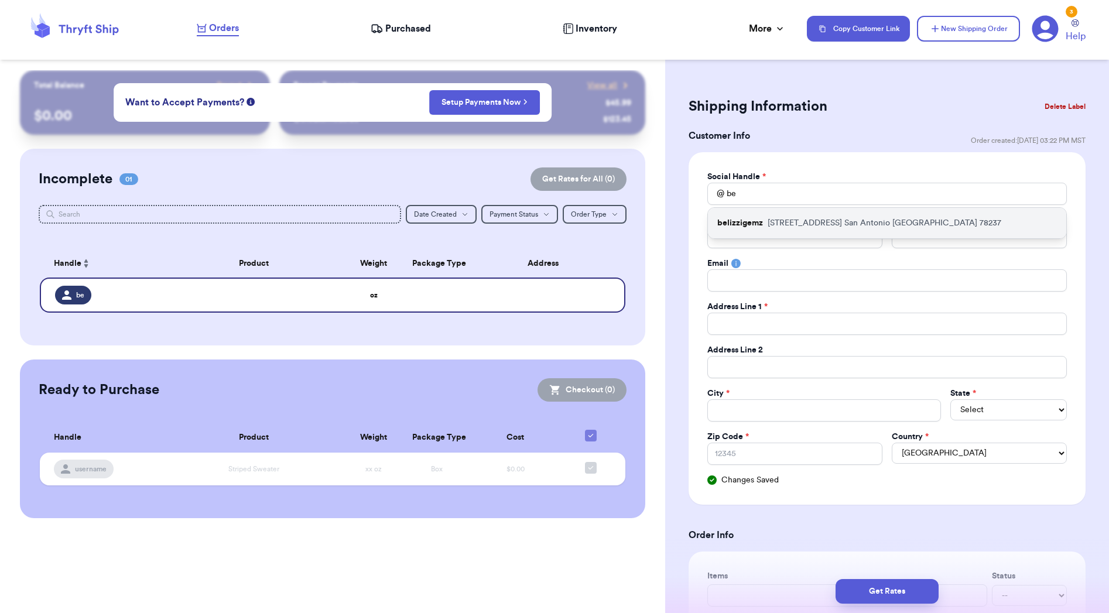
click at [753, 228] on p "belizzigemz" at bounding box center [740, 223] width 46 height 12
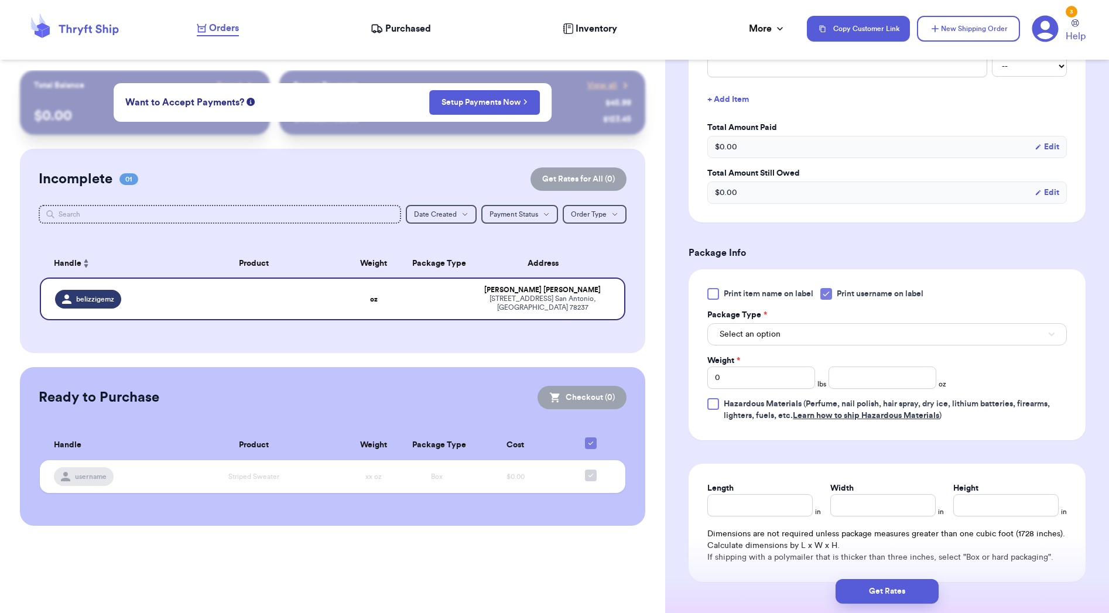
scroll to position [574, 0]
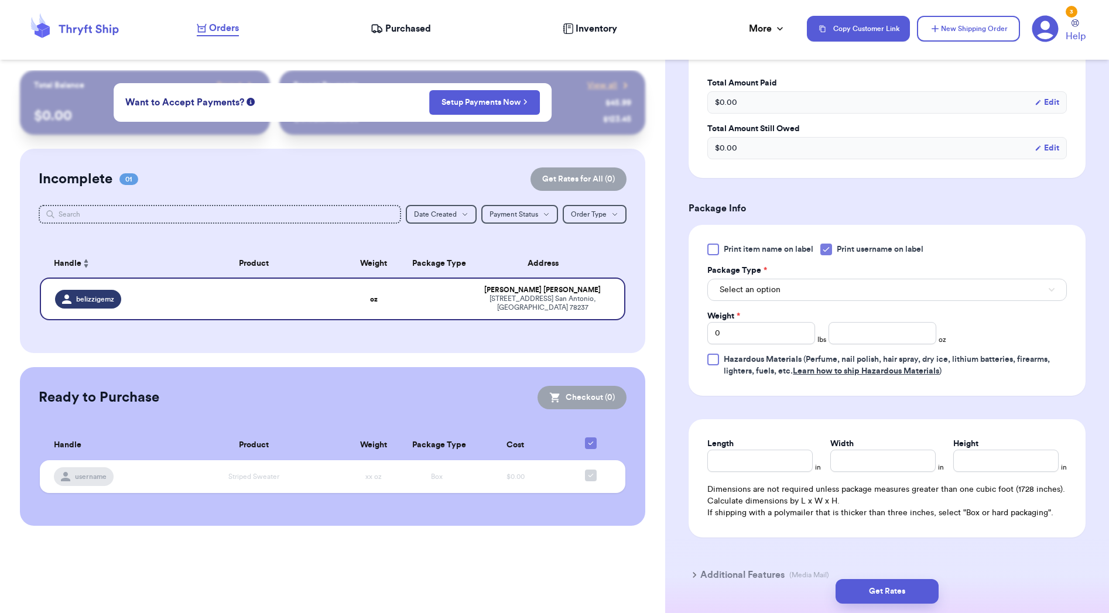
click at [831, 256] on div "Print item name on label Print username on label Package Type * Select an optio…" at bounding box center [886, 310] width 359 height 133
click at [831, 252] on icon at bounding box center [825, 249] width 9 height 9
click at [0, 0] on input "Print username on label" at bounding box center [0, 0] width 0 height 0
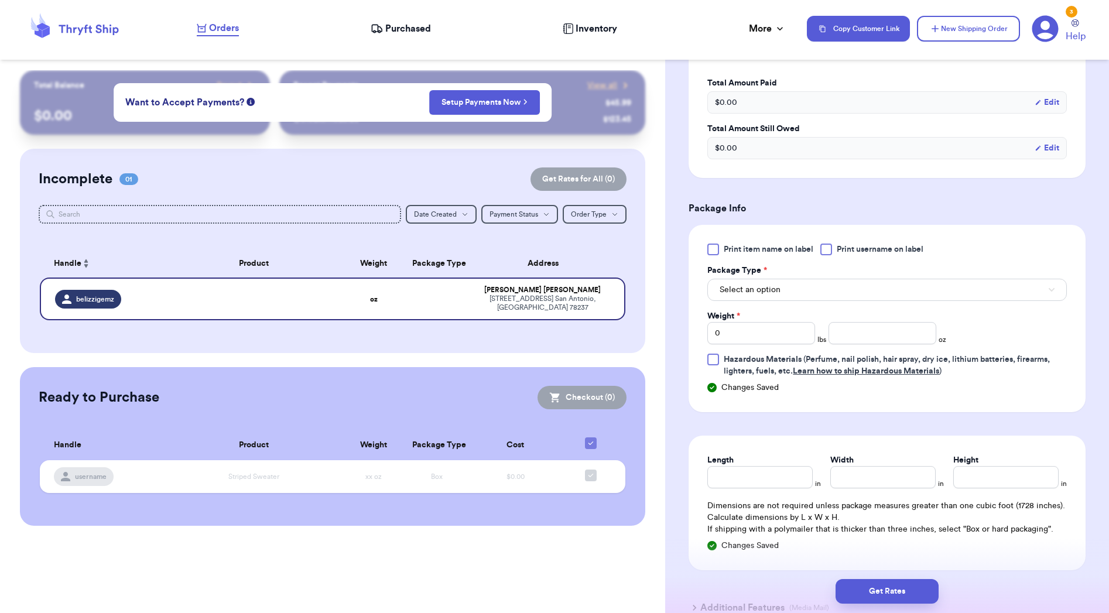
click at [838, 298] on button "Select an option" at bounding box center [886, 290] width 359 height 22
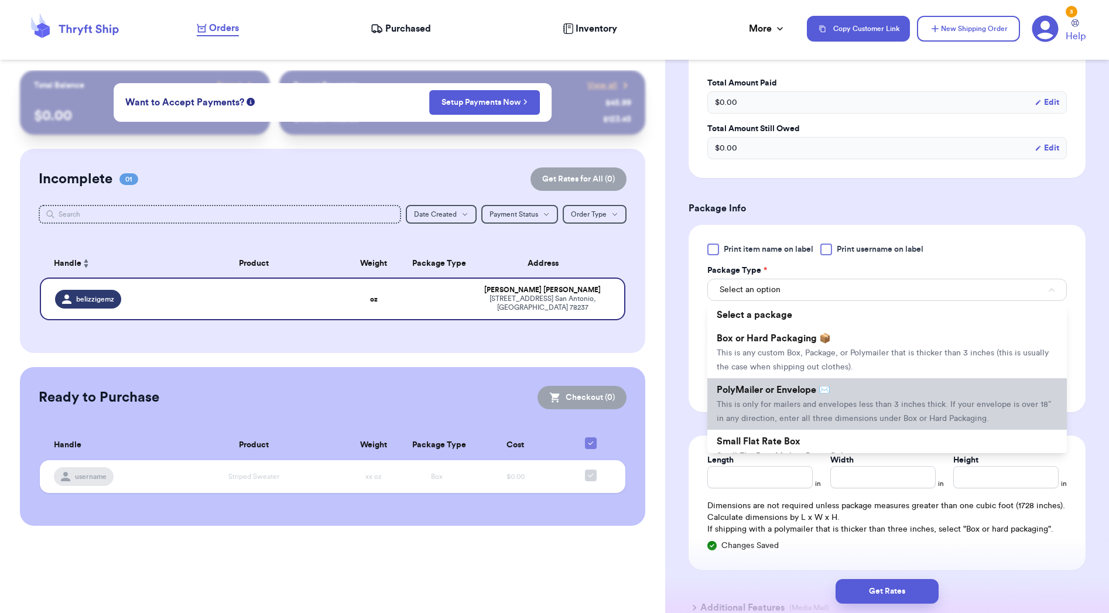
click at [863, 393] on li "PolyMailer or Envelope ✉️ This is only for mailers and envelopes less than 3 in…" at bounding box center [886, 404] width 359 height 52
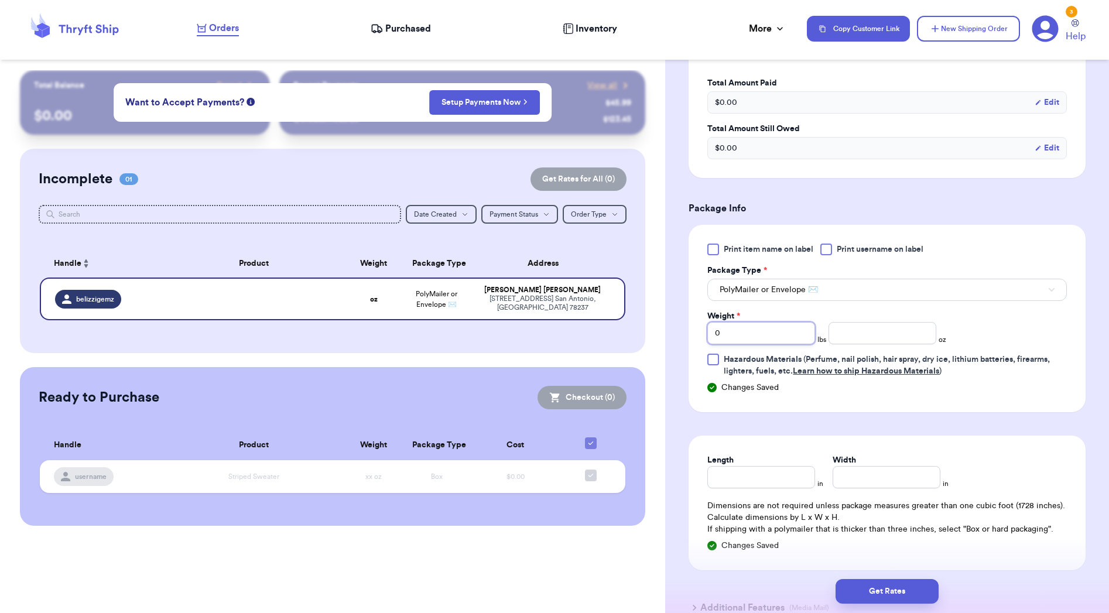
click at [757, 338] on input "0" at bounding box center [761, 333] width 108 height 22
click at [787, 483] on input "Length" at bounding box center [761, 477] width 108 height 22
click at [917, 601] on button "Get Rates" at bounding box center [886, 591] width 103 height 25
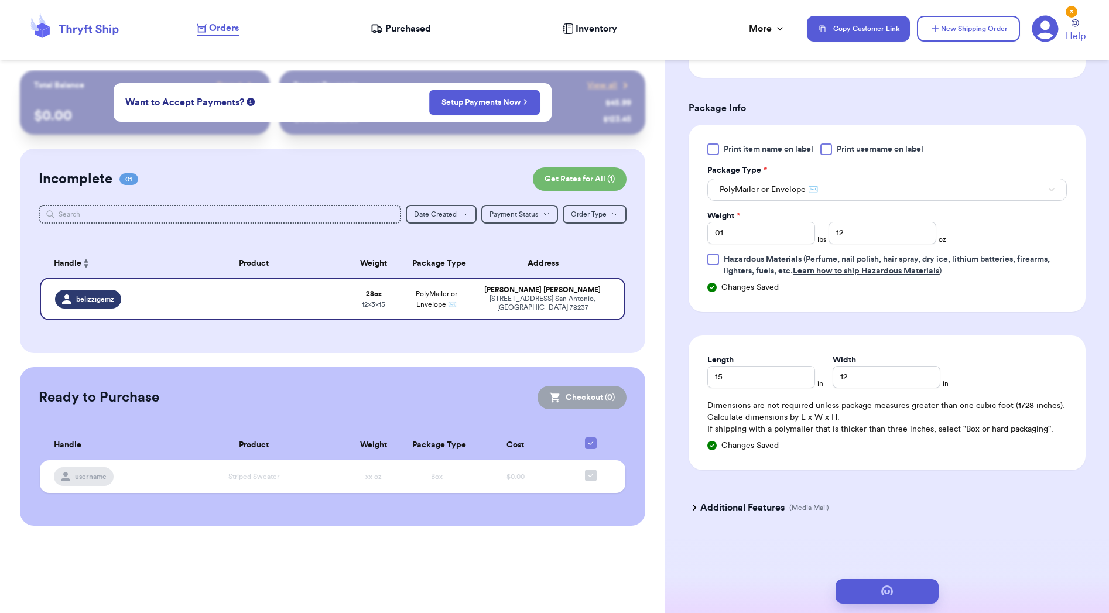
scroll to position [0, 0]
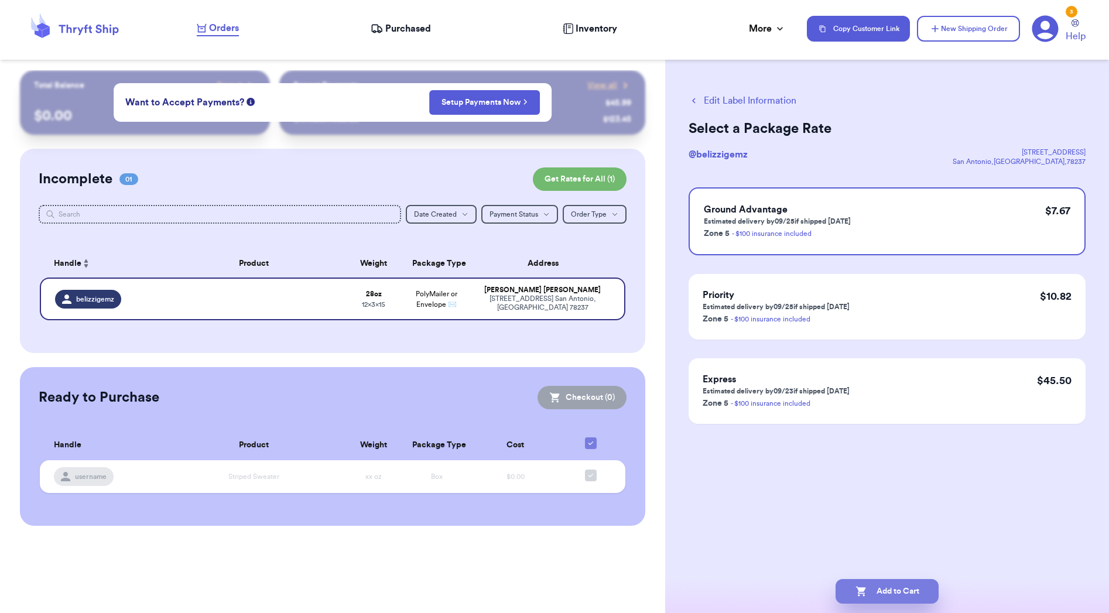
click at [886, 588] on button "Add to Cart" at bounding box center [886, 591] width 103 height 25
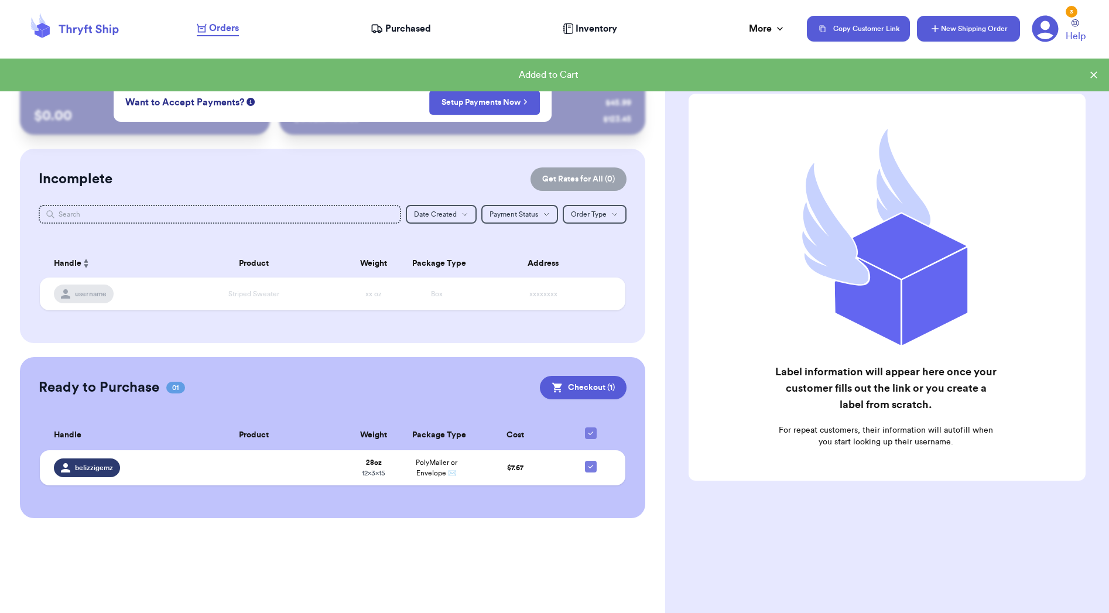
click at [968, 37] on button "New Shipping Order" at bounding box center [968, 29] width 103 height 26
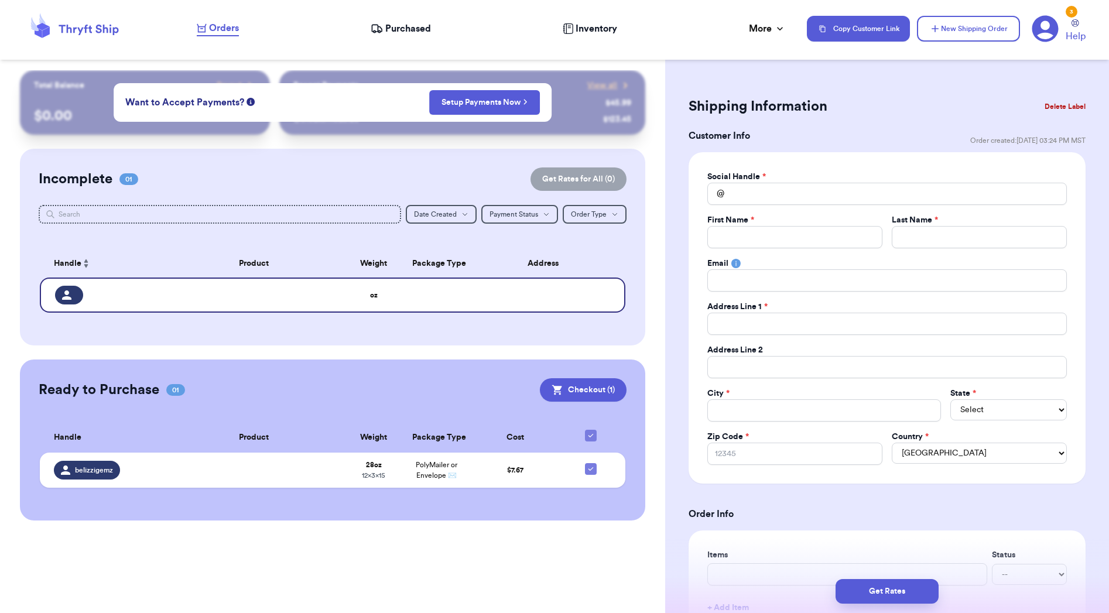
click at [740, 182] on label "Social Handle *" at bounding box center [736, 177] width 59 height 12
click at [740, 186] on input "Total Amount Paid" at bounding box center [886, 194] width 359 height 22
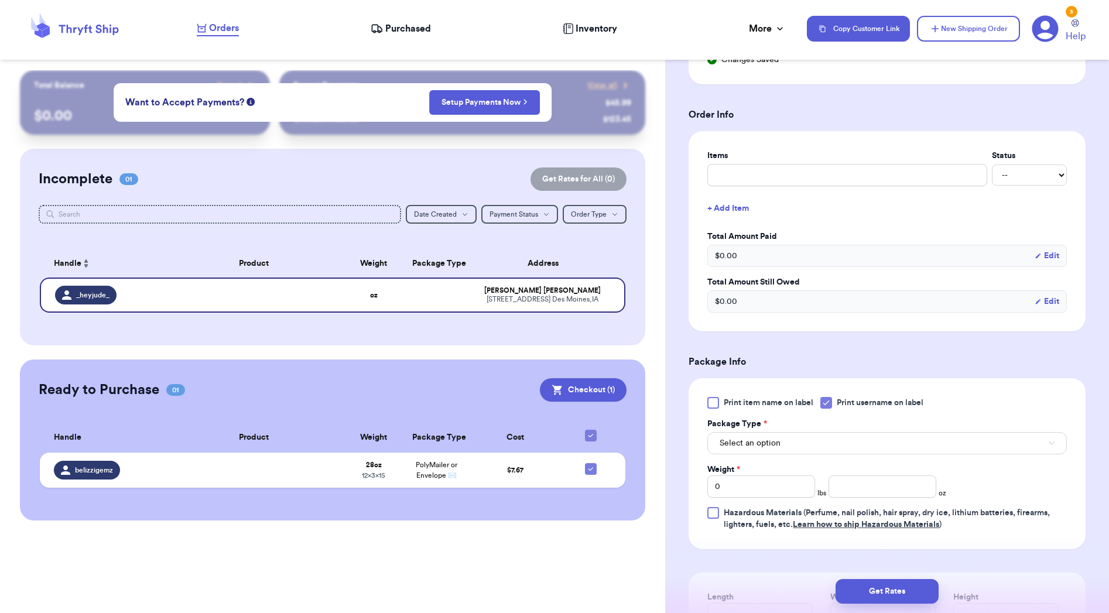
scroll to position [424, 0]
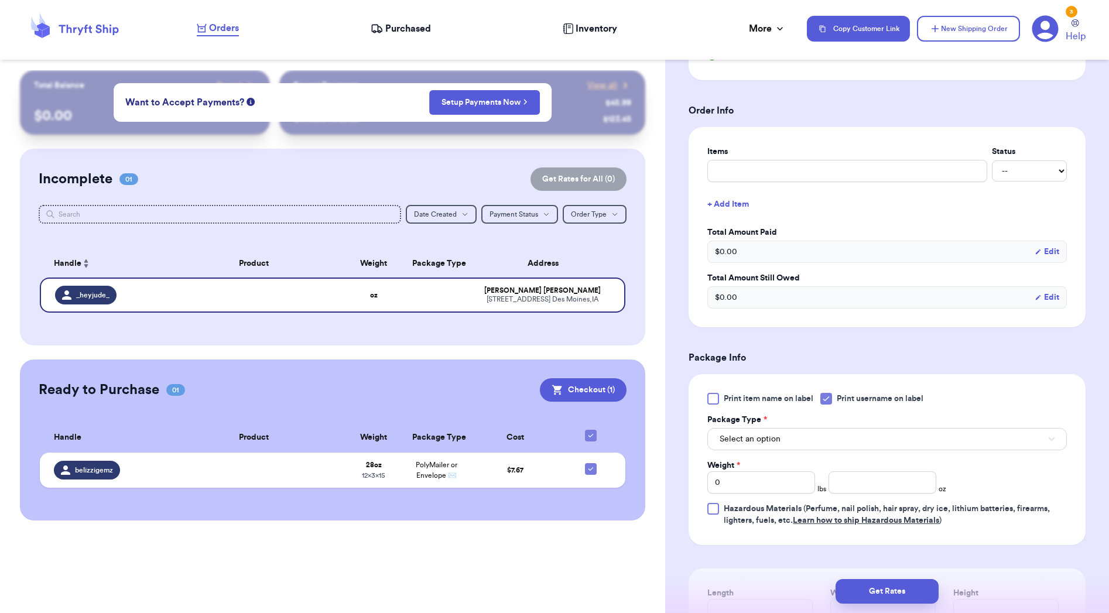
click at [829, 402] on icon at bounding box center [825, 398] width 9 height 9
click at [0, 0] on input "Print username on label" at bounding box center [0, 0] width 0 height 0
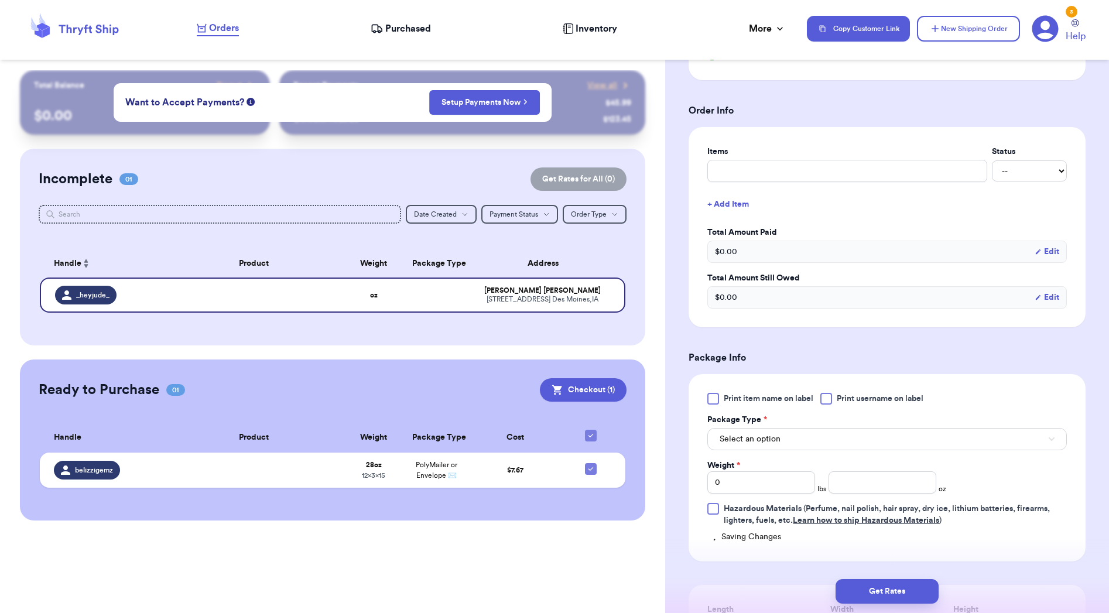
click at [824, 435] on button "Select an option" at bounding box center [886, 439] width 359 height 22
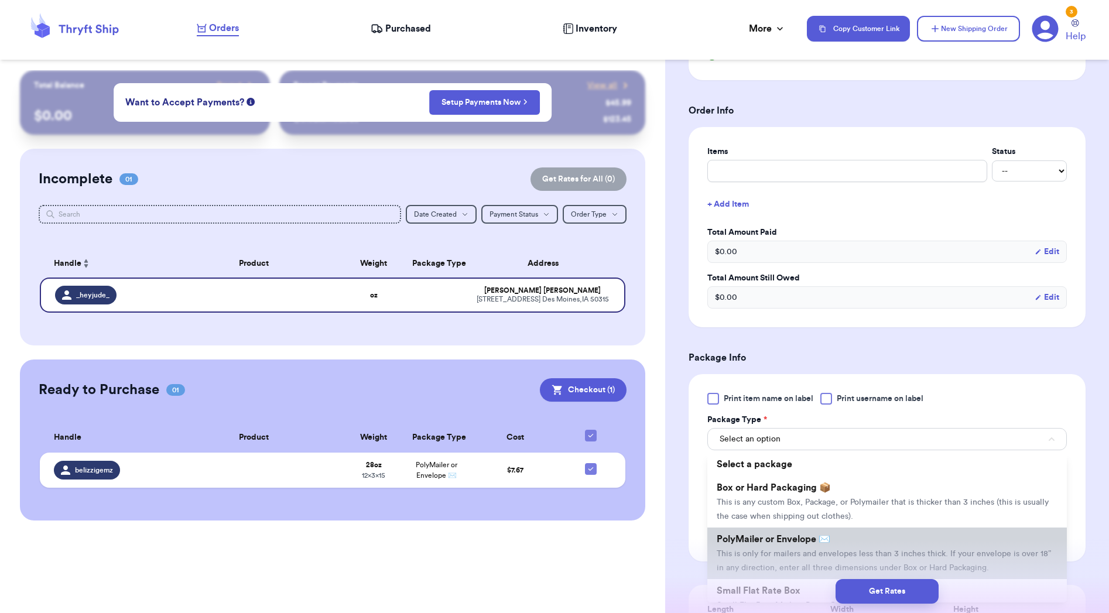
click at [846, 548] on li "PolyMailer or Envelope ✉️ This is only for mailers and envelopes less than 3 in…" at bounding box center [886, 553] width 359 height 52
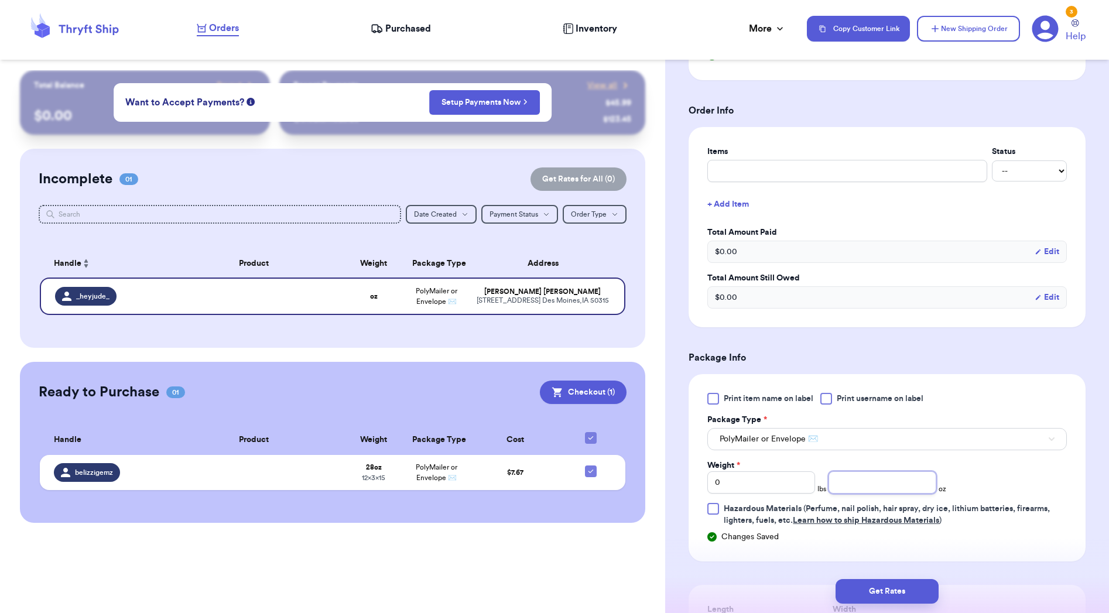
click at [862, 488] on input "number" at bounding box center [882, 482] width 108 height 22
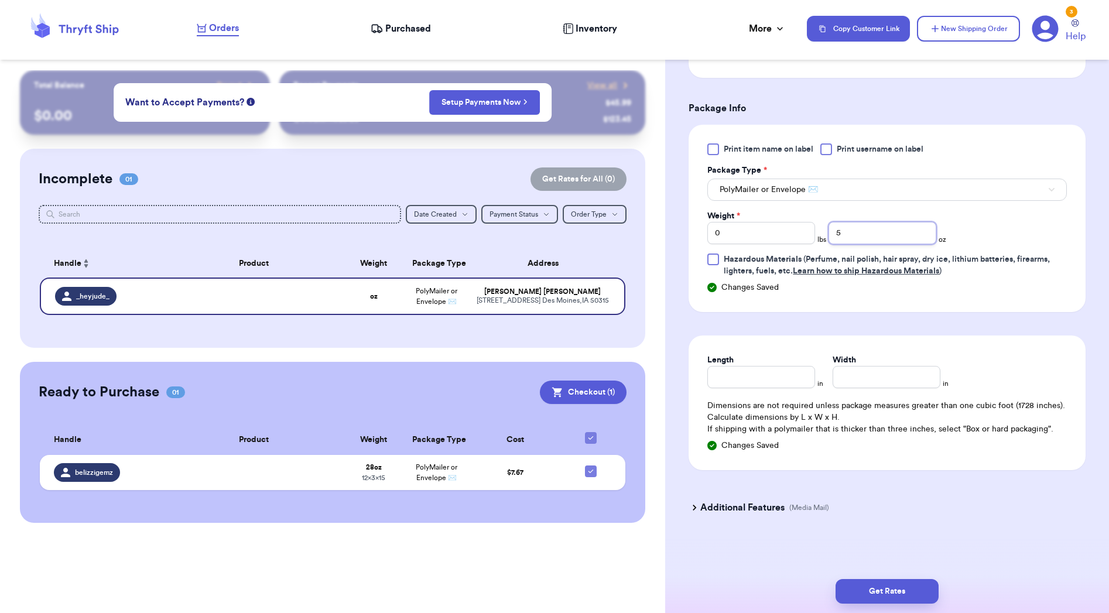
scroll to position [674, 0]
click at [786, 371] on input "Length" at bounding box center [761, 377] width 108 height 22
click at [898, 591] on button "Get Rates" at bounding box center [886, 591] width 103 height 25
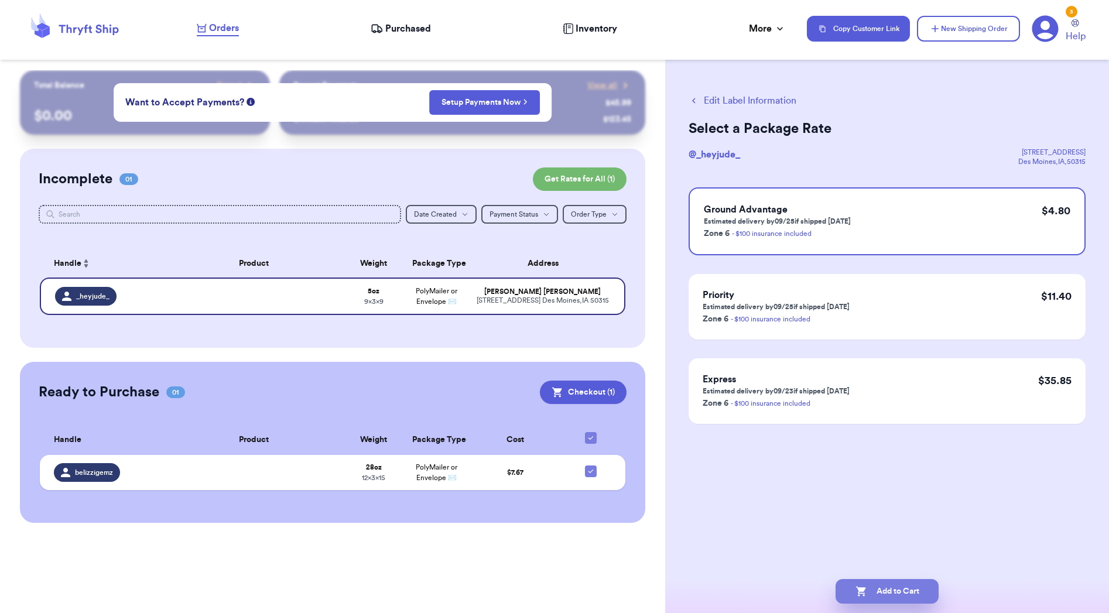
scroll to position [0, 0]
click at [901, 588] on button "Add to Cart" at bounding box center [886, 591] width 103 height 25
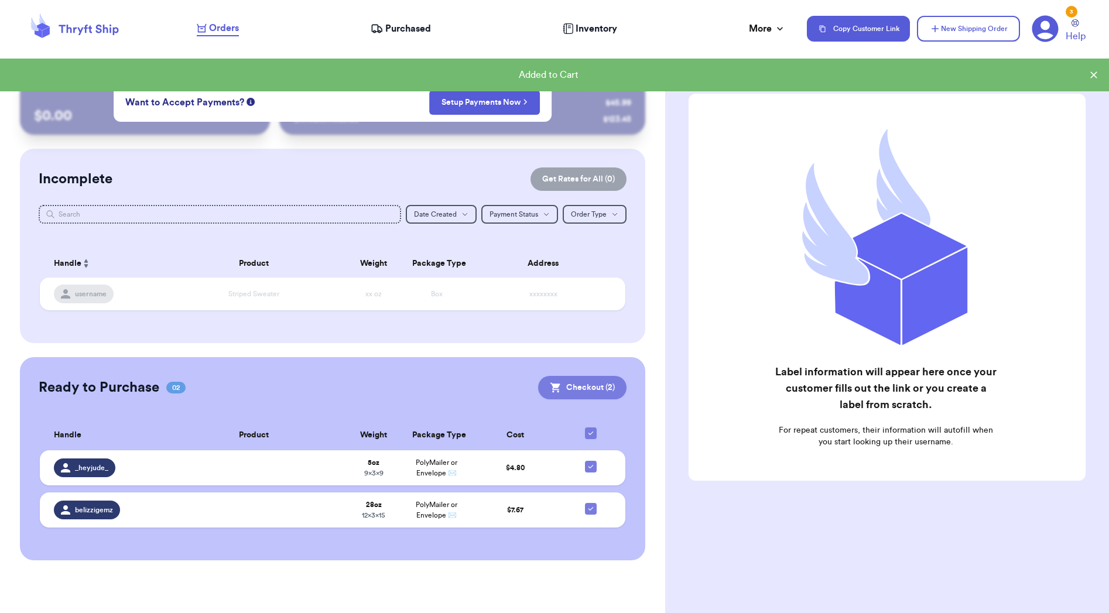
click at [596, 389] on button "Checkout ( 2 )" at bounding box center [582, 387] width 88 height 23
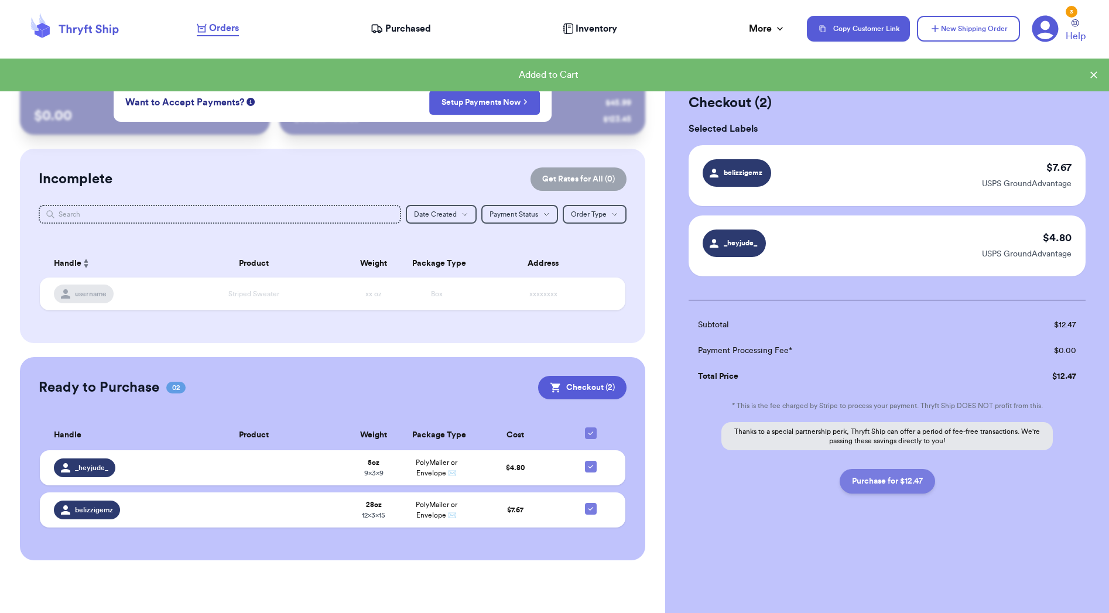
click at [891, 489] on button "Purchase for $12.47" at bounding box center [886, 481] width 95 height 25
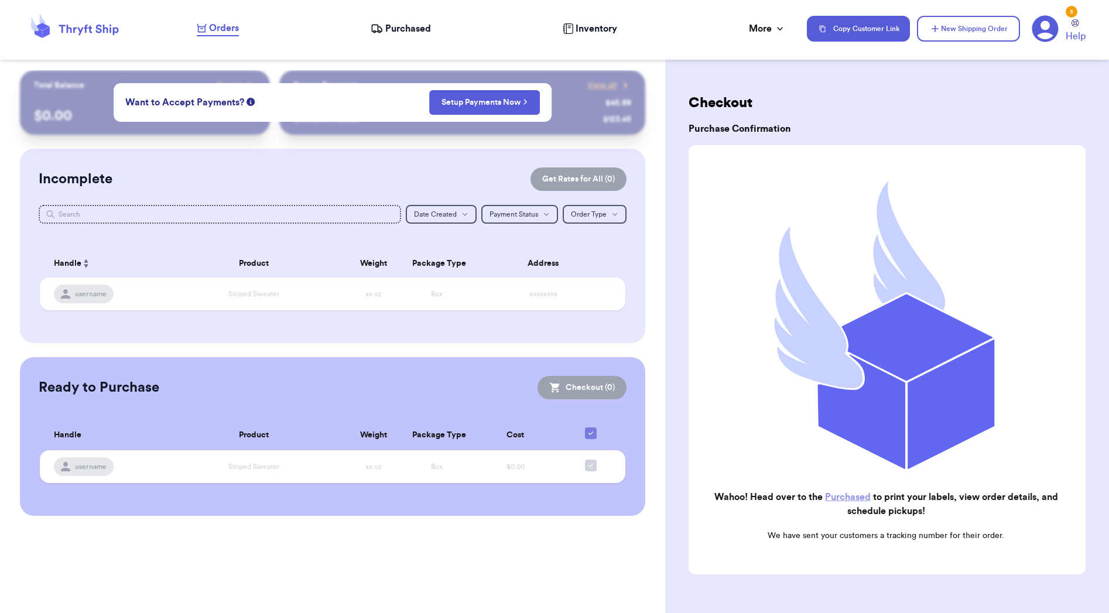
click at [852, 500] on h2 "Wahoo! Head over to the Purchased to print your labels, view order details, and…" at bounding box center [886, 504] width 376 height 28
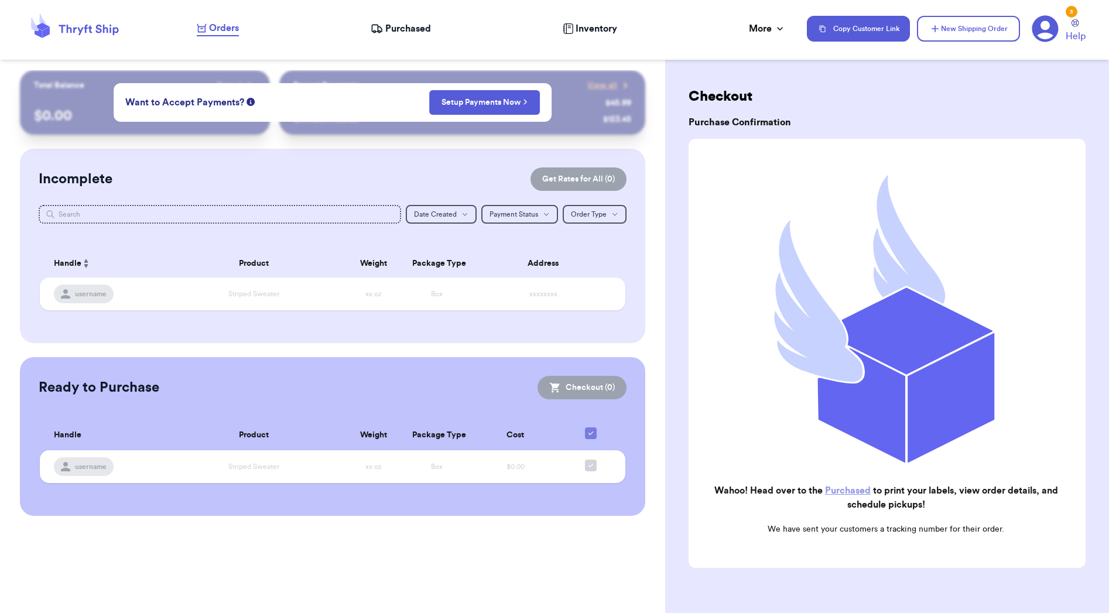
scroll to position [11, 0]
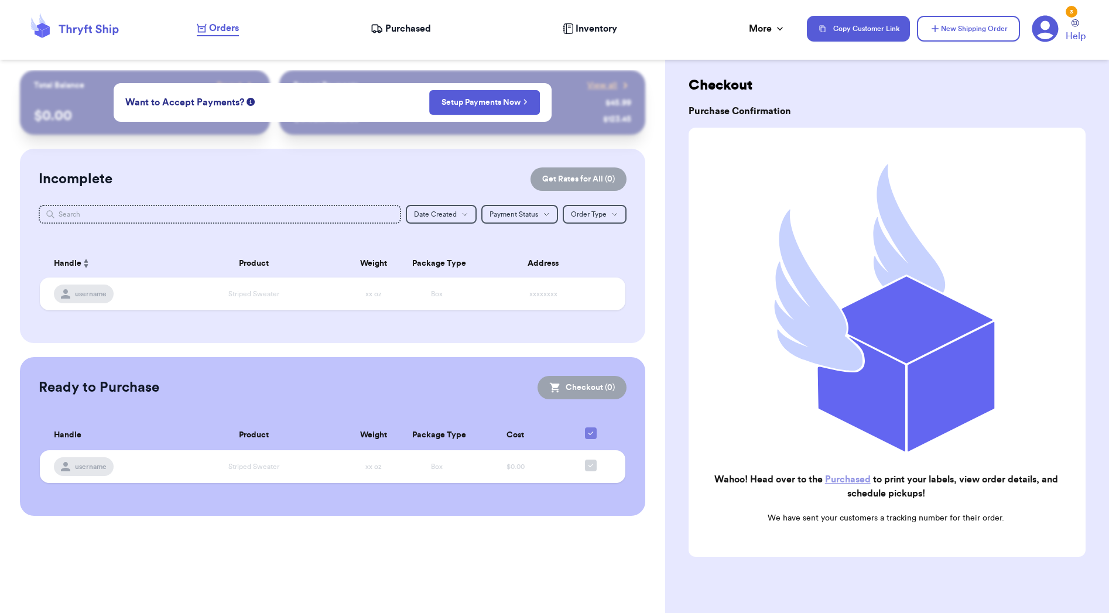
click at [836, 488] on h2 "Wahoo! Head over to the Purchased to print your labels, view order details, and…" at bounding box center [886, 486] width 376 height 28
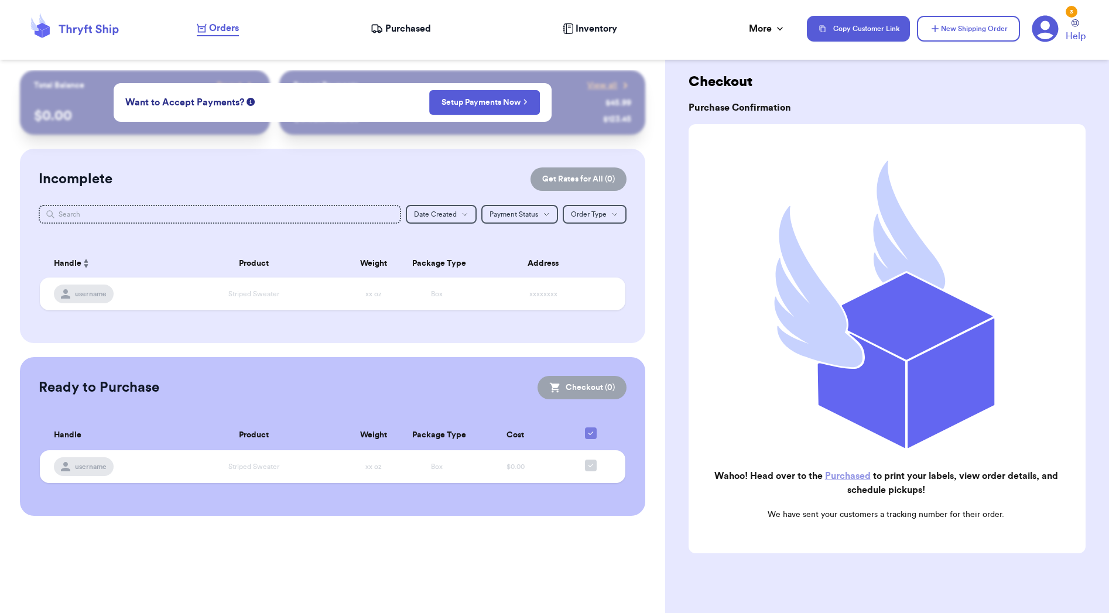
click at [841, 481] on link "Purchased" at bounding box center [848, 475] width 46 height 9
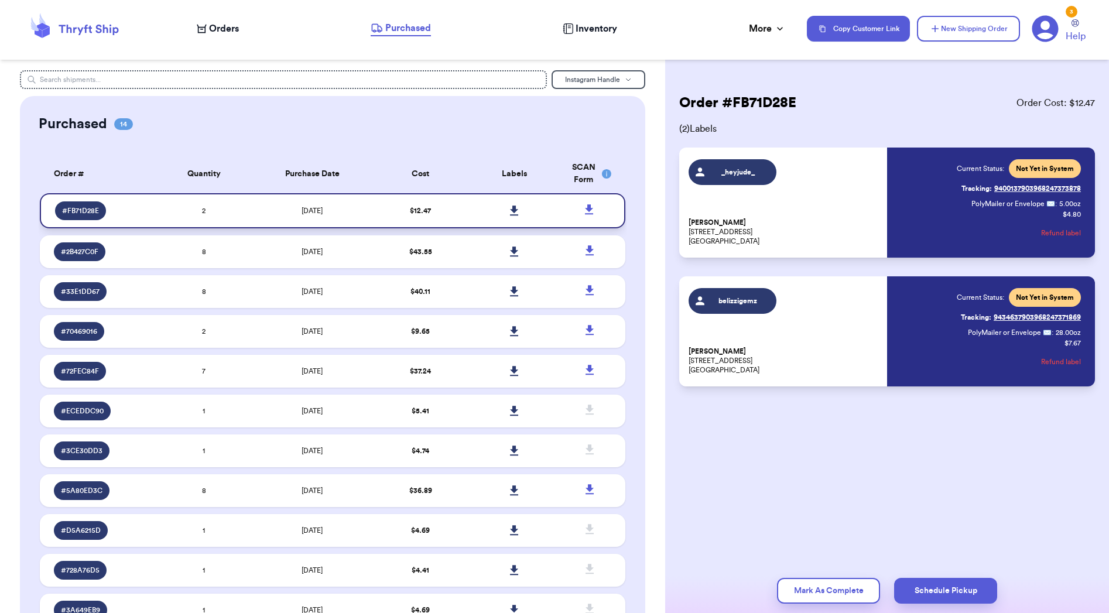
click at [516, 215] on icon at bounding box center [514, 210] width 8 height 10
